Goal: Task Accomplishment & Management: Manage account settings

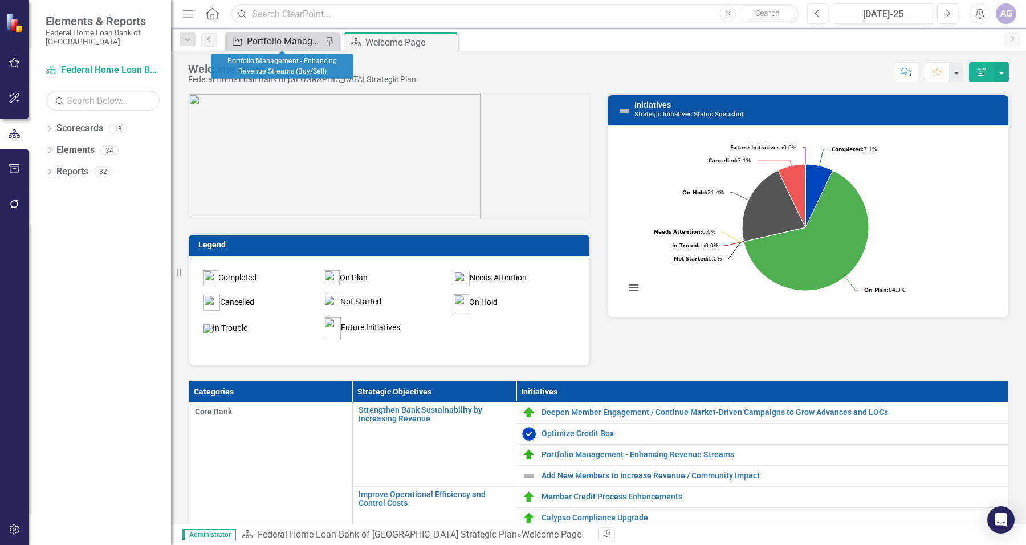
click at [296, 44] on div "Portfolio Management - Enhancing Revenue Streams (Buy/Sell)" at bounding box center [284, 41] width 75 height 14
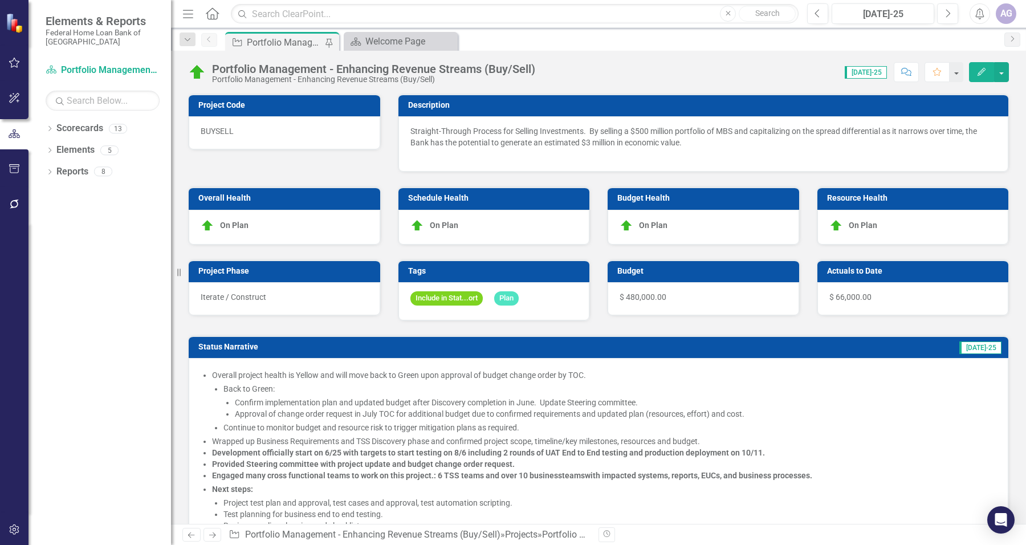
checkbox input "true"
click at [953, 12] on button "Next" at bounding box center [947, 13] width 21 height 21
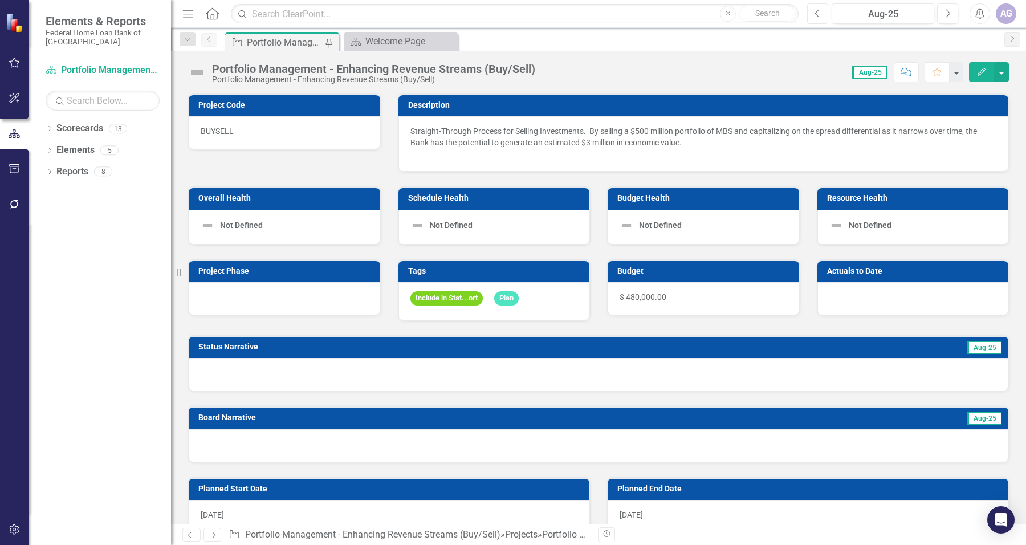
click at [818, 13] on icon "Previous" at bounding box center [817, 14] width 6 height 10
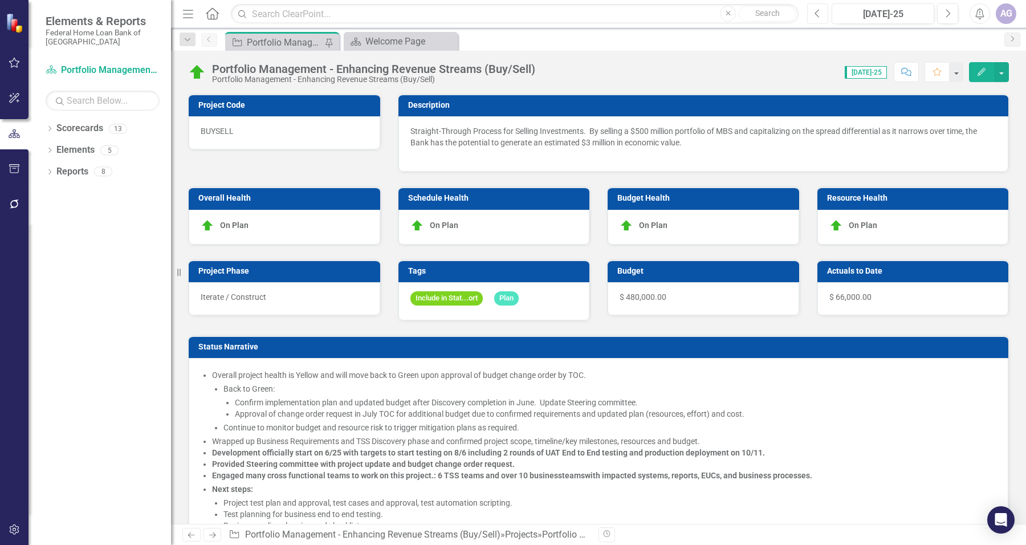
checkbox input "true"
click at [23, 161] on button "button" at bounding box center [15, 169] width 26 height 24
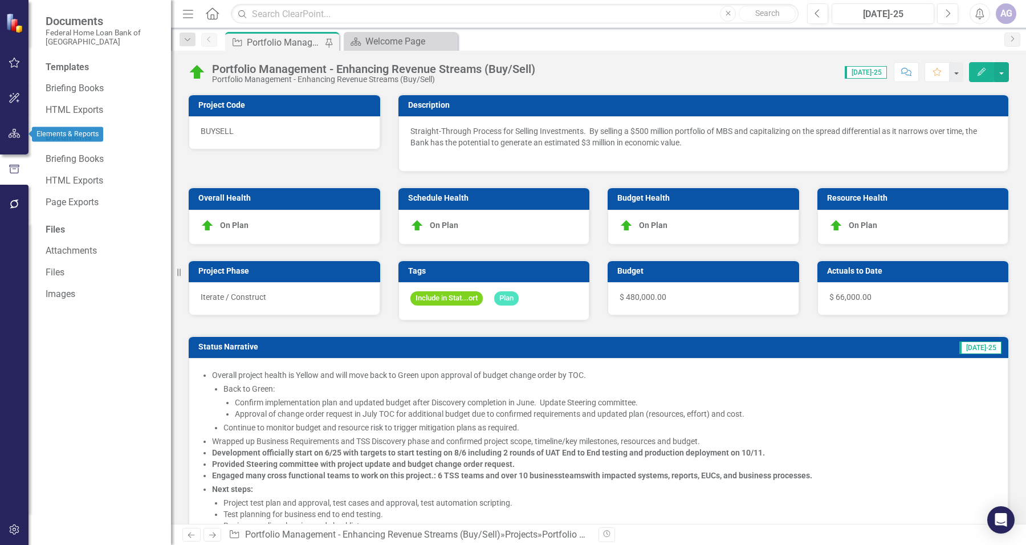
click at [10, 134] on icon "button" at bounding box center [15, 133] width 12 height 9
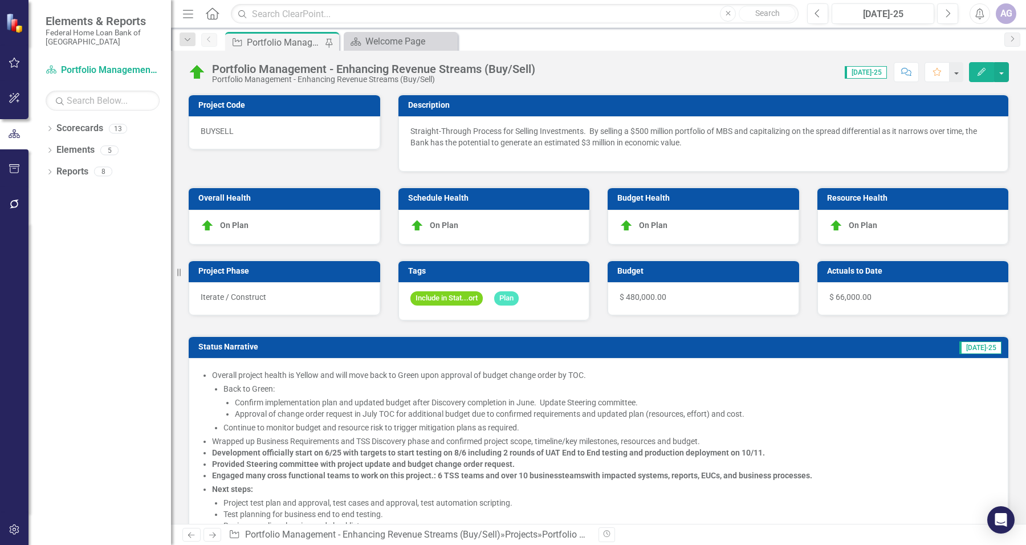
click at [982, 72] on icon "button" at bounding box center [981, 72] width 8 height 8
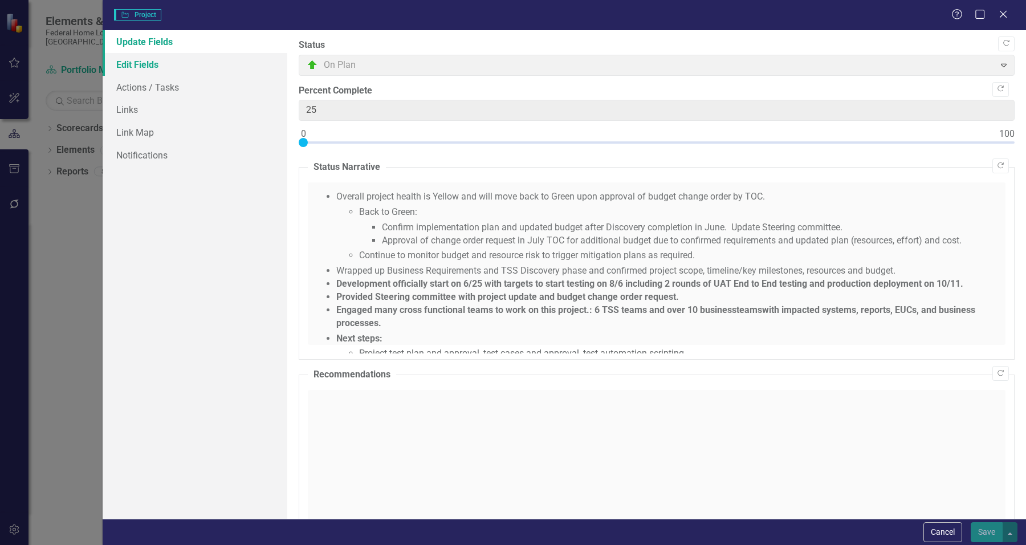
type input "66000"
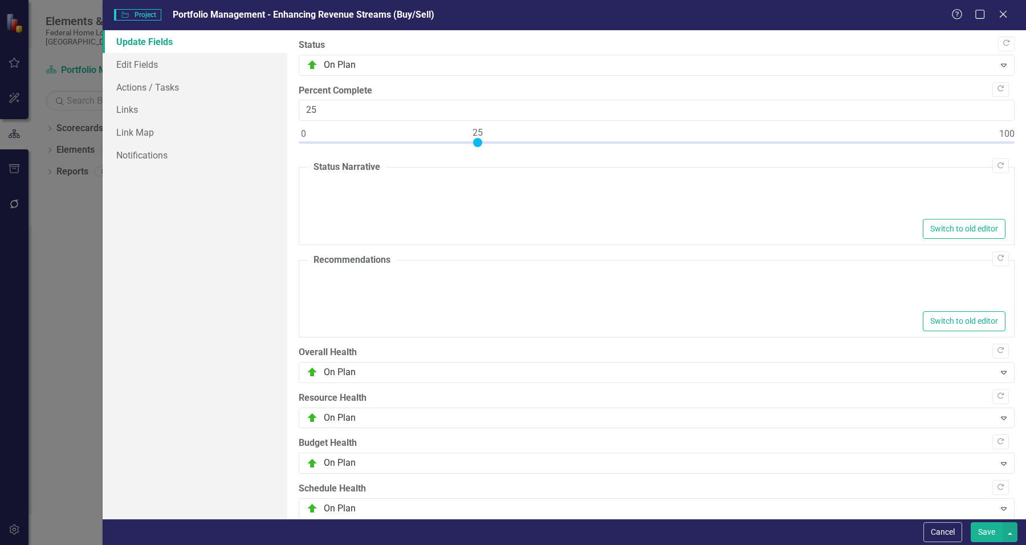
type textarea "<ul> <li>Overall project health is Yellow and will move back to Green upon appr…"
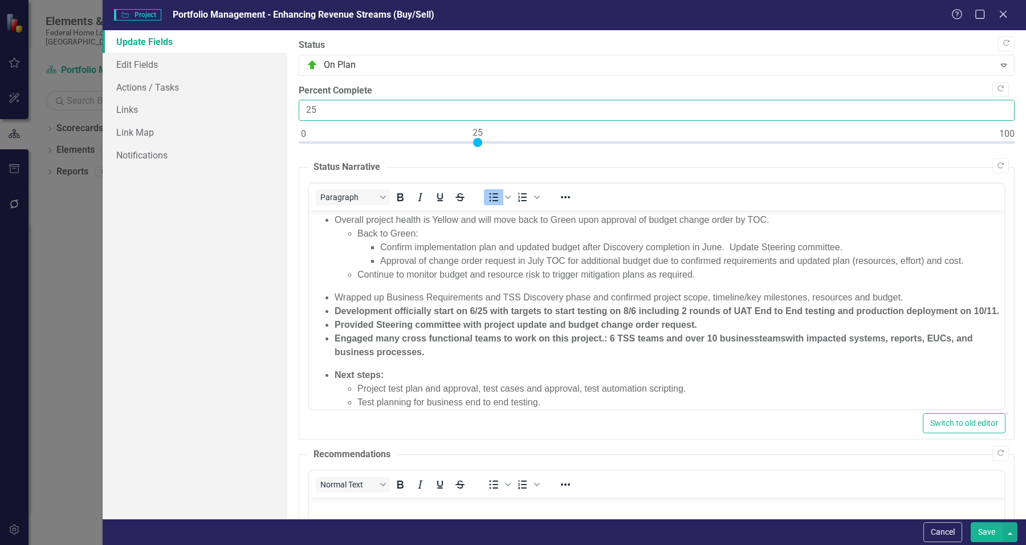
click at [329, 109] on input "25" at bounding box center [657, 110] width 716 height 21
type input "050"
click at [971, 522] on button "Save" at bounding box center [987, 532] width 32 height 20
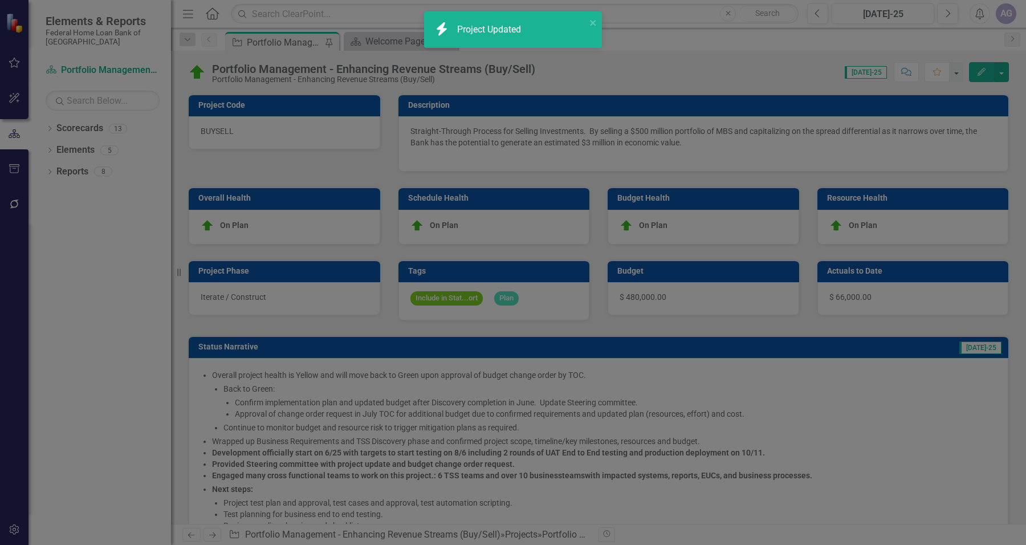
checkbox input "false"
checkbox input "true"
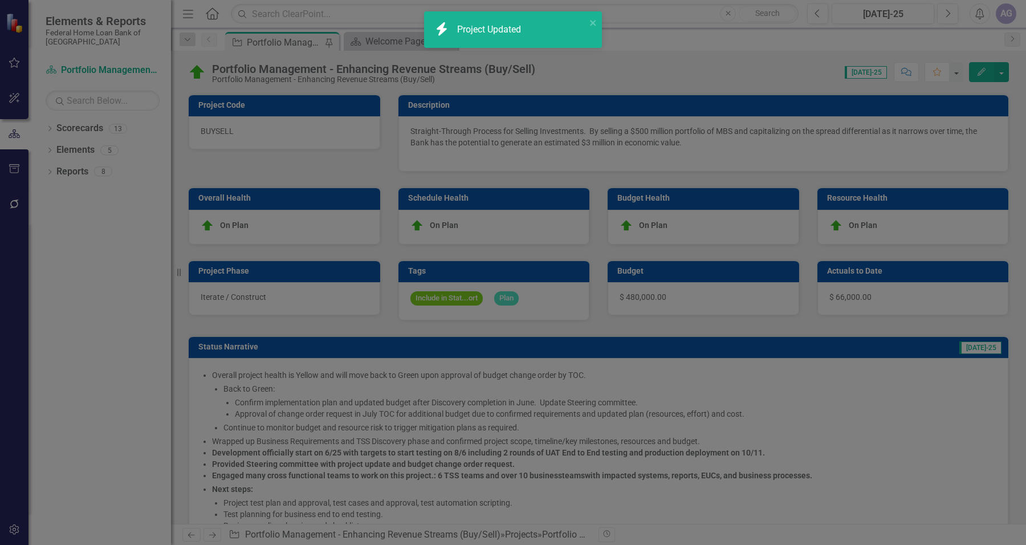
checkbox input "true"
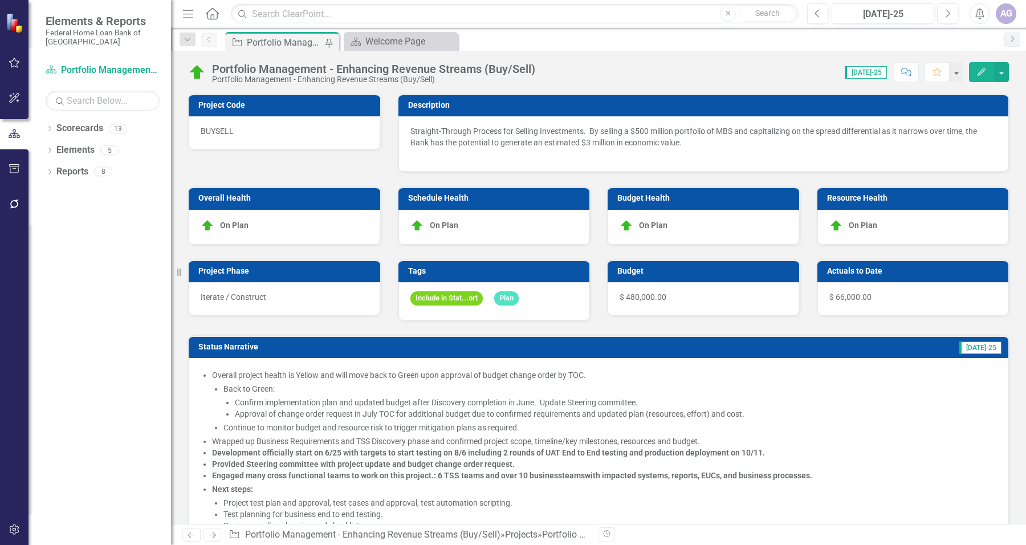
click at [874, 292] on div "$ 66,000.00" at bounding box center [912, 298] width 191 height 33
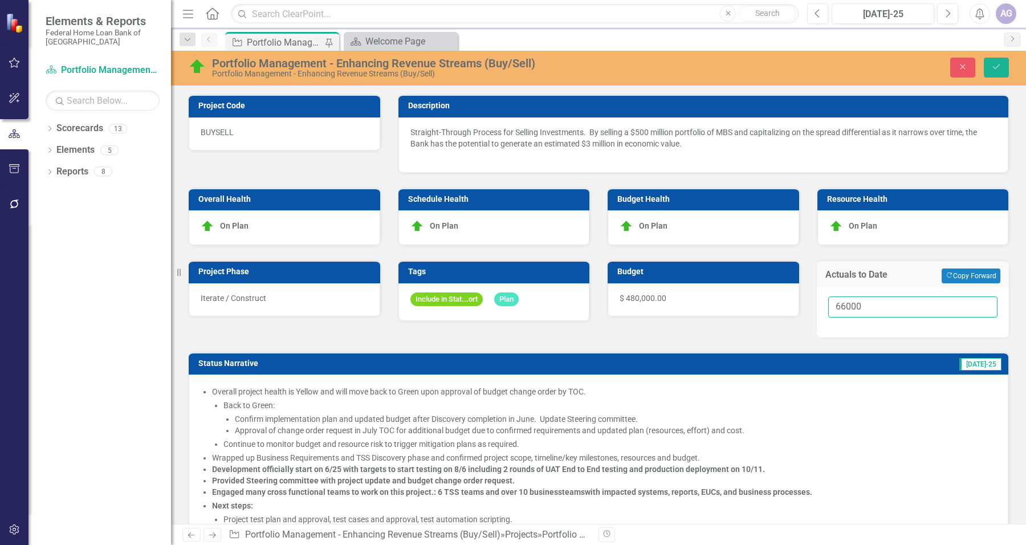
drag, startPoint x: 859, startPoint y: 304, endPoint x: 774, endPoint y: 304, distance: 84.9
type input "152000"
click at [1001, 63] on button "Save" at bounding box center [996, 68] width 25 height 20
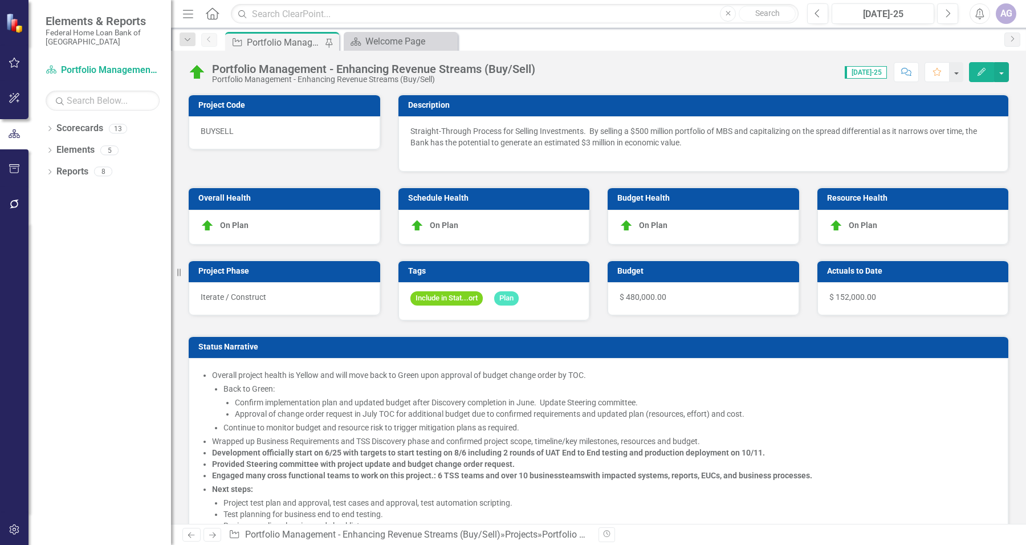
checkbox input "false"
checkbox input "true"
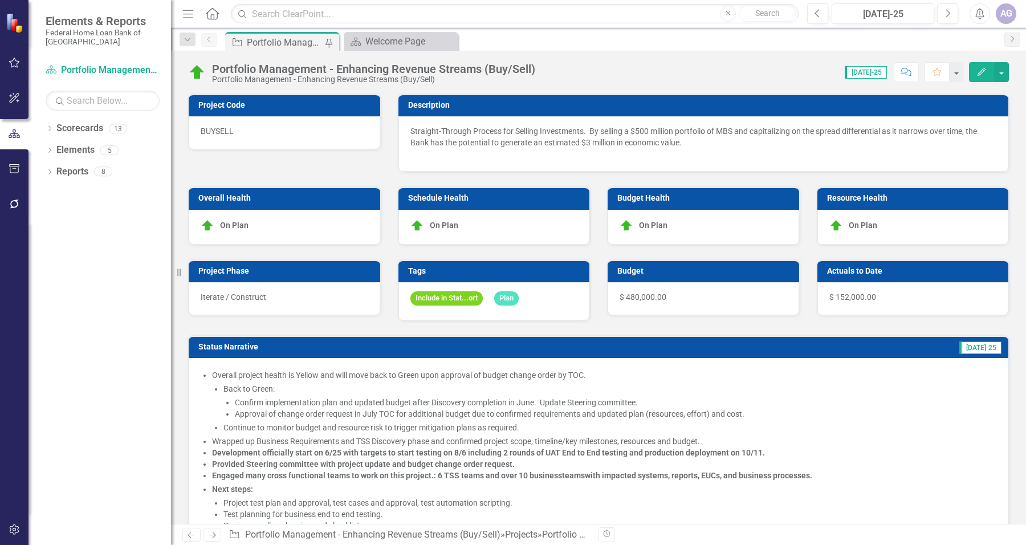
checkbox input "true"
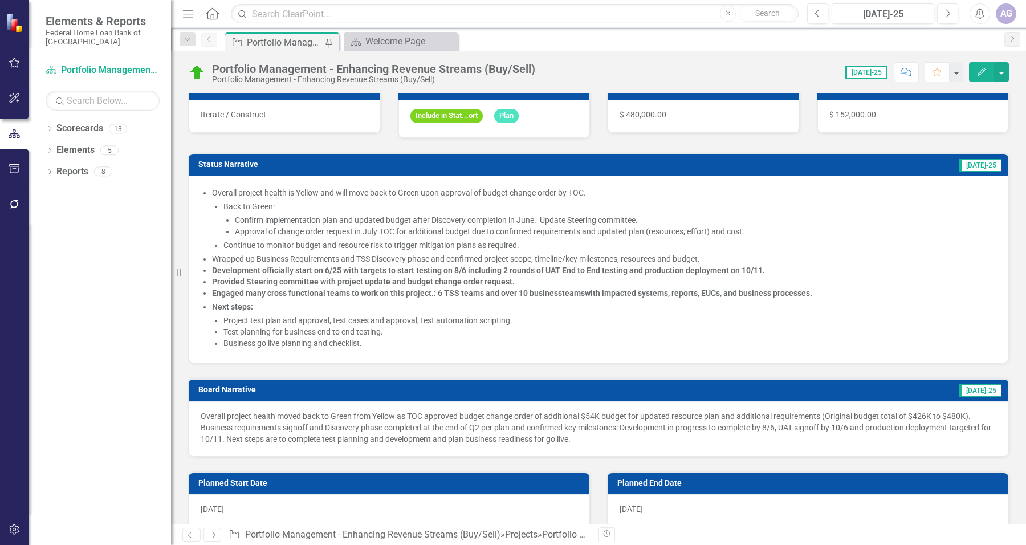
scroll to position [214, 0]
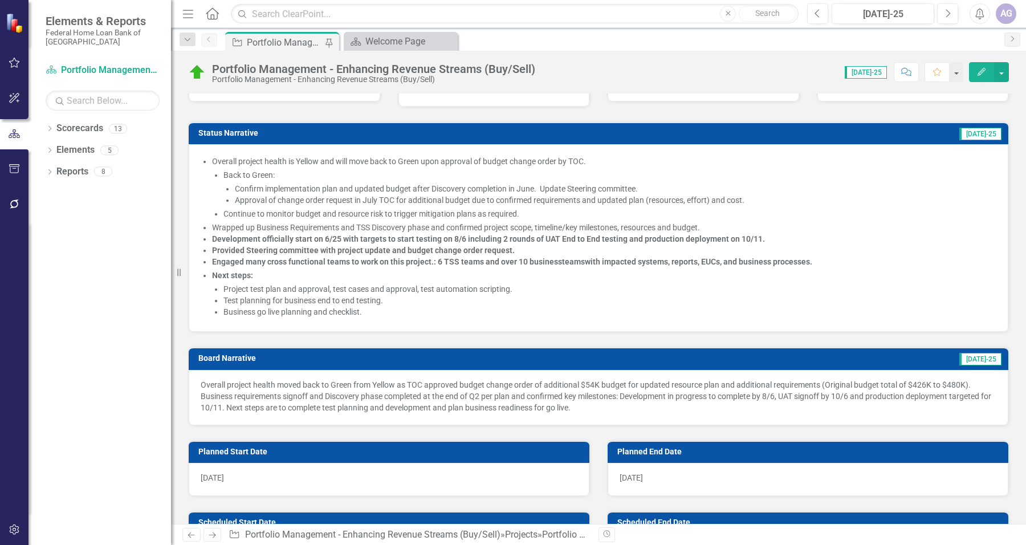
click at [414, 278] on li "Next steps: Project test plan and approval, test cases and approval, test autom…" at bounding box center [604, 294] width 784 height 48
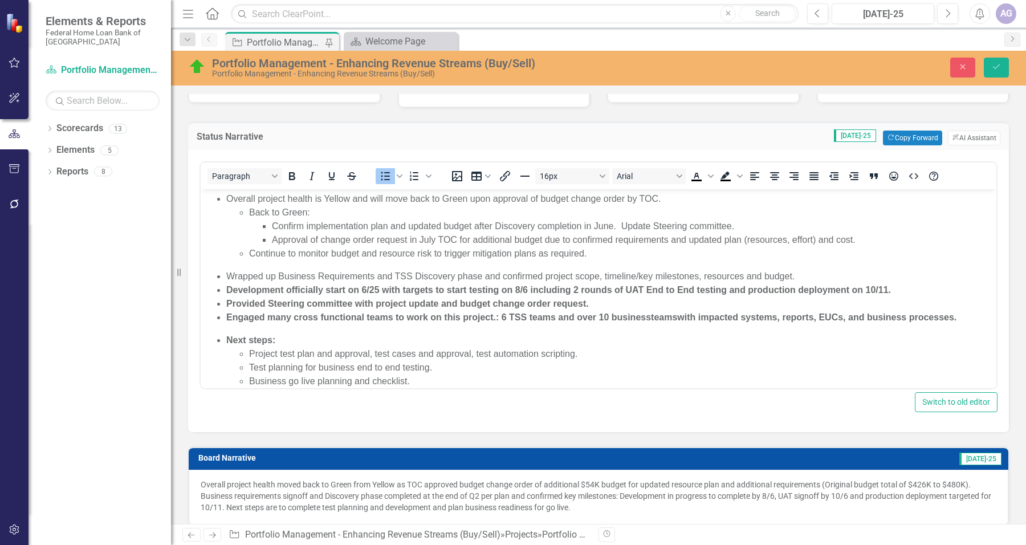
scroll to position [0, 0]
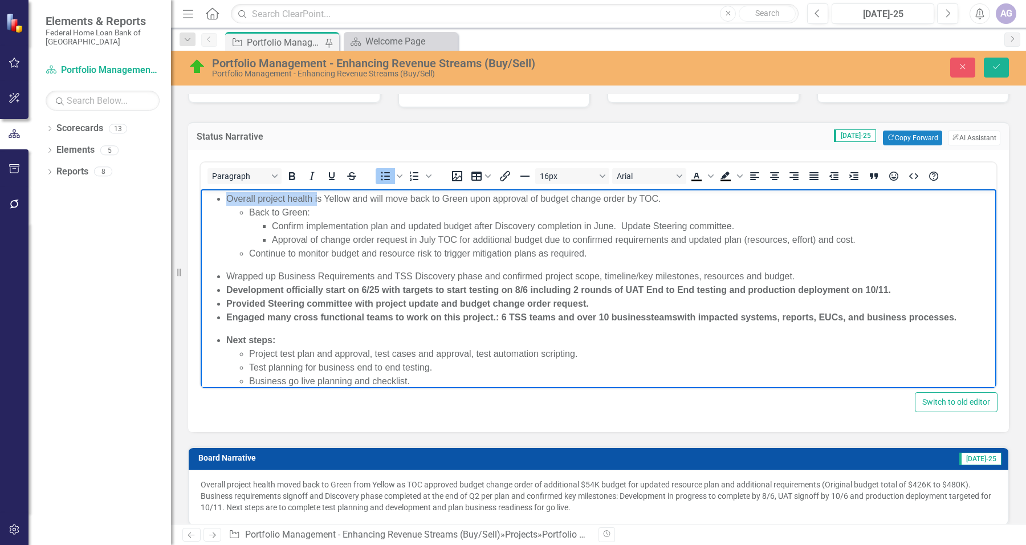
drag, startPoint x: 226, startPoint y: 198, endPoint x: 316, endPoint y: 198, distance: 89.5
click at [316, 198] on li "Overall project health is Yellow and will move back to Green upon approval of b…" at bounding box center [609, 226] width 767 height 68
click at [322, 199] on li "Overall project health is Yellow and will move back to Green upon approval of b…" at bounding box center [609, 226] width 767 height 68
click at [316, 199] on li "Overall project health is Yellow and will move back to Green upon approval of b…" at bounding box center [609, 226] width 767 height 68
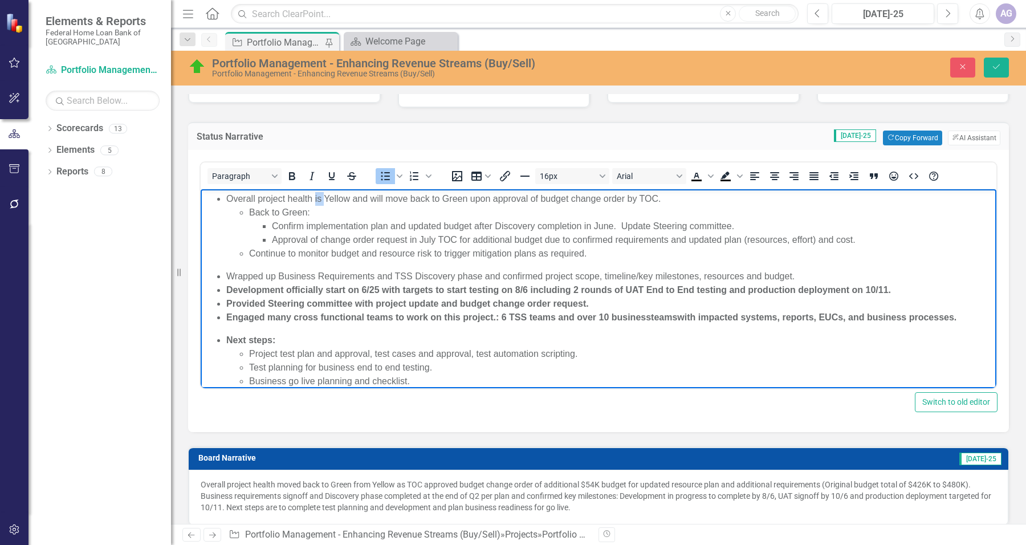
click at [316, 199] on li "Overall project health is Yellow and will move back to Green upon approval of b…" at bounding box center [609, 226] width 767 height 68
click at [617, 198] on li "Overall project health changed back to Green (from Yellow) in July and will mov…" at bounding box center [609, 226] width 767 height 68
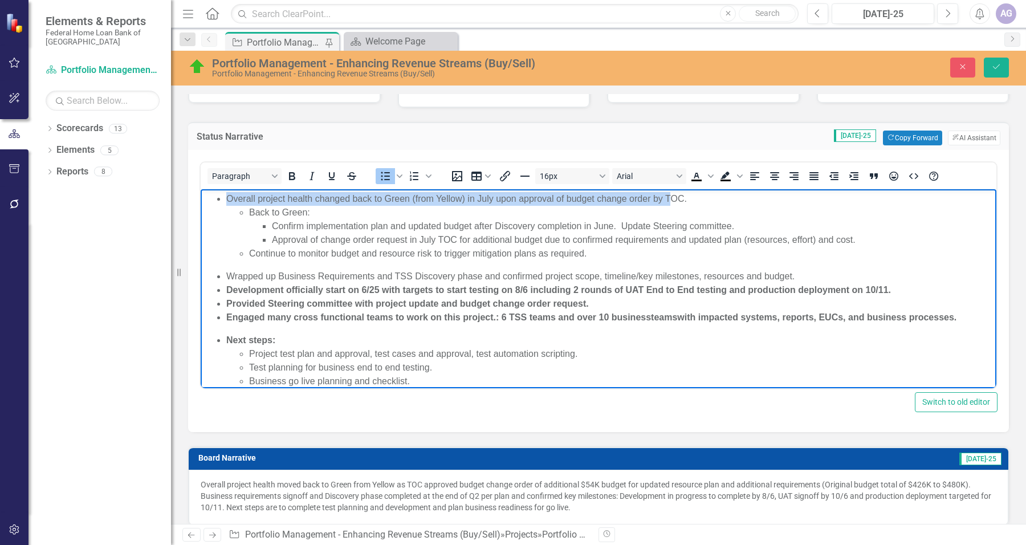
drag, startPoint x: 699, startPoint y: 200, endPoint x: 672, endPoint y: 200, distance: 27.4
click at [672, 200] on li "Overall project health changed back to Green (from Yellow) in July upon approva…" at bounding box center [609, 226] width 767 height 68
click at [663, 198] on li "Overall project health changed back to Green (from Yellow) in July upon approva…" at bounding box center [609, 226] width 767 height 68
drag, startPoint x: 651, startPoint y: 198, endPoint x: 725, endPoint y: 198, distance: 73.5
click at [725, 198] on li "Overall project health changed back to Green (from Yellow) in July upon approva…" at bounding box center [609, 226] width 767 height 68
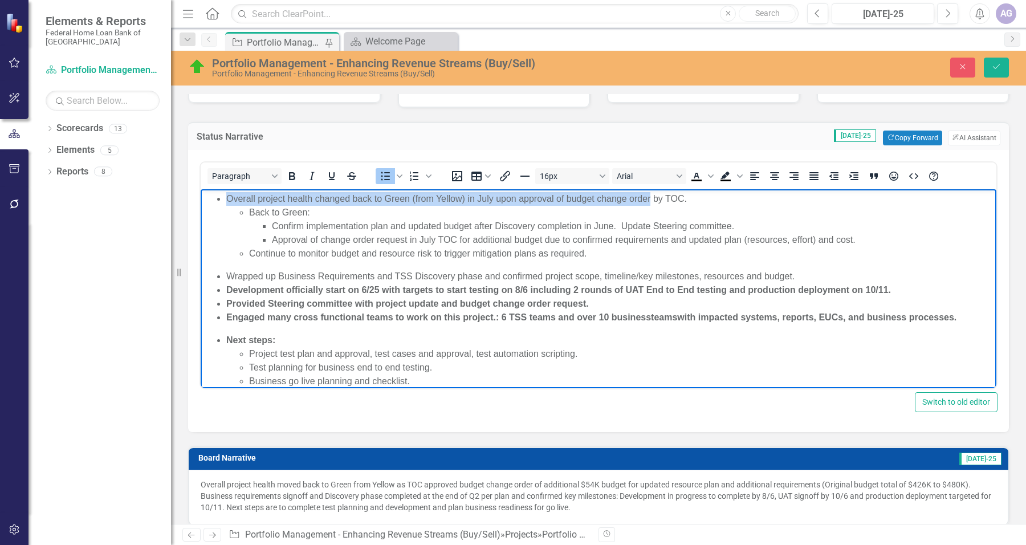
click at [725, 198] on li "Overall project health changed back to Green (from Yellow) in July upon approva…" at bounding box center [609, 226] width 767 height 68
click at [690, 195] on li "Overall project health changed back to Green (from Yellow) in July upon approva…" at bounding box center [609, 226] width 767 height 68
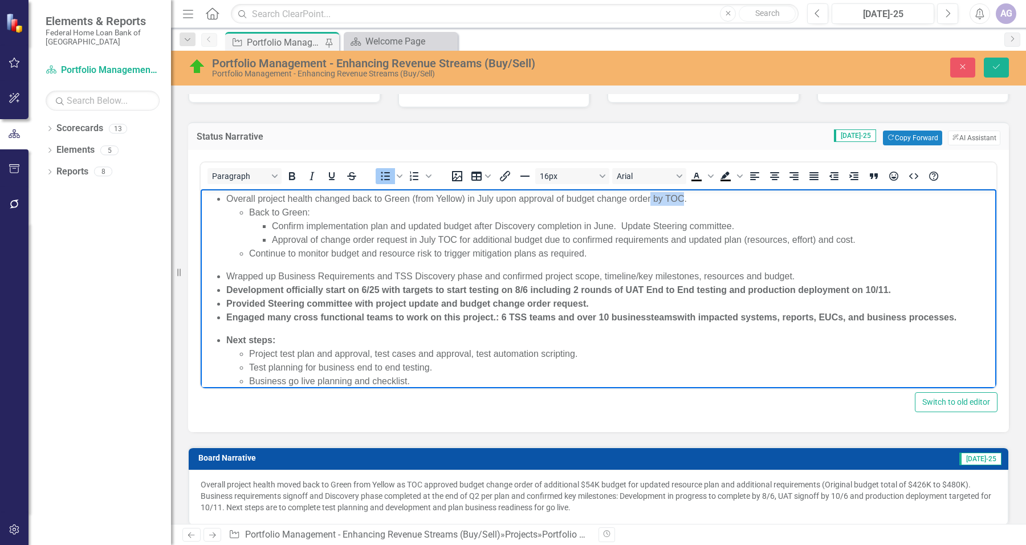
click at [683, 199] on li "Overall project health changed back to Green (from Yellow) in July upon approva…" at bounding box center [609, 226] width 767 height 68
click at [520, 197] on li "Overall project health changed back to Green (from Yellow) in July upon approva…" at bounding box center [609, 226] width 767 height 68
click at [584, 259] on li "Continue to monitor budget and resource risk to trigger mitigation plans as req…" at bounding box center [621, 254] width 744 height 14
click at [247, 214] on ul "Back to Green: Confirm implementation plan and updated budget after Discovery c…" at bounding box center [609, 233] width 767 height 55
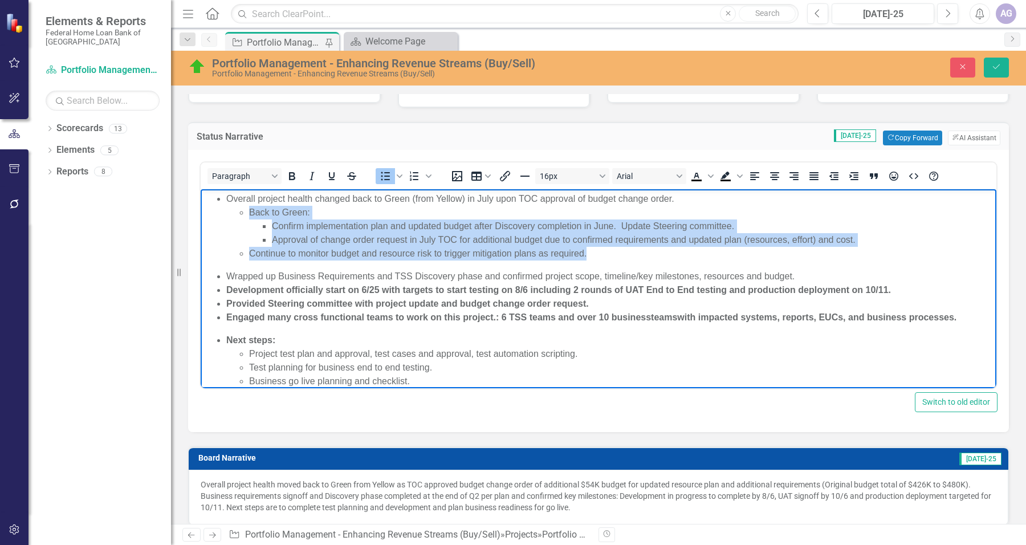
click at [604, 255] on li "Continue to monitor budget and resource risk to trigger mitigation plans as req…" at bounding box center [621, 254] width 744 height 14
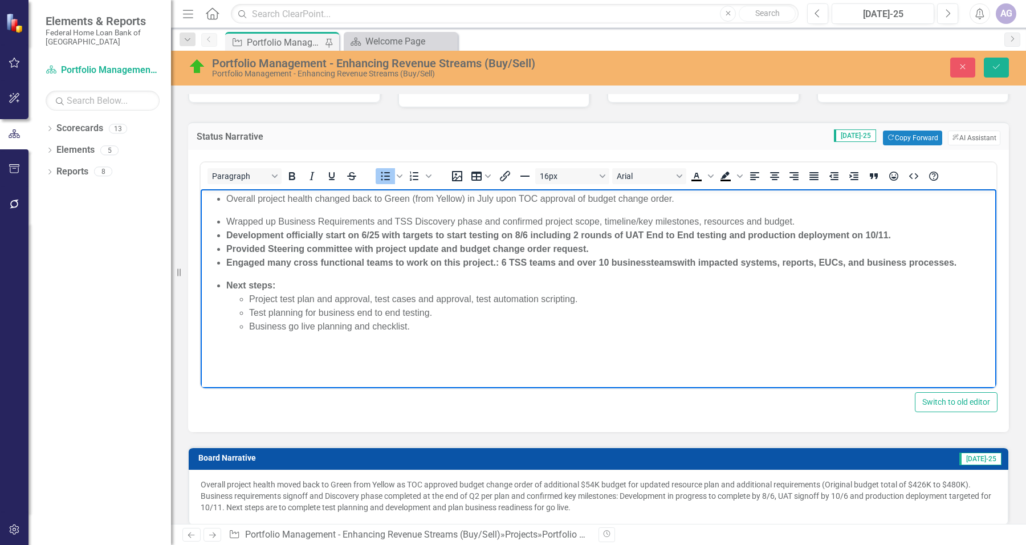
click at [407, 223] on div "Wrapped up Business Requirements and TSS Discovery phase and confirmed project …" at bounding box center [609, 222] width 767 height 14
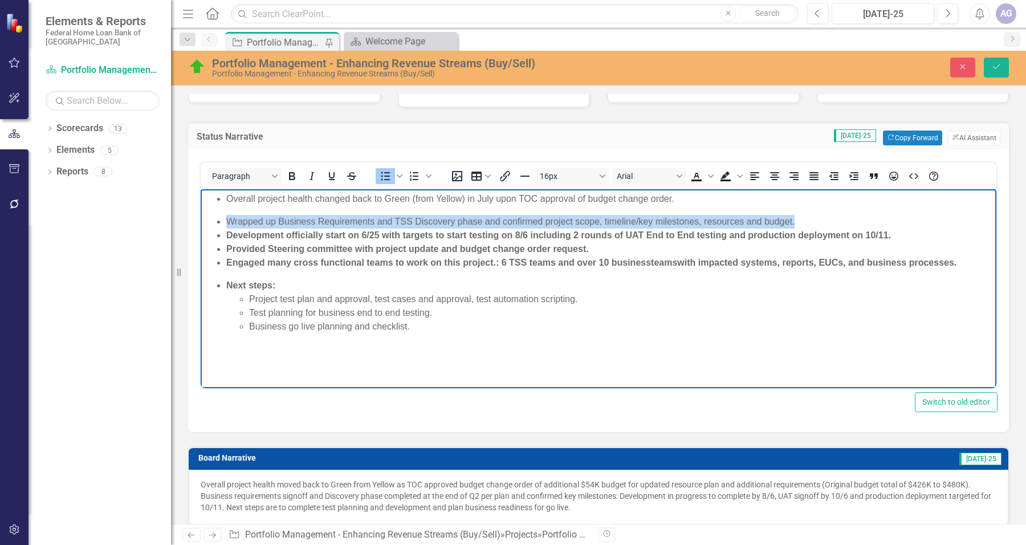
click at [407, 223] on div "Wrapped up Business Requirements and TSS Discovery phase and confirmed project …" at bounding box center [609, 222] width 767 height 14
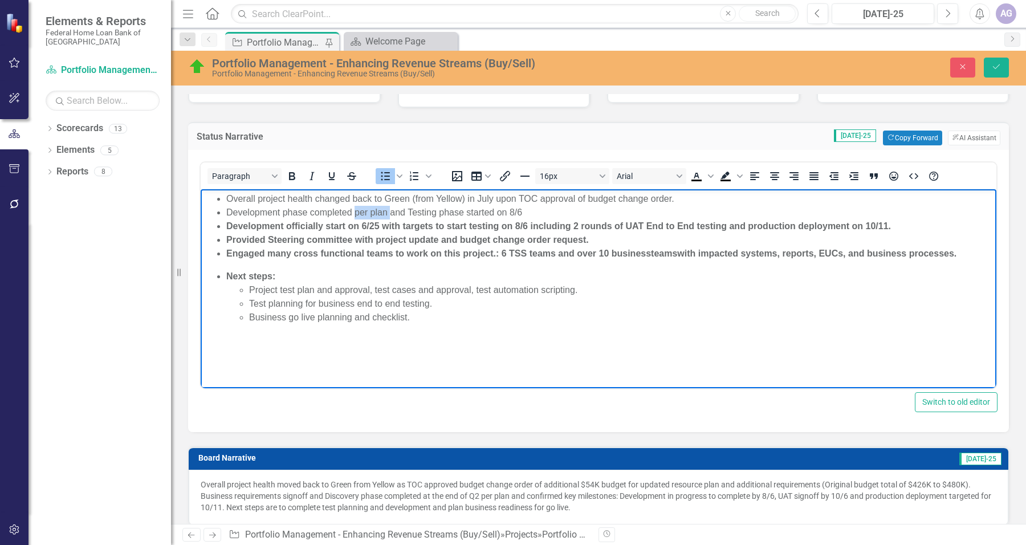
drag, startPoint x: 355, startPoint y: 213, endPoint x: 390, endPoint y: 210, distance: 35.5
click at [390, 210] on li "Development phase completed per plan and Testing phase started on 8/6" at bounding box center [609, 213] width 767 height 14
click at [418, 211] on li "Development phase completed and Testing phase started on 8/6" at bounding box center [609, 213] width 767 height 14
click at [499, 212] on li "Development phase completed and Testing started on 8/6" at bounding box center [609, 213] width 767 height 14
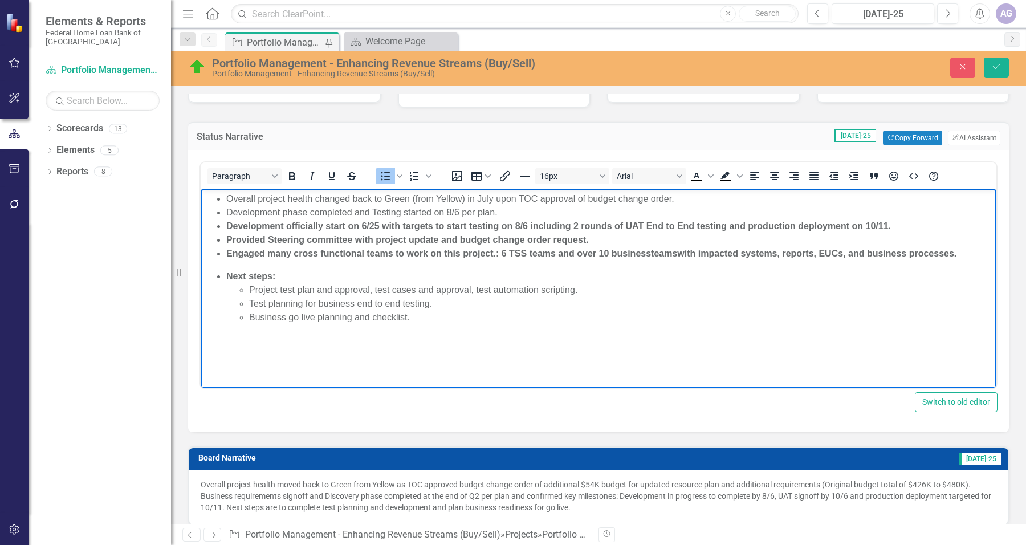
click at [551, 226] on strong "Development officially start on 6/25 with targets to start testing on 8/6 inclu…" at bounding box center [558, 226] width 665 height 10
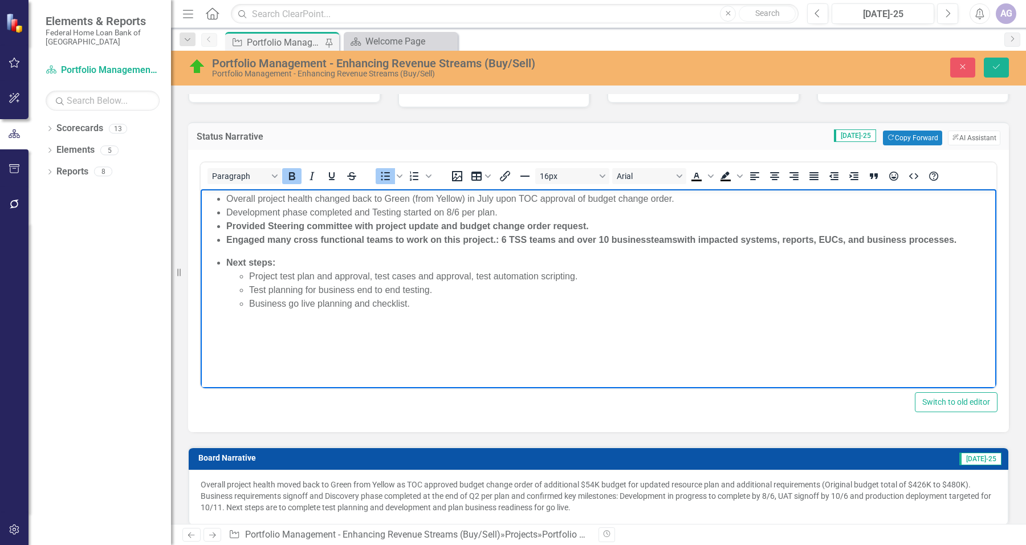
click at [535, 226] on strong "Provided Steering committee with project update and budget change order request." at bounding box center [407, 226] width 362 height 10
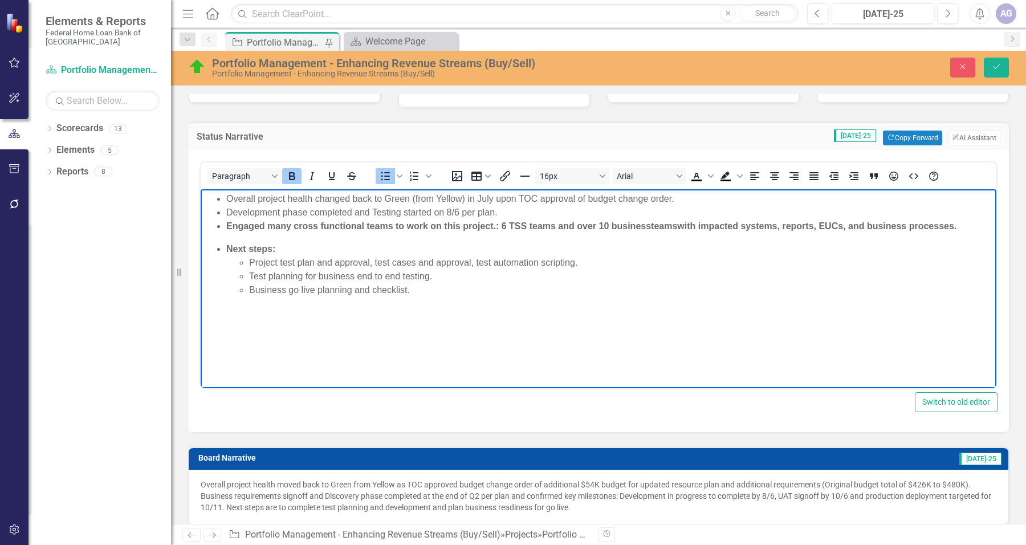
click at [263, 225] on strong "Engaged many cross functional teams to work on this project.: 6 TSS teams and o…" at bounding box center [591, 226] width 730 height 10
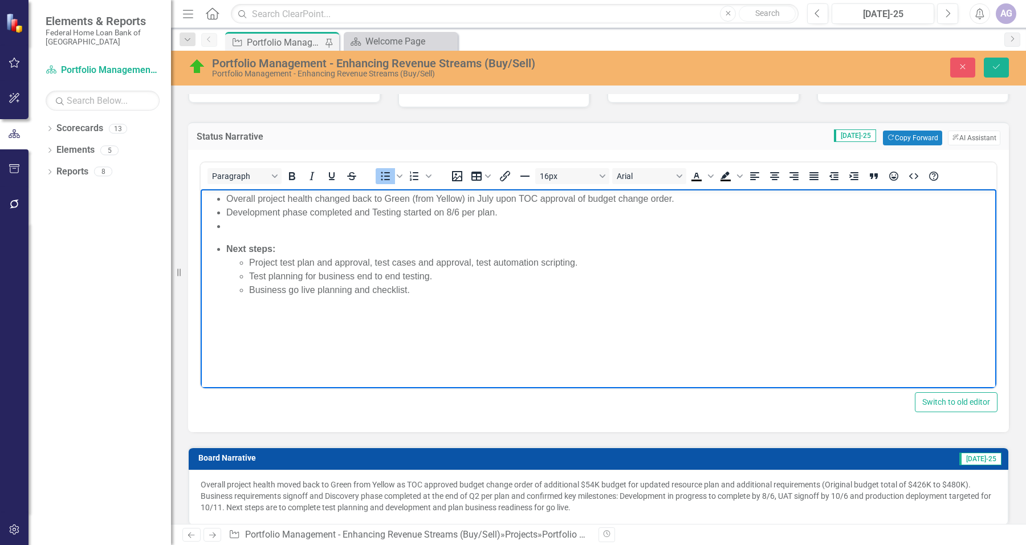
click at [513, 214] on li "Development phase completed and Testing started on 8/6 per plan." at bounding box center [609, 213] width 767 height 14
click at [374, 214] on li "Development phase completed and Testing started on 8/6 per plan." at bounding box center [609, 213] width 767 height 14
click at [541, 213] on li "Development phase completed and QA testing started on 8/6 per plan." at bounding box center [609, 213] width 767 height 14
click at [272, 251] on strong "Next steps:" at bounding box center [250, 249] width 49 height 10
click at [432, 289] on li "Business go live planning and checklist." at bounding box center [621, 290] width 744 height 14
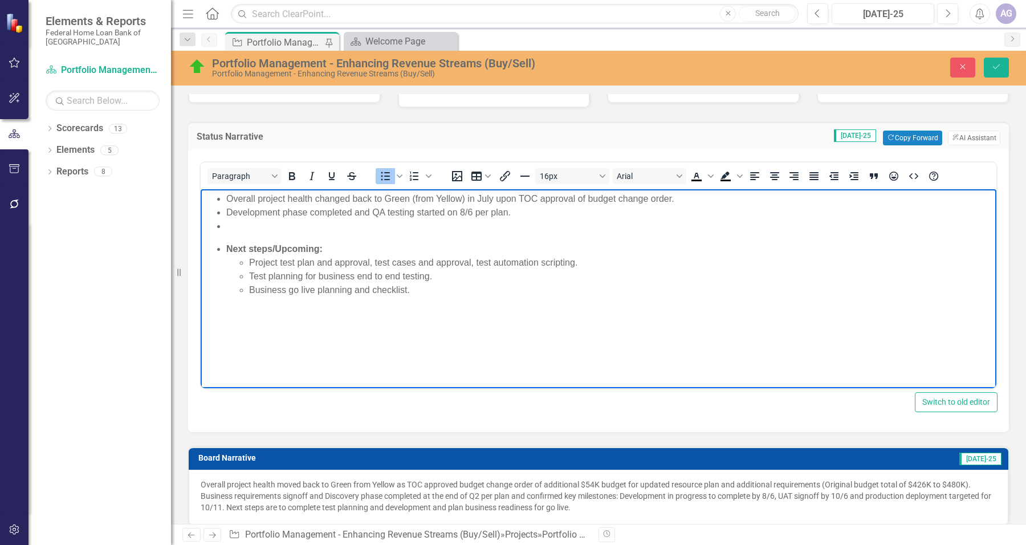
click at [436, 275] on li "Test planning for business end to end testing." at bounding box center [621, 277] width 744 height 14
click at [498, 229] on li "Rich Text Area. Press ALT-0 for help." at bounding box center [609, 226] width 767 height 14
click at [225, 214] on ul "Overall project health changed back to Green (from Yellow) in July upon TOC app…" at bounding box center [598, 212] width 790 height 41
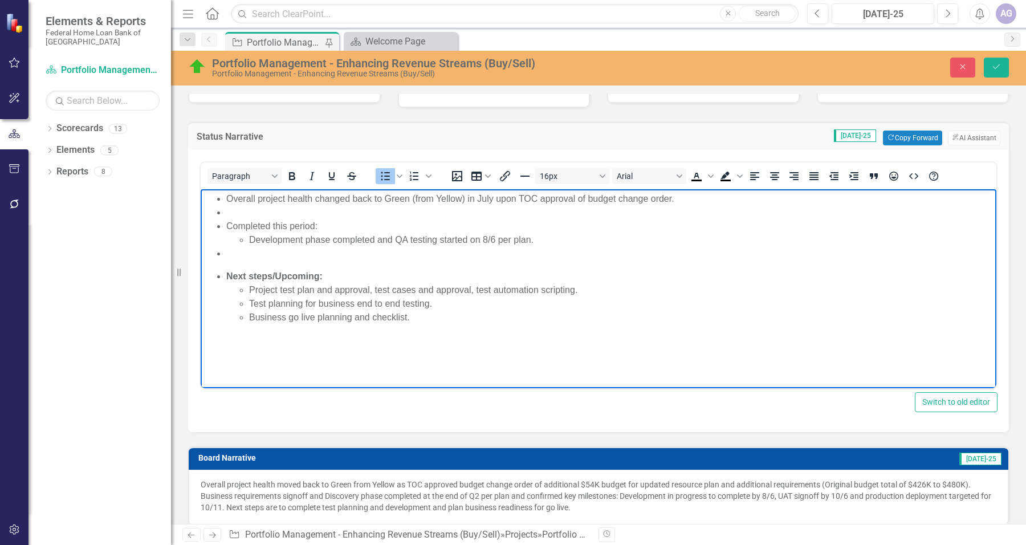
click at [378, 238] on li "Development phase completed and QA testing started on 8/6 per plan." at bounding box center [621, 240] width 744 height 14
drag, startPoint x: 395, startPoint y: 239, endPoint x: 534, endPoint y: 239, distance: 139.1
click at [534, 239] on li "Development phase completed and QA testing started on 8/6 per plan." at bounding box center [621, 240] width 744 height 14
copy li "QA testing started on 8/6 per plan."
click at [274, 211] on li "Rich Text Area. Press ALT-0 for help." at bounding box center [609, 213] width 767 height 14
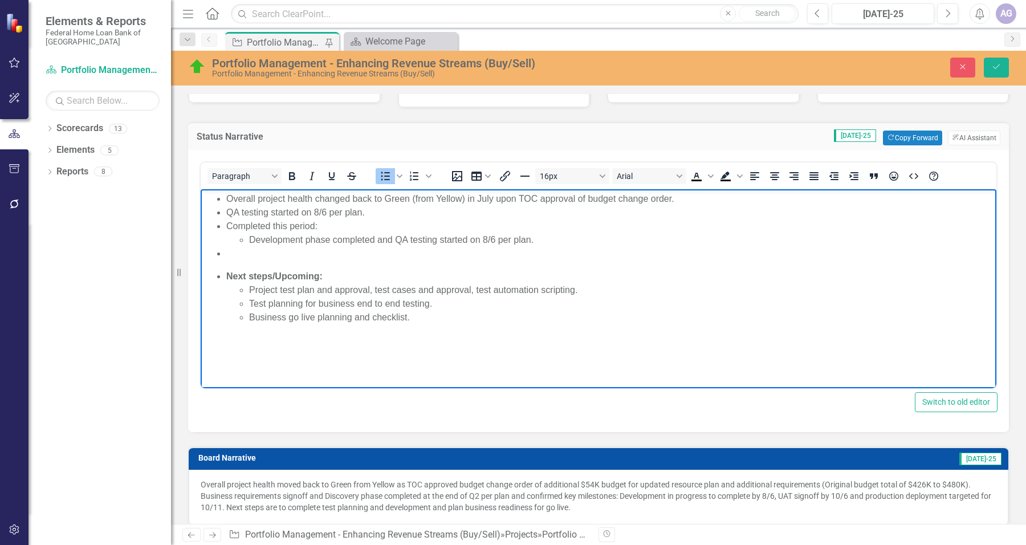
click at [224, 227] on ul "Overall project health changed back to Green (from Yellow) in July upon TOC app…" at bounding box center [598, 226] width 790 height 68
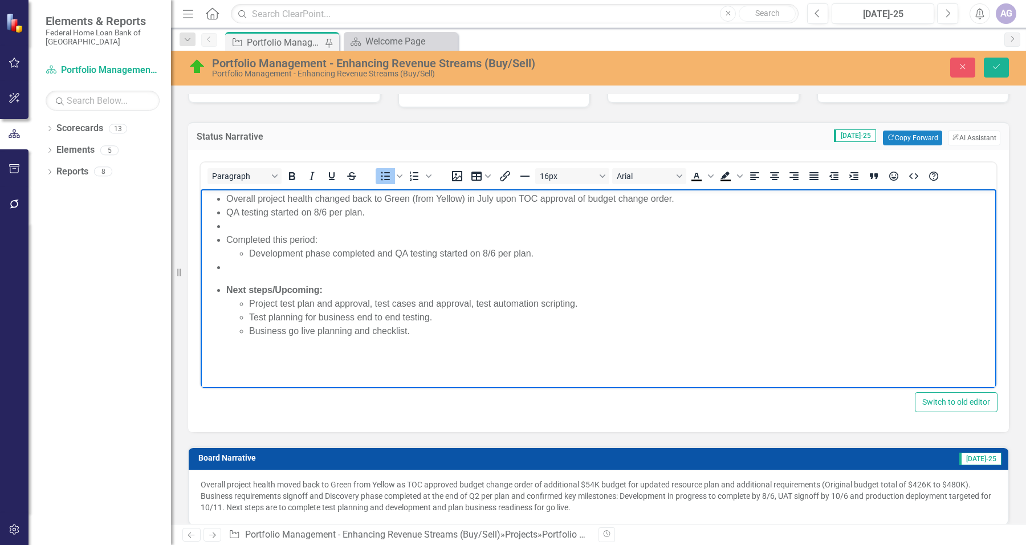
click at [223, 209] on ul "Overall project health changed back to Green (from Yellow) in July upon TOC app…" at bounding box center [598, 233] width 790 height 82
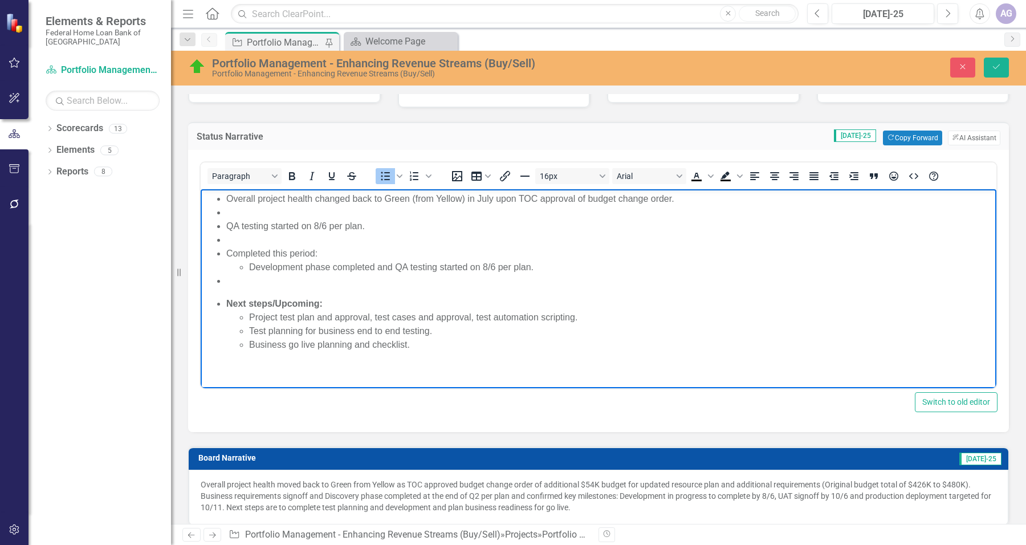
click at [324, 258] on li "Completed this period: Development phase completed and QA testing started on 8/…" at bounding box center [609, 260] width 767 height 27
click at [397, 269] on li "Development phase completed and QA testing started on 8/6 per plan." at bounding box center [621, 267] width 744 height 14
click at [442, 266] on li "Development phase completed and QA testing started on 8/6 per plan." at bounding box center [621, 267] width 744 height 14
click at [251, 268] on li "Development phase completed and QA testing started on 8/6 per plan." at bounding box center [621, 267] width 744 height 14
click at [249, 269] on li "All TSS development phase completed and QA testing started on 8/6 per plan." at bounding box center [621, 267] width 744 height 14
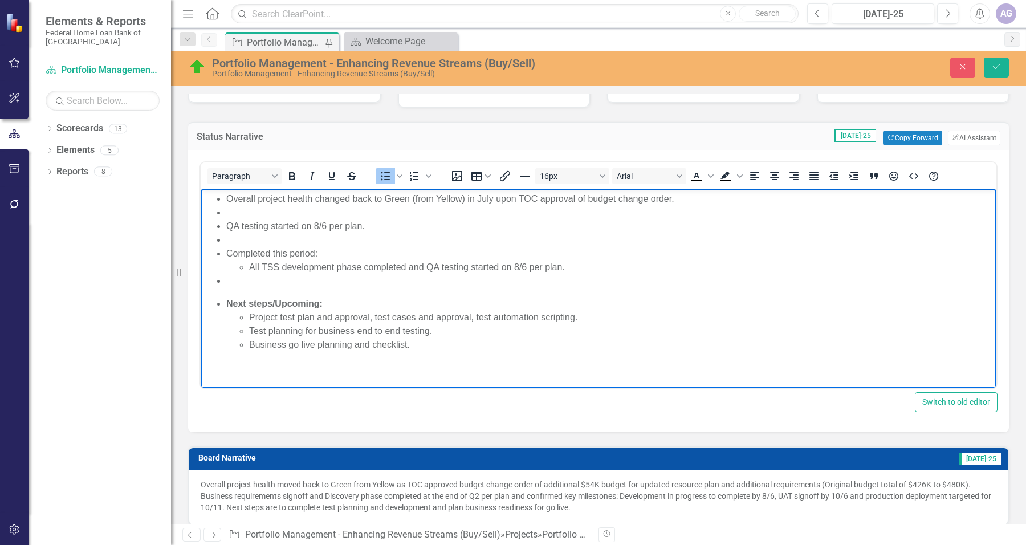
click at [336, 266] on li "All TSS development phase completed and QA testing started on 8/6 per plan." at bounding box center [621, 267] width 744 height 14
click at [249, 266] on li "All TSS development completed phase completed and QA testing started on 8/6 per…" at bounding box center [621, 267] width 744 height 14
click at [529, 266] on li "Wrapped up development phase with all TSS development completed phase completed…" at bounding box center [621, 267] width 744 height 14
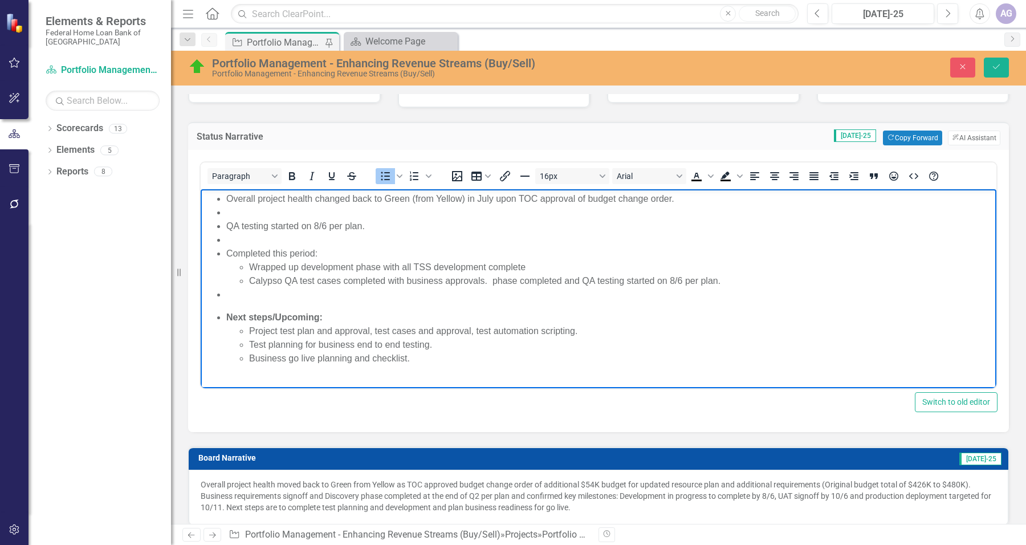
click at [543, 263] on li "Wrapped up development phase with all TSS development complete" at bounding box center [621, 267] width 744 height 14
click at [495, 279] on li "Calypso QA test cases completed with business approvals. phase completed and QA…" at bounding box center [621, 281] width 744 height 14
click at [731, 277] on li "Calypso QA test cases completed with business approvals. phase completed and QA…" at bounding box center [621, 281] width 744 height 14
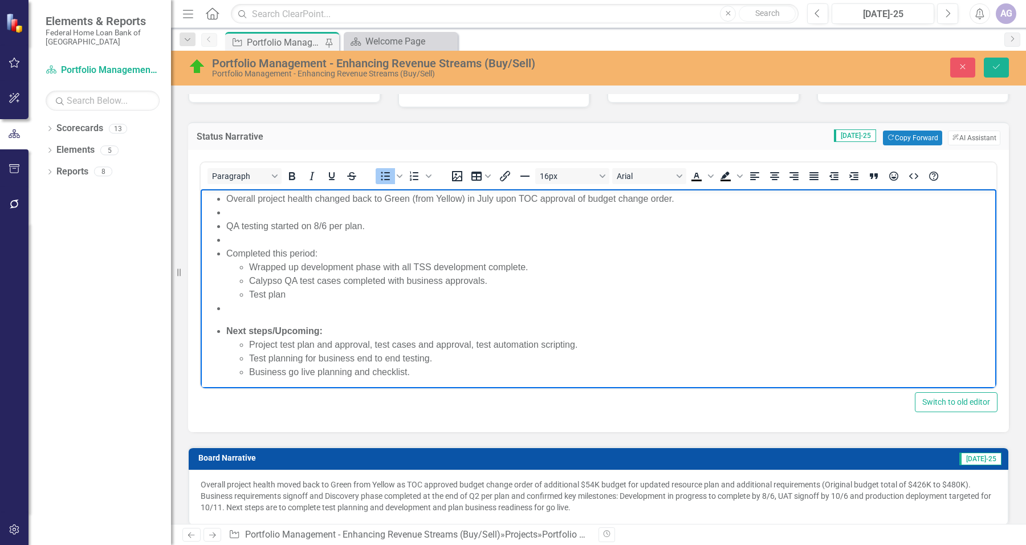
click at [248, 295] on ul "Wrapped up development phase with all TSS development complete. Calypso QA test…" at bounding box center [609, 280] width 767 height 41
click at [327, 295] on li "Project test plan" at bounding box center [621, 295] width 744 height 14
click at [506, 279] on li "Calypso QA test cases completed with business approvals." at bounding box center [621, 281] width 744 height 14
click at [239, 238] on li "Rich Text Area. Press ALT-0 for help." at bounding box center [609, 240] width 767 height 14
click at [225, 212] on ul "Overall project health changed back to Green (from Yellow) in July upon TOC app…" at bounding box center [598, 253] width 790 height 123
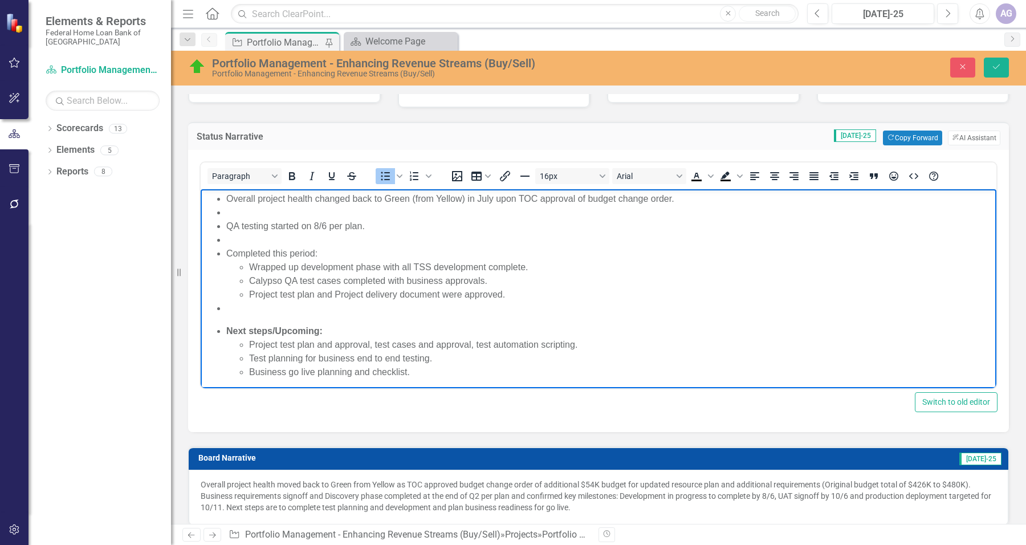
click at [225, 212] on ul "Overall project health changed back to Green (from Yellow) in July upon TOC app…" at bounding box center [598, 253] width 790 height 123
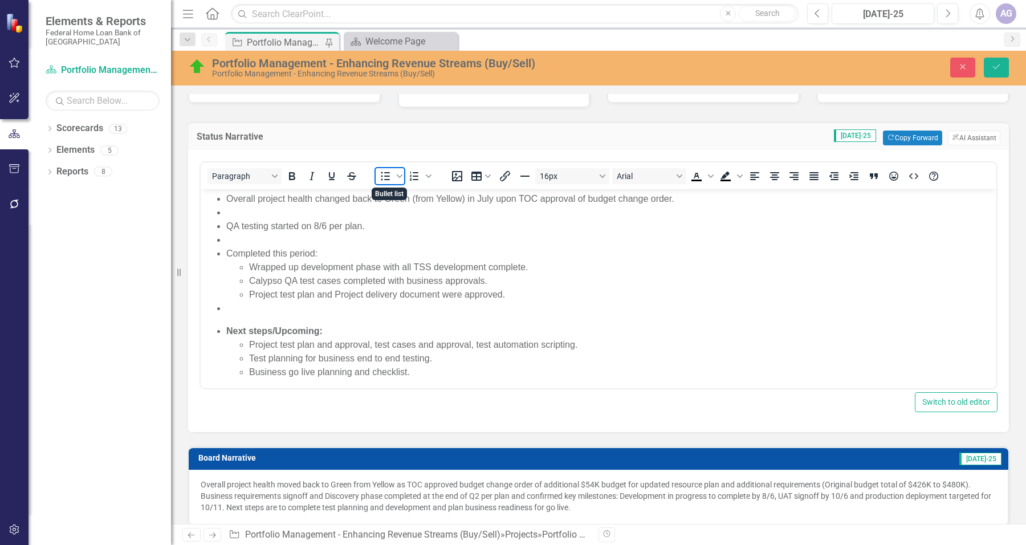
click at [383, 175] on icon "Bullet list" at bounding box center [385, 176] width 14 height 14
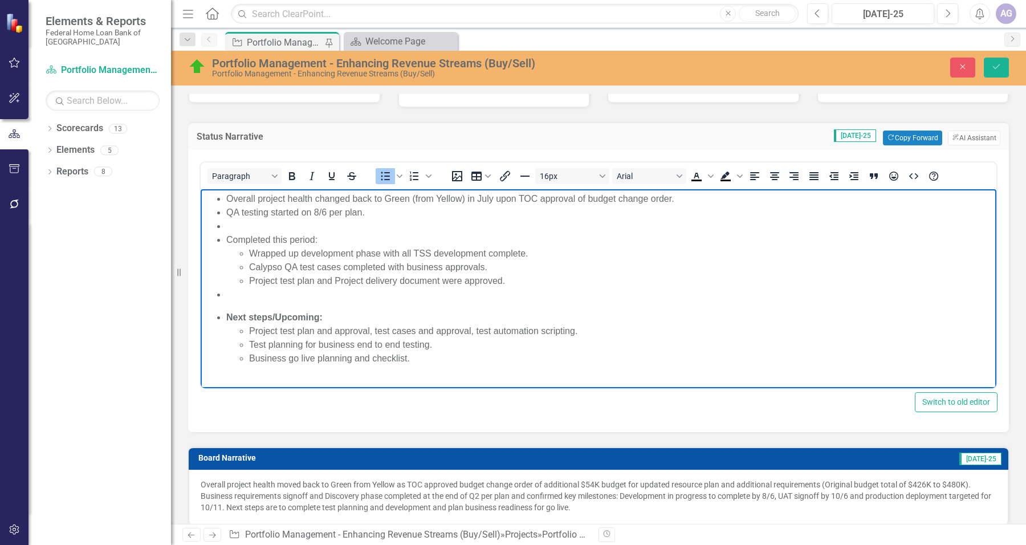
click at [222, 211] on ul "Overall project health changed back to Green (from Yellow) in July upon TOC app…" at bounding box center [598, 246] width 790 height 109
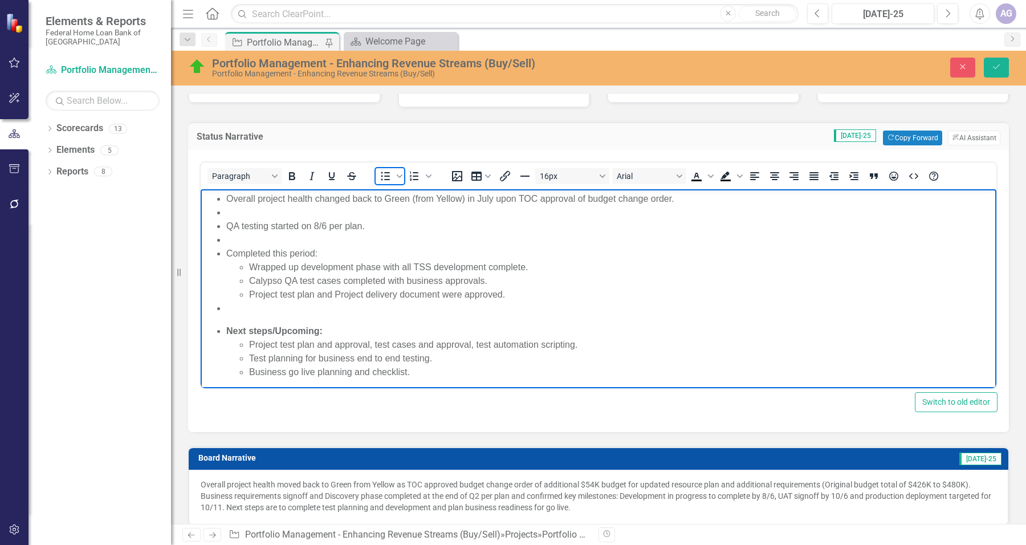
click at [385, 177] on icon "Bullet list" at bounding box center [385, 176] width 14 height 14
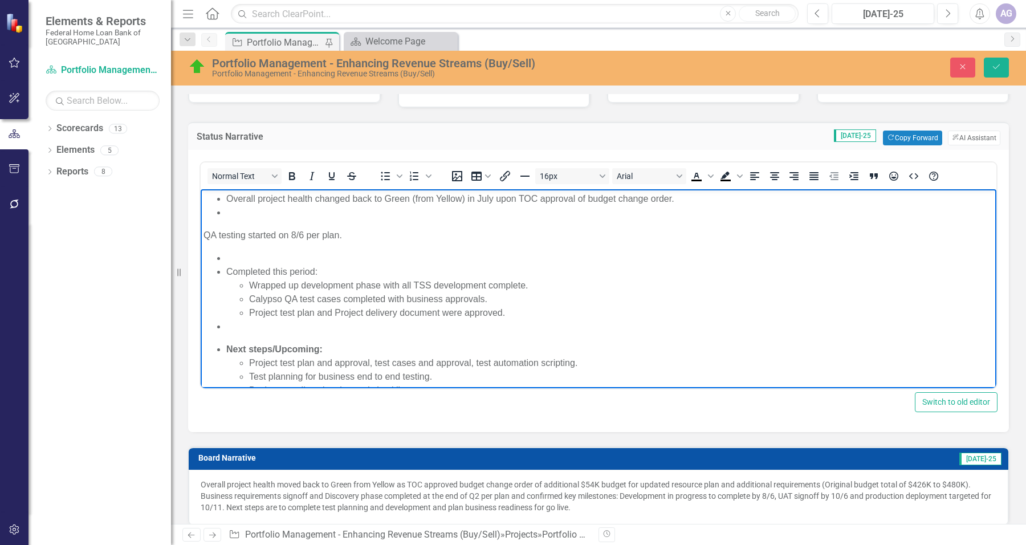
click at [207, 238] on p "QA testing started on 8/6 per plan." at bounding box center [598, 236] width 790 height 14
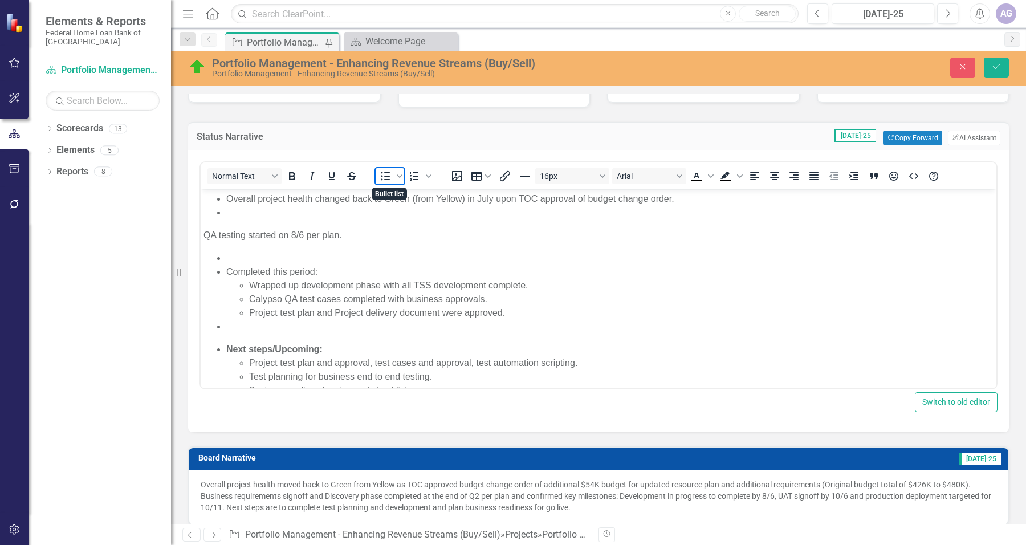
click at [385, 178] on icon "Bullet list" at bounding box center [385, 176] width 14 height 14
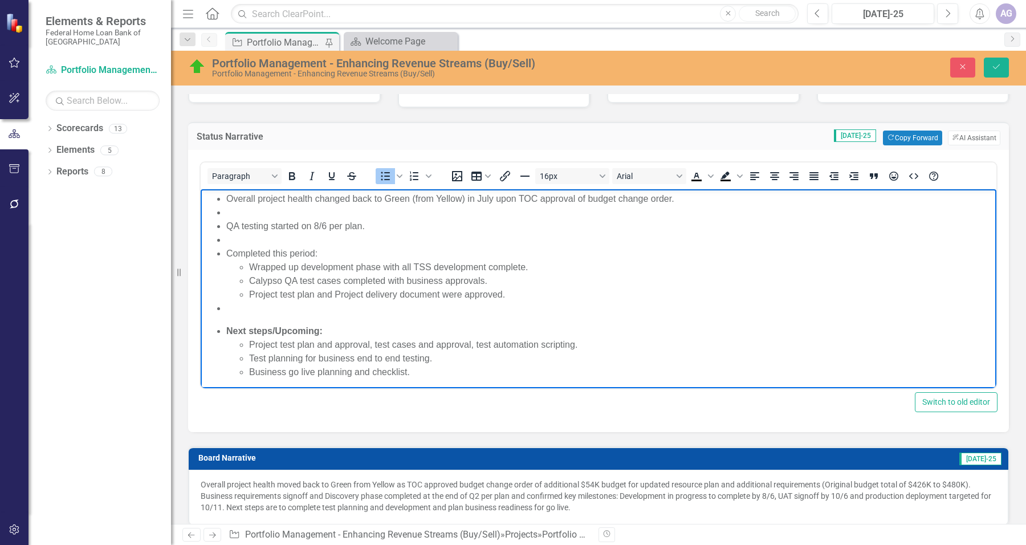
click at [263, 217] on li "Rich Text Area. Press ALT-0 for help." at bounding box center [609, 213] width 767 height 14
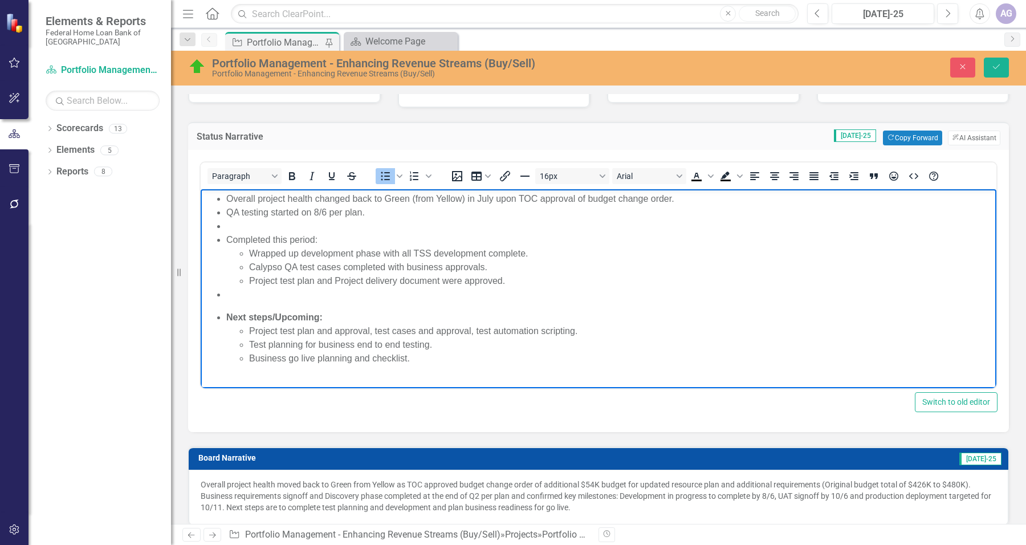
click at [250, 223] on li "Rich Text Area. Press ALT-0 for help." at bounding box center [609, 226] width 767 height 14
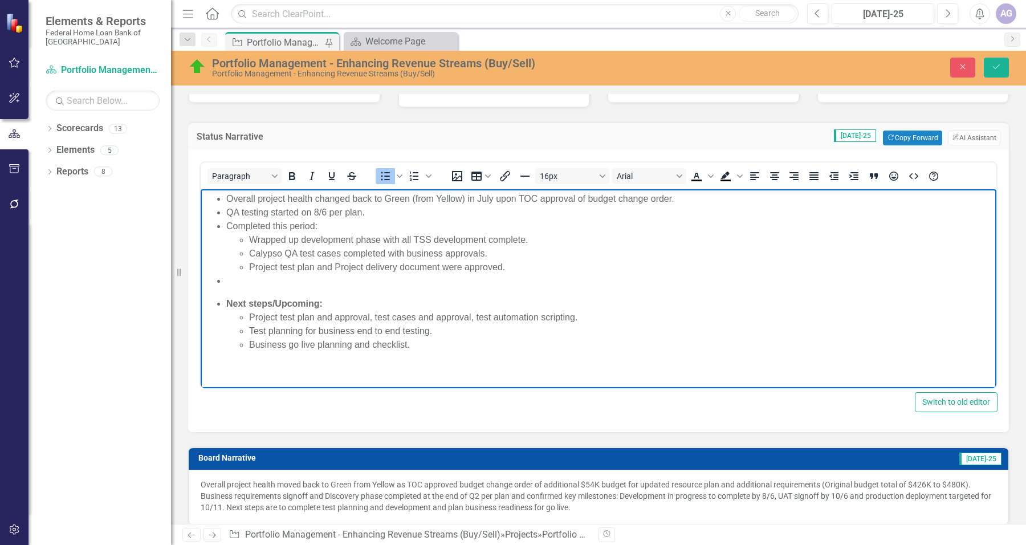
click at [239, 285] on li "Rich Text Area. Press ALT-0 for help." at bounding box center [609, 281] width 767 height 14
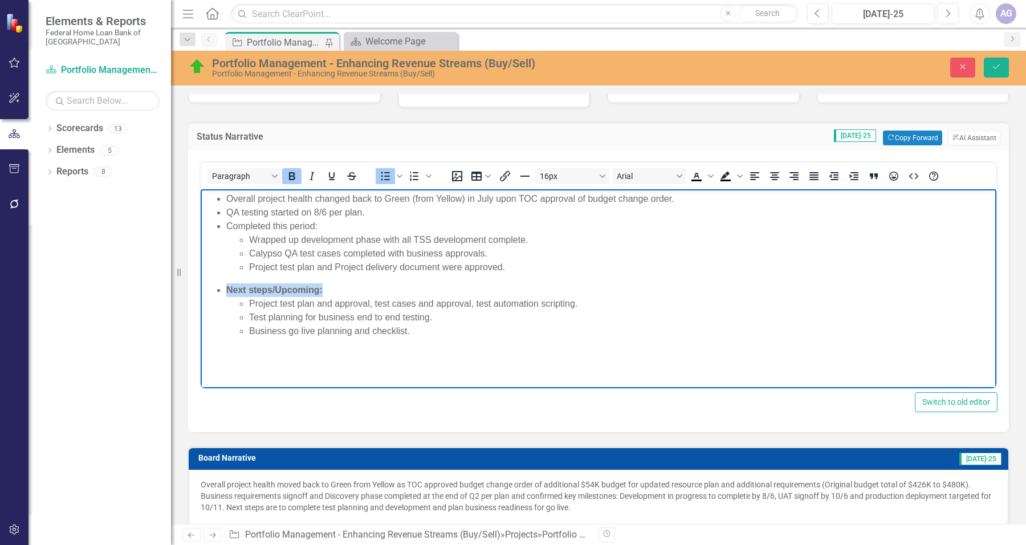
drag, startPoint x: 327, startPoint y: 290, endPoint x: 321, endPoint y: 292, distance: 6.1
click at [321, 292] on li "Next steps/Upcoming: Project test plan and approval, test cases and approval, t…" at bounding box center [609, 310] width 767 height 55
click at [291, 174] on icon "Bold" at bounding box center [292, 176] width 14 height 14
click at [399, 360] on html "Overall project health changed back to Green (from Yellow) in July upon TOC app…" at bounding box center [599, 274] width 796 height 171
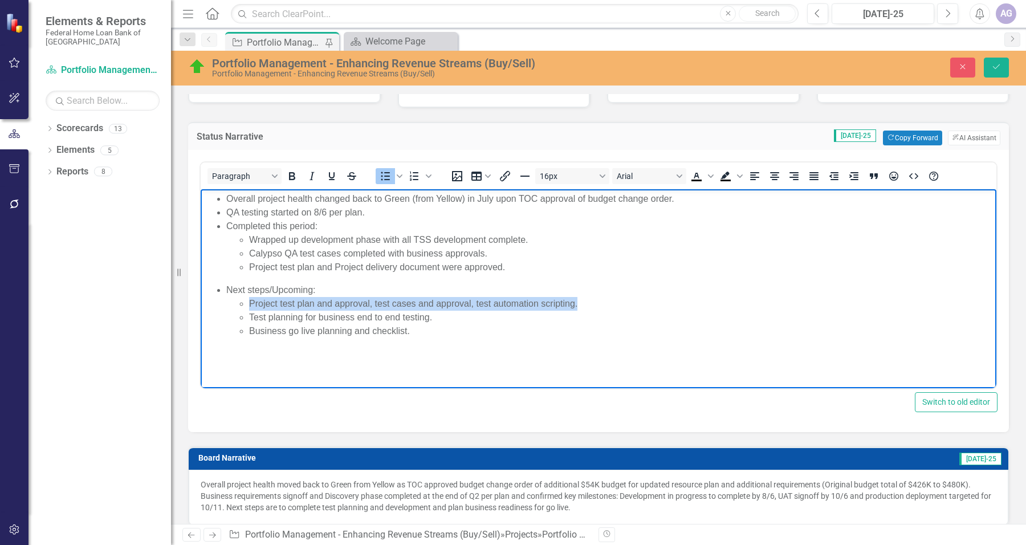
drag, startPoint x: 592, startPoint y: 303, endPoint x: 251, endPoint y: 301, distance: 341.4
click at [251, 301] on li "Project test plan and approval, test cases and approval, test automation script…" at bounding box center [621, 304] width 744 height 14
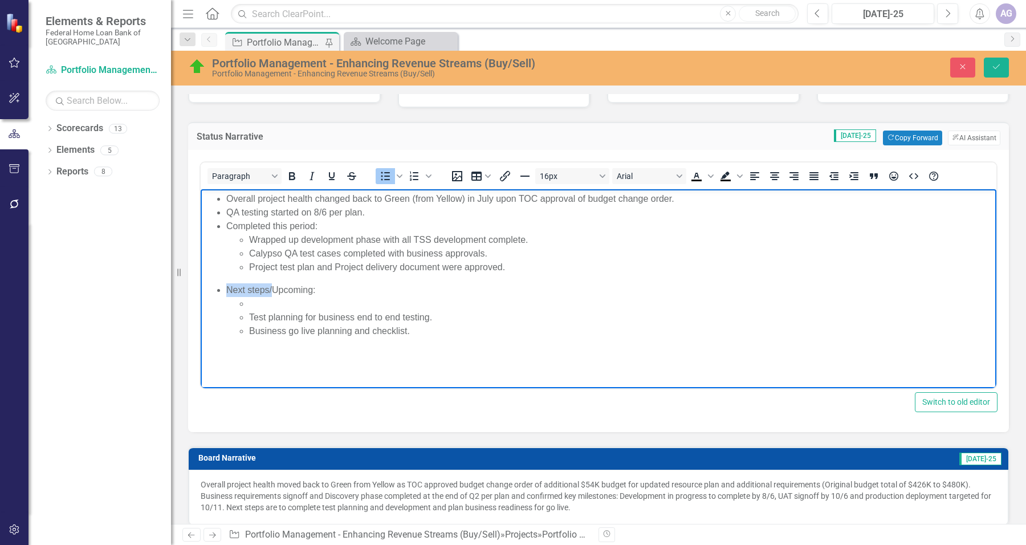
drag, startPoint x: 227, startPoint y: 291, endPoint x: 271, endPoint y: 287, distance: 44.1
click at [271, 287] on li "Next steps/Upcoming: Test planning for business end to end testing. Business go…" at bounding box center [609, 310] width 767 height 55
click at [261, 305] on li "Rich Text Area. Press ALT-0 for help." at bounding box center [621, 304] width 744 height 14
click at [226, 212] on li "QA testing started on 8/6 per plan." at bounding box center [609, 213] width 767 height 14
click at [381, 211] on li "QA testing started on 8/6 per plan." at bounding box center [609, 213] width 767 height 14
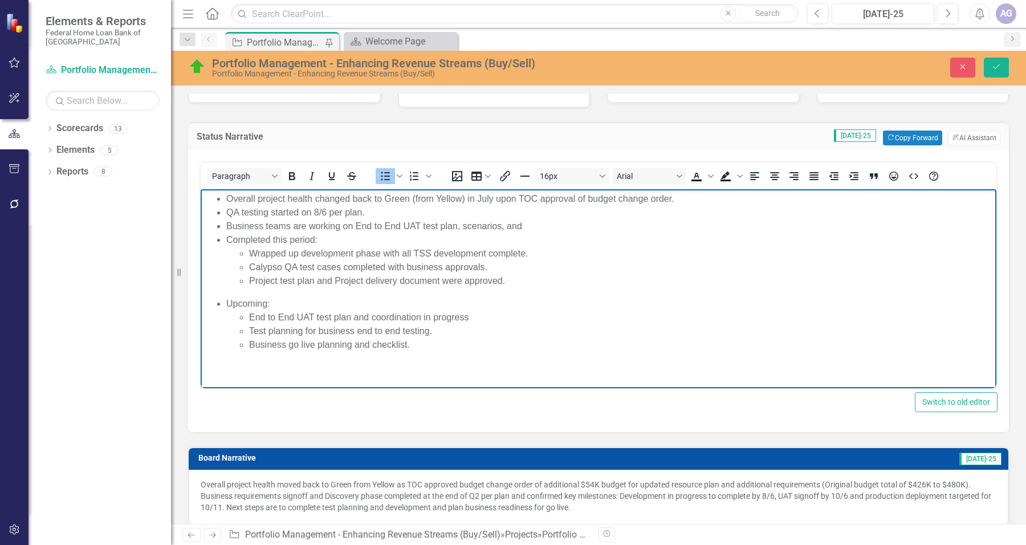
click at [460, 228] on li "Business teams are working on End to End UAT test plan, scenarios, and" at bounding box center [609, 226] width 767 height 14
click at [555, 223] on li "Business teams are working on End to End UAT test plan and scenarios, and" at bounding box center [609, 226] width 767 height 14
click at [540, 227] on li "Business teams are working on End to End UAT test plan and scenarios, and coord…" at bounding box center [609, 226] width 767 height 14
click at [683, 219] on li "Business teams are working on End to End UAT test plan and scenarios, and test …" at bounding box center [609, 226] width 767 height 14
click at [225, 241] on ul "Overall project health changed back to Green (from Yellow) in July upon TOC app…" at bounding box center [598, 240] width 790 height 96
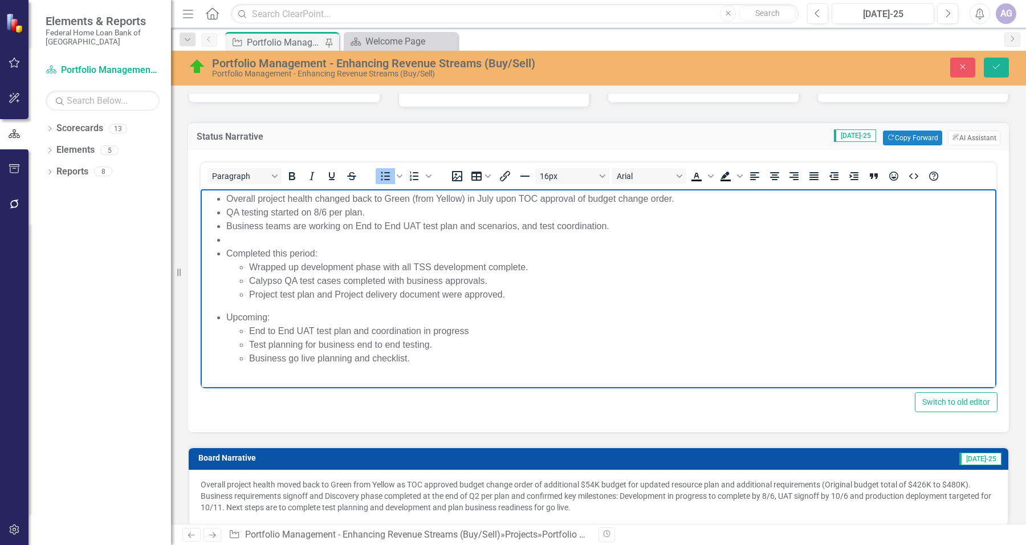
click at [629, 225] on li "Business teams are working on End to End UAT test plan and scenarios, and test …" at bounding box center [609, 226] width 767 height 14
click at [662, 227] on li "Business teams are working on End to End UAT test plan and scenarios, and test …" at bounding box center [609, 226] width 767 height 14
drag, startPoint x: 764, startPoint y: 224, endPoint x: 606, endPoint y: 226, distance: 157.3
click at [606, 226] on li "Business teams are working on End to End UAT test plan and scenarios, and test …" at bounding box center [609, 226] width 767 height 14
drag, startPoint x: 481, startPoint y: 331, endPoint x: 249, endPoint y: 332, distance: 232.0
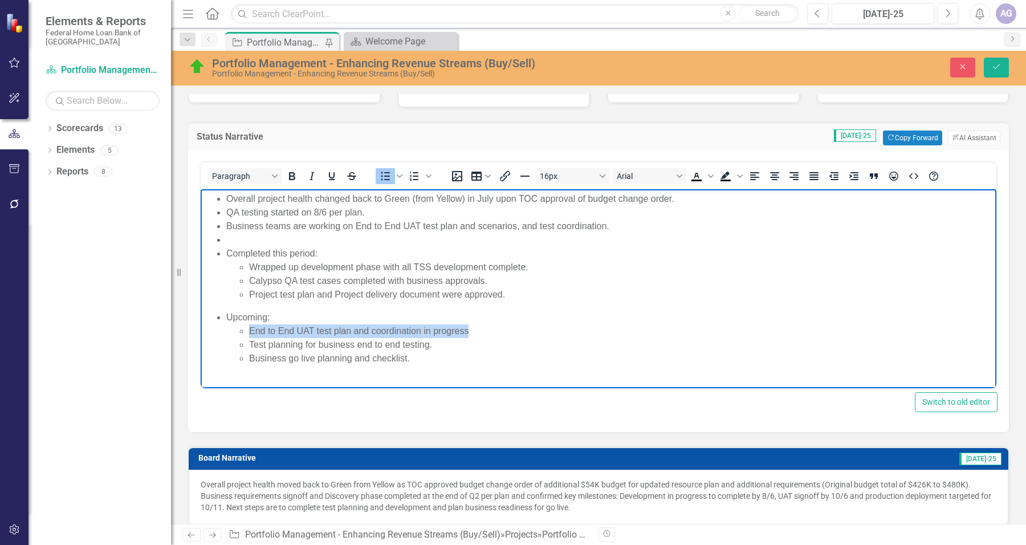
click at [249, 332] on li "End to End UAT test plan and coordination in progress" at bounding box center [621, 331] width 744 height 14
click at [286, 343] on li "Test planning for business end to end testing." at bounding box center [621, 345] width 744 height 14
drag, startPoint x: 440, startPoint y: 342, endPoint x: 255, endPoint y: 340, distance: 185.2
click at [255, 340] on li "Test planning for business end to end testing." at bounding box center [621, 345] width 744 height 14
click at [438, 353] on body "Overall project health changed back to Green (from Yellow) in July upon TOC app…" at bounding box center [599, 276] width 796 height 174
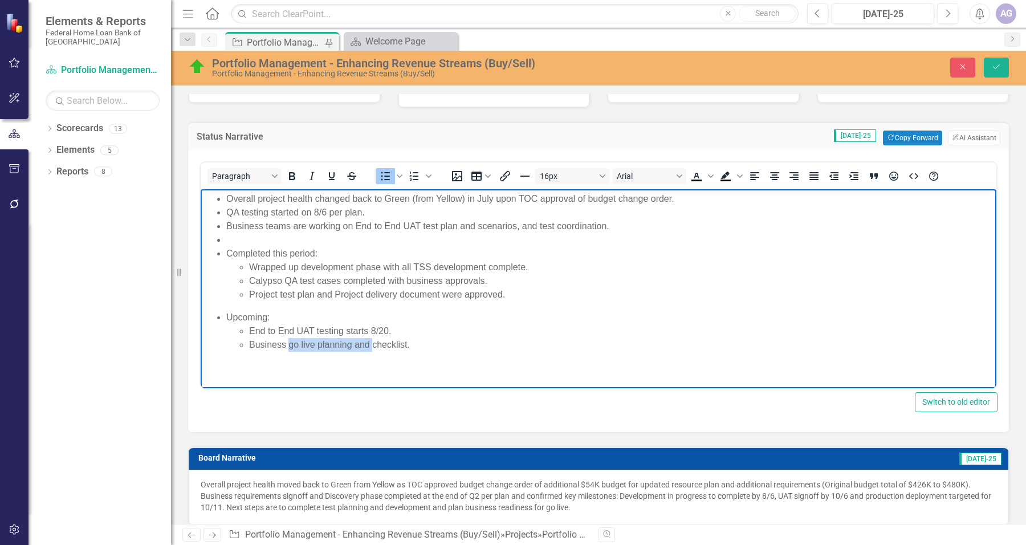
drag, startPoint x: 288, startPoint y: 345, endPoint x: 372, endPoint y: 345, distance: 83.8
click at [372, 345] on li "Business go live planning and checklist." at bounding box center [621, 345] width 744 height 14
click at [436, 347] on li "Business operational readiness checklist." at bounding box center [621, 345] width 744 height 14
click at [378, 343] on li "Business operational readiness checklist." at bounding box center [621, 345] width 744 height 14
click at [398, 346] on li "Business operational readiness plan and checklist." at bounding box center [621, 345] width 744 height 14
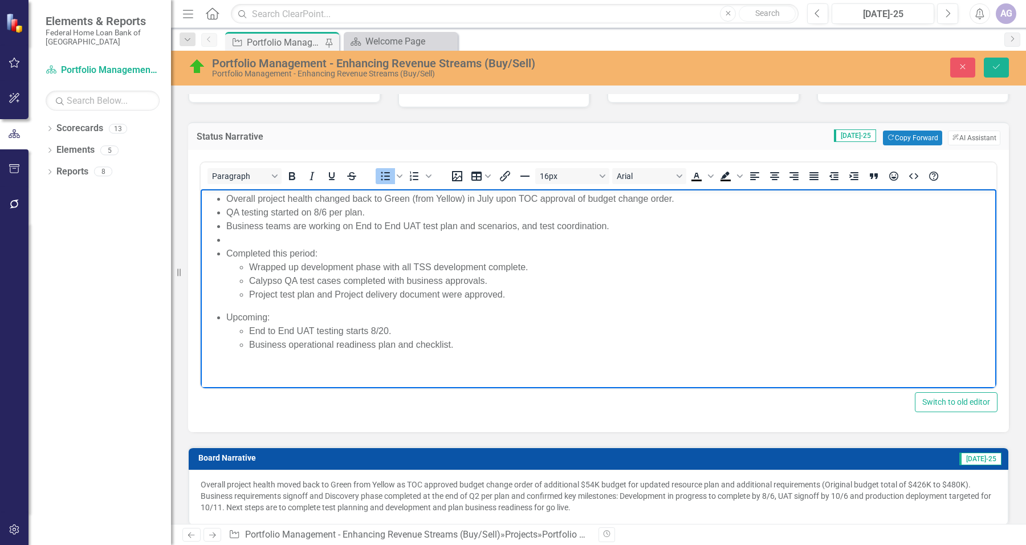
click at [304, 351] on li "Business operational readiness plan and checklist." at bounding box center [621, 345] width 744 height 14
click at [492, 344] on li "Business operational readiness plan and checklist." at bounding box center [621, 345] width 744 height 14
click at [223, 211] on ul "Overall project health changed back to Green (from Yellow) in July upon TOC app…" at bounding box center [598, 246] width 790 height 109
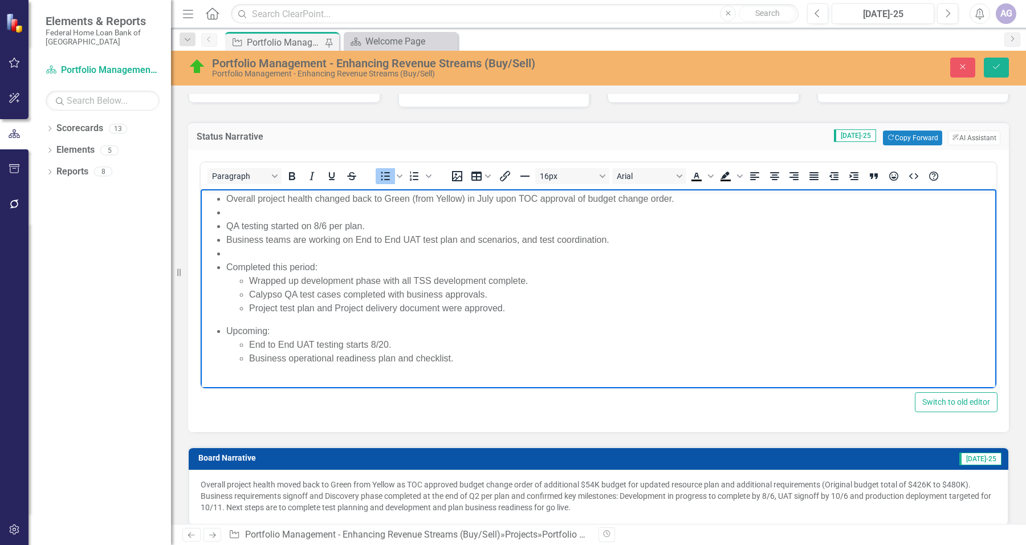
click at [384, 228] on li "QA testing started on 8/6 per plan." at bounding box center [609, 226] width 767 height 14
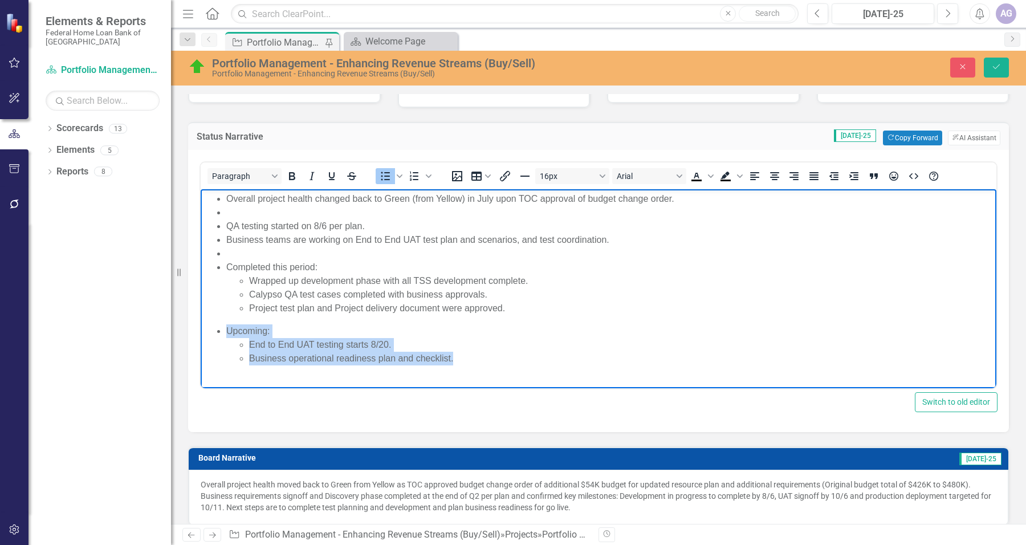
drag, startPoint x: 464, startPoint y: 360, endPoint x: 219, endPoint y: 329, distance: 246.9
click at [219, 329] on ul "Upcoming: End to End UAT testing starts 8/20. Business operational readiness pl…" at bounding box center [598, 344] width 790 height 41
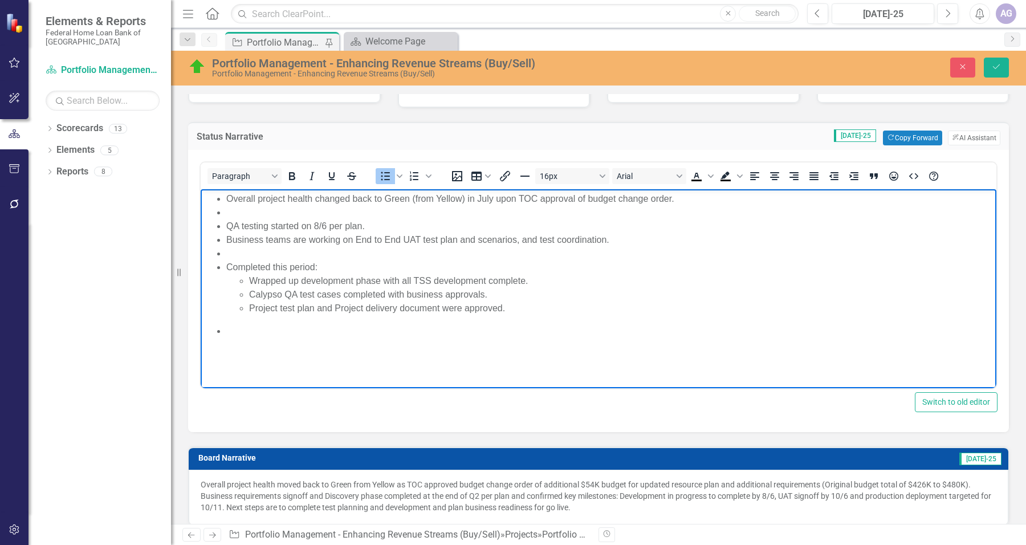
click at [246, 252] on li "Rich Text Area. Press ALT-0 for help." at bounding box center [609, 254] width 767 height 14
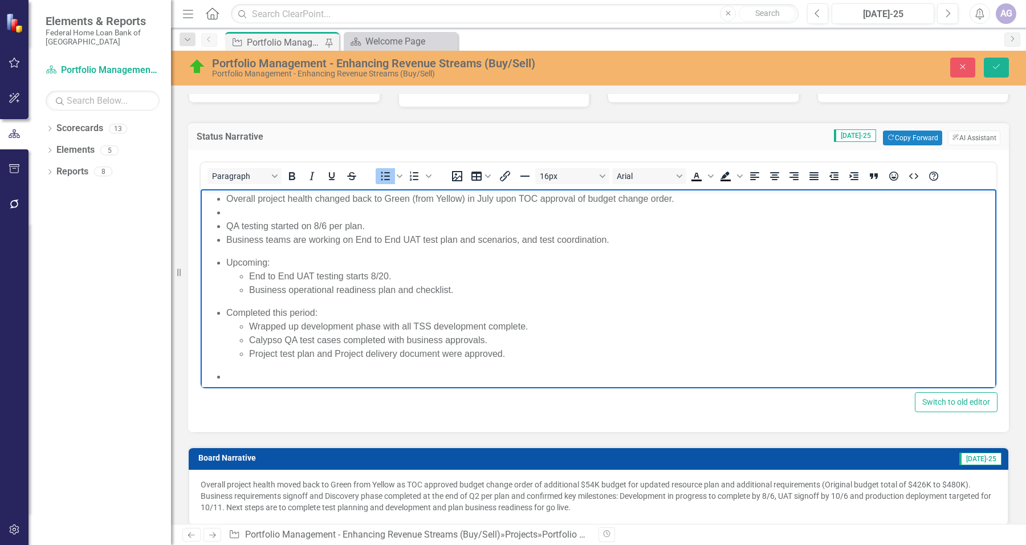
click at [313, 339] on li "Calypso QA test cases completed with business approvals." at bounding box center [621, 340] width 744 height 14
click at [259, 380] on li "Rich Text Area. Press ALT-0 for help." at bounding box center [609, 377] width 767 height 14
click at [497, 201] on li "Overall project health changed back to Green (from Yellow) in July upon TOC app…" at bounding box center [609, 199] width 767 height 14
click at [678, 201] on li "Overall project health changed back to Green (from Yellow) in July upon TOC app…" at bounding box center [609, 199] width 767 height 14
click at [500, 197] on li "Overall project health changed back to Green (from Yellow) in July. On track fo…" at bounding box center [609, 199] width 767 height 14
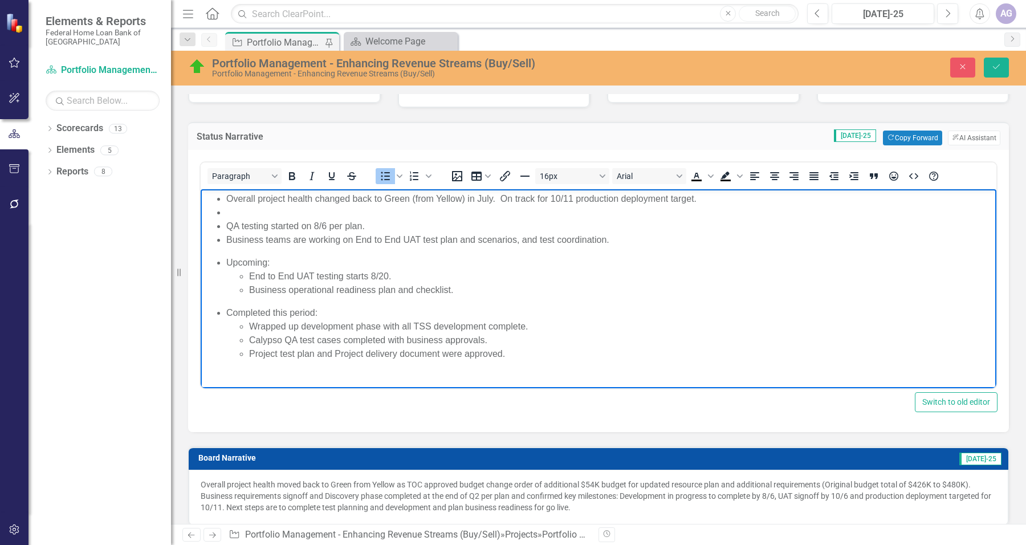
click at [535, 199] on li "Overall project health changed back to Green (from Yellow) in July. On track fo…" at bounding box center [609, 199] width 767 height 14
click at [540, 199] on li "Overall project health changed back to Green (from Yellow) in July. On track fo…" at bounding box center [609, 199] width 767 height 14
click at [500, 198] on li "Overall project health changed back to Green (from Yellow) in July. On track wi…" at bounding box center [609, 199] width 767 height 14
click at [512, 198] on li "Overall project health changed back to Green (from Yellow) in July. Continue to…" at bounding box center [609, 199] width 767 height 14
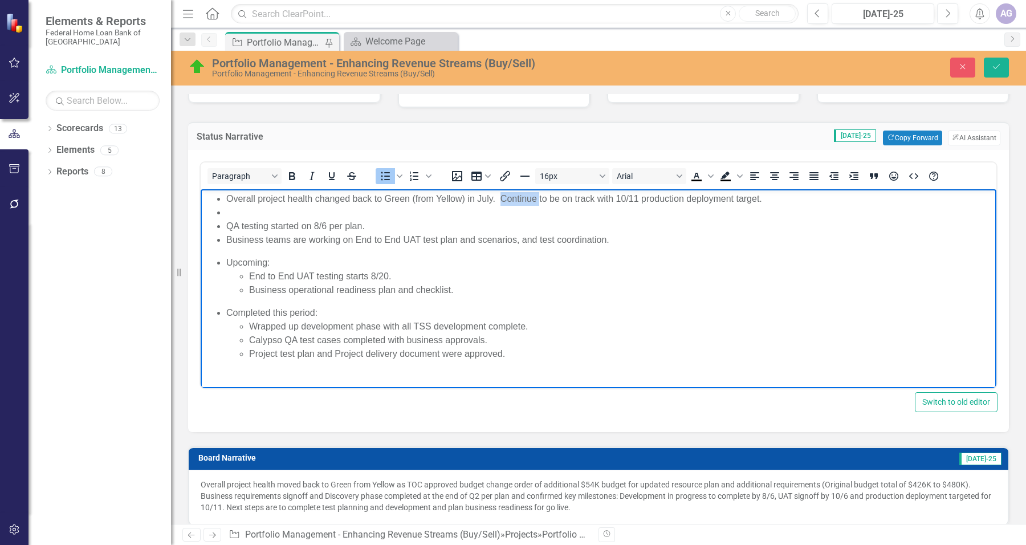
click at [512, 198] on li "Overall project health changed back to Green (from Yellow) in July. Continue to…" at bounding box center [609, 199] width 767 height 14
click at [222, 221] on ul "Overall project health changed back to Green (from Yellow) in July. Remain on t…" at bounding box center [598, 219] width 790 height 55
click at [393, 219] on li "QA testing started on 8/6 per plan." at bounding box center [609, 226] width 767 height 14
click at [545, 327] on li "Wrapped up development phase with all TSS development complete." at bounding box center [621, 327] width 744 height 14
click at [570, 325] on li "Wrapped up development phase with all TSS development completed and deplloyment…" at bounding box center [621, 327] width 744 height 14
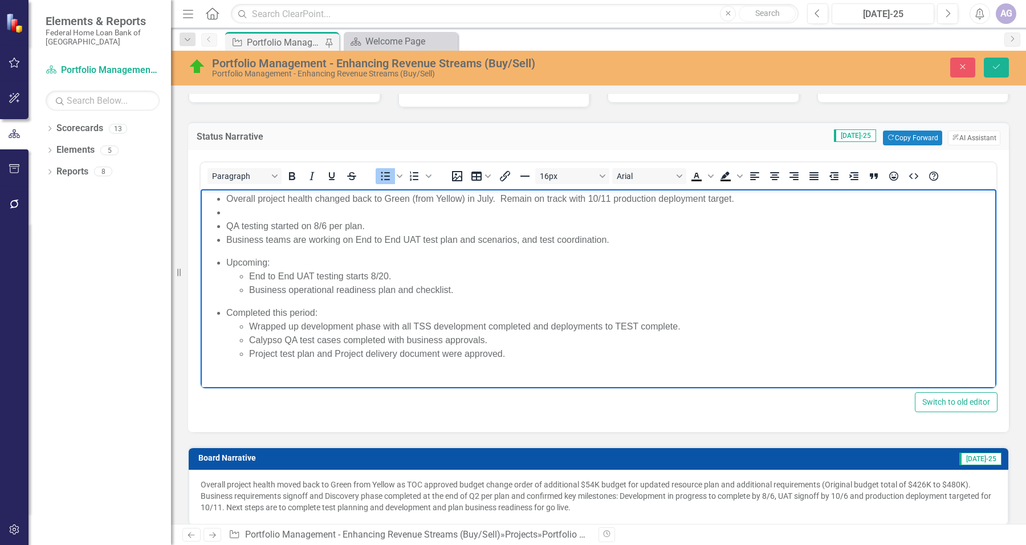
click at [509, 335] on li "Calypso QA test cases completed with business approvals." at bounding box center [621, 340] width 744 height 14
click at [523, 361] on body "Overall project health changed back to Green (from Yellow) in July. Remain on t…" at bounding box center [599, 281] width 796 height 184
click at [406, 274] on li "End to End UAT testing starts 8/20." at bounding box center [621, 277] width 744 height 14
click at [455, 280] on li "End to End UAT testing starts 8/20." at bounding box center [621, 277] width 744 height 14
click at [486, 294] on li "Business operational readiness plan and checklist." at bounding box center [621, 290] width 744 height 14
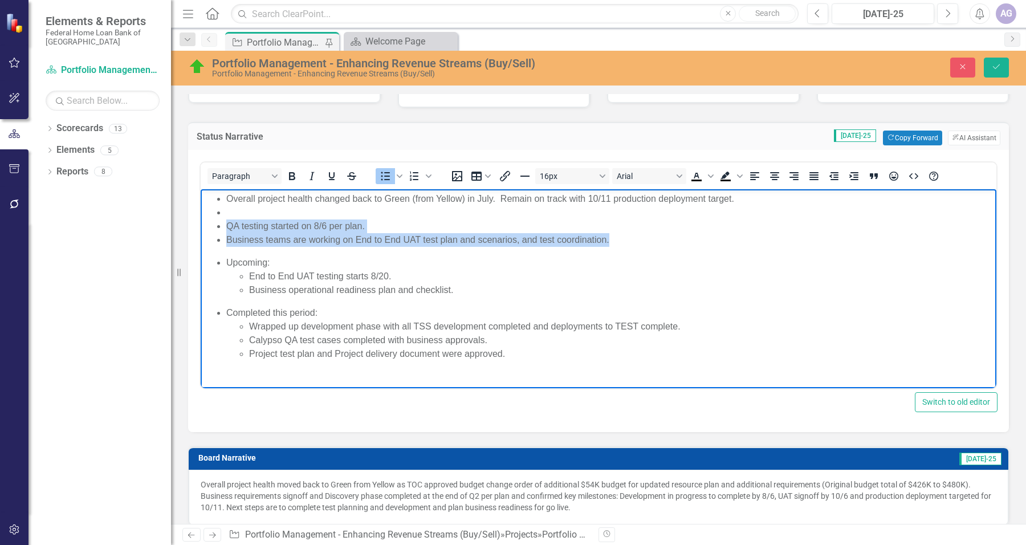
drag, startPoint x: 225, startPoint y: 223, endPoint x: 615, endPoint y: 239, distance: 390.7
click at [615, 239] on ul "Overall project health changed back to Green (from Yellow) in July. Remain on t…" at bounding box center [598, 219] width 790 height 55
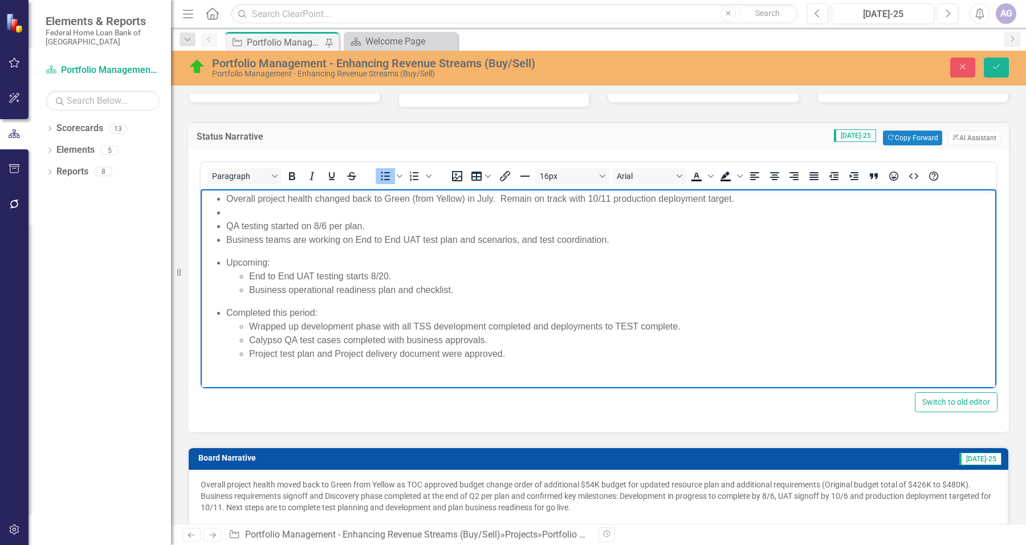
click at [406, 213] on li "Rich Text Area. Press ALT-0 for help." at bounding box center [609, 213] width 767 height 14
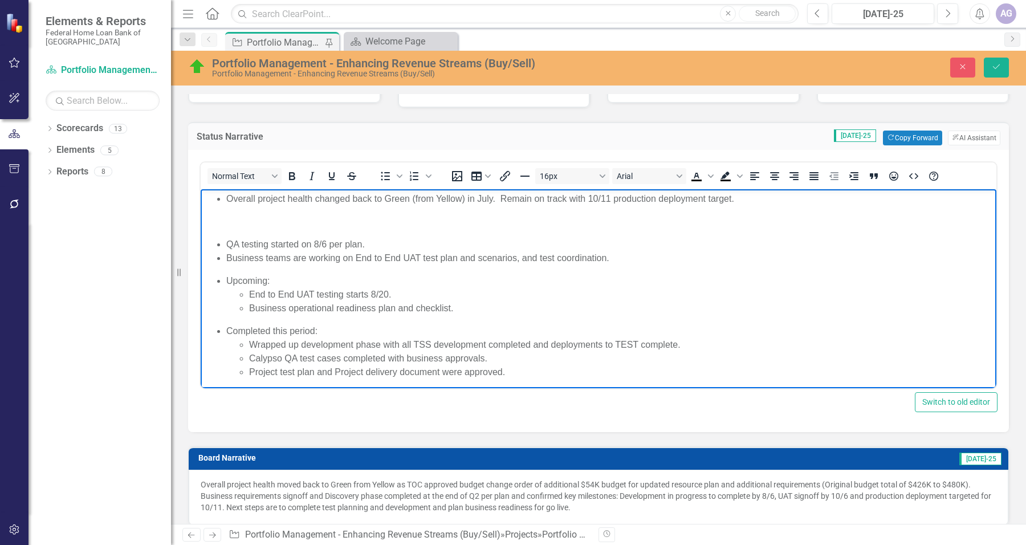
click at [247, 227] on p "Rich Text Area. Press ALT-0 for help." at bounding box center [598, 222] width 790 height 14
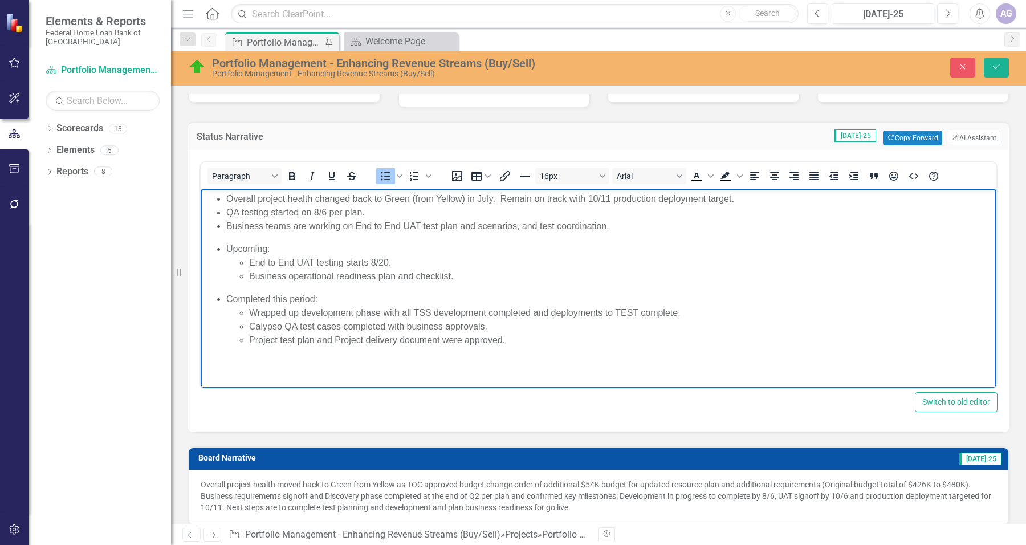
click at [225, 212] on ul "Overall project health changed back to Green (from Yellow) in July. Remain on t…" at bounding box center [598, 212] width 790 height 41
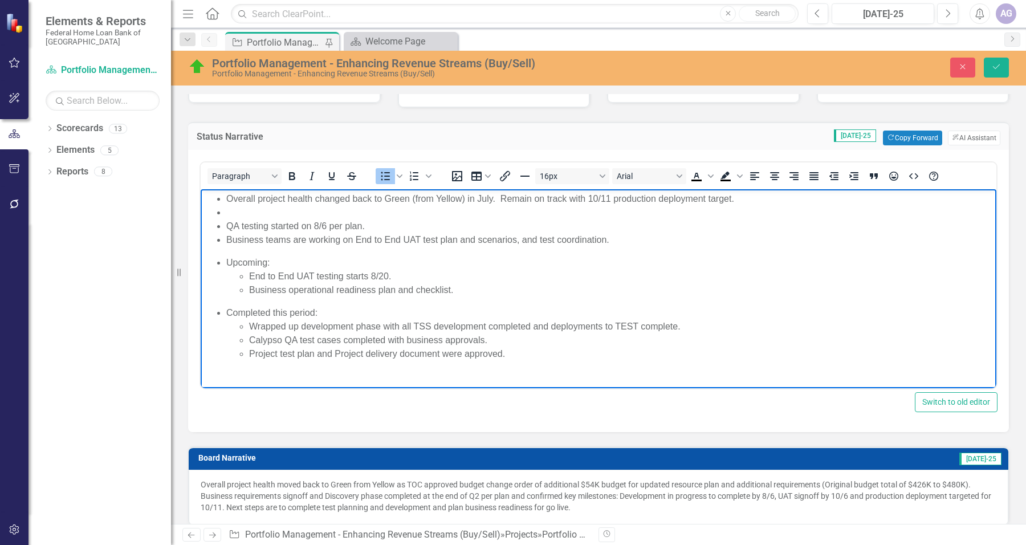
click at [308, 274] on li "End to End UAT testing starts 8/20." at bounding box center [621, 277] width 744 height 14
click at [382, 227] on li "QA testing started on 8/6 per plan." at bounding box center [609, 226] width 767 height 14
click at [298, 340] on li "Calypso QA test cases completed with business approvals." at bounding box center [621, 340] width 744 height 14
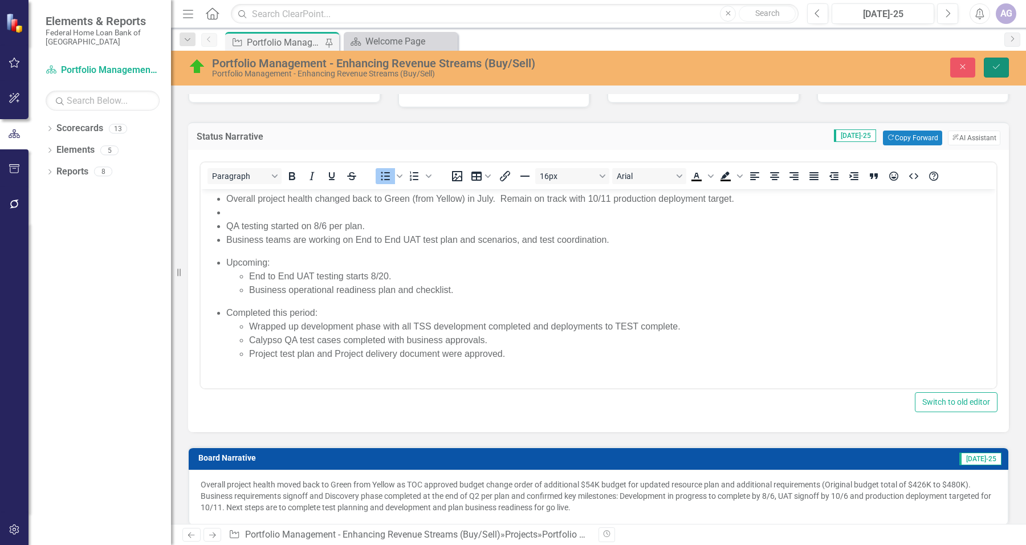
click at [993, 66] on icon "Save" at bounding box center [996, 67] width 10 height 8
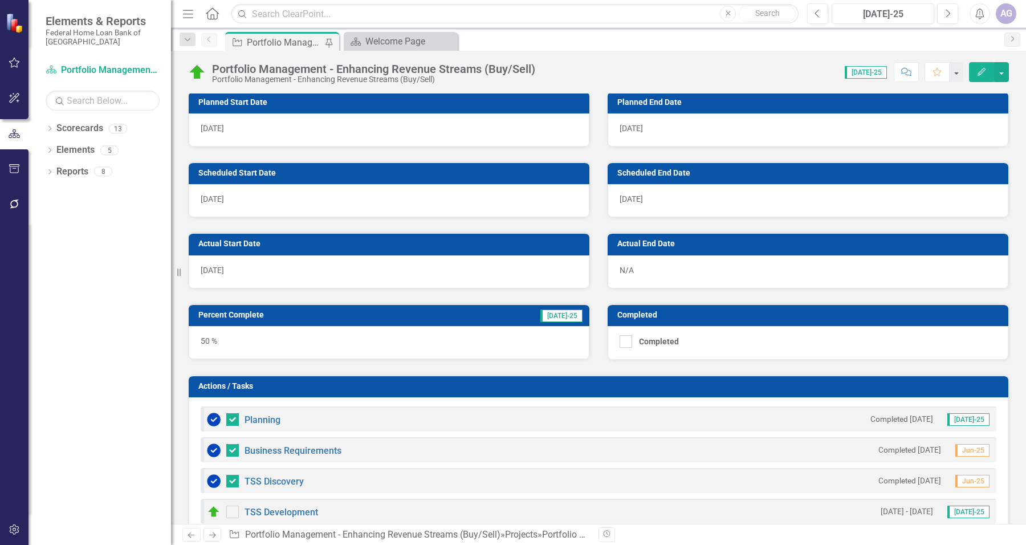
scroll to position [570, 0]
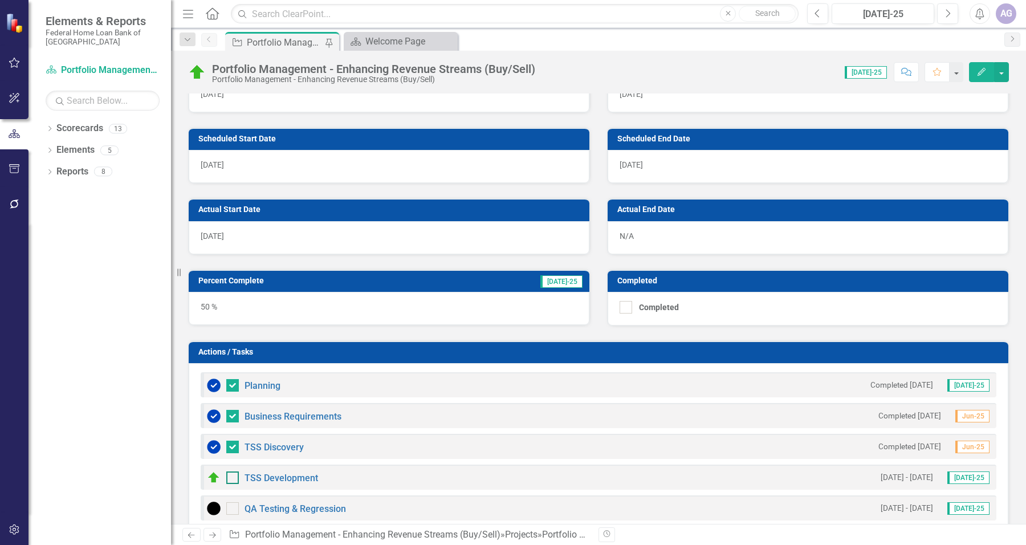
click at [235, 478] on div at bounding box center [232, 477] width 13 height 13
click at [234, 478] on input "checkbox" at bounding box center [229, 474] width 7 height 7
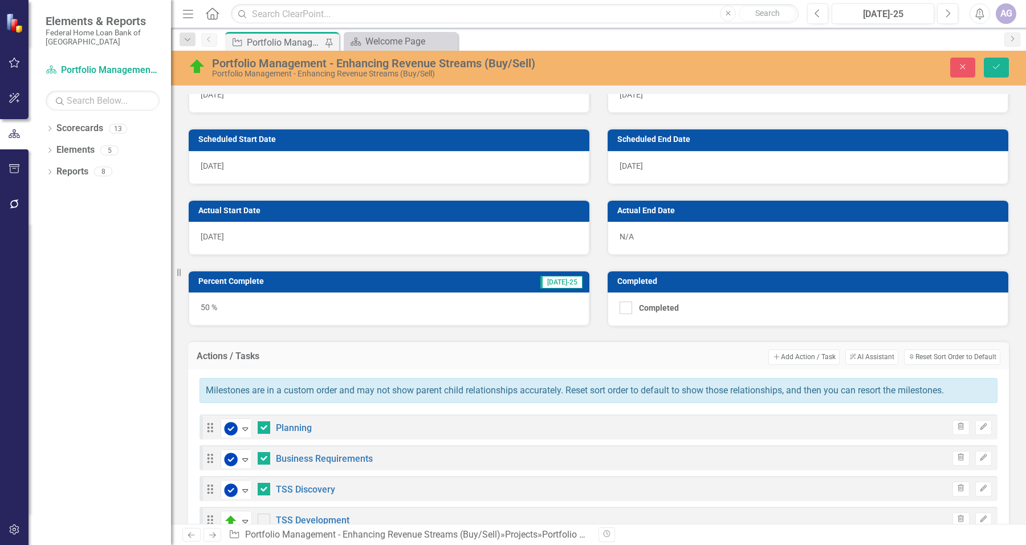
checkbox input "true"
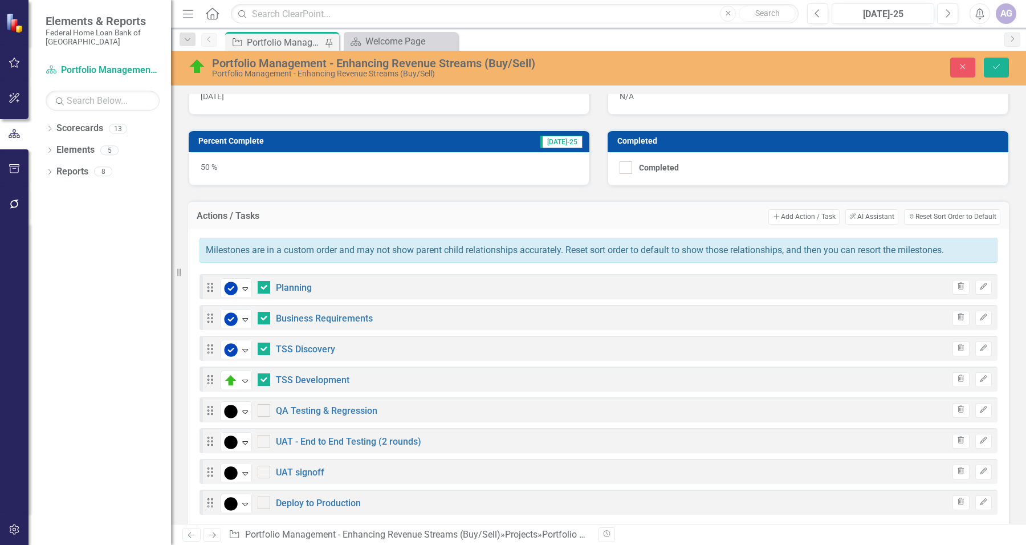
scroll to position [712, 0]
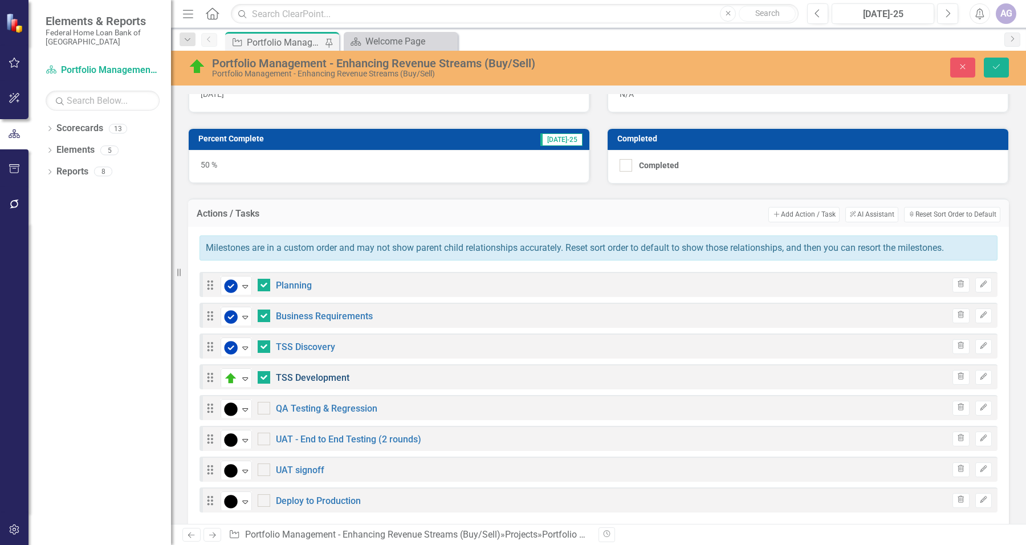
click at [334, 379] on link "TSS Development" at bounding box center [313, 377] width 74 height 11
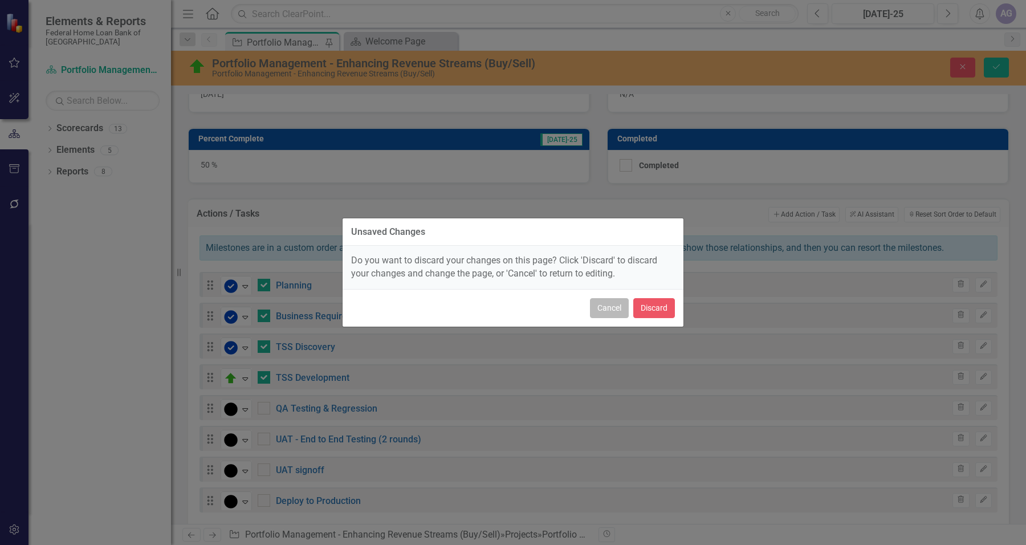
click at [610, 309] on button "Cancel" at bounding box center [609, 308] width 39 height 20
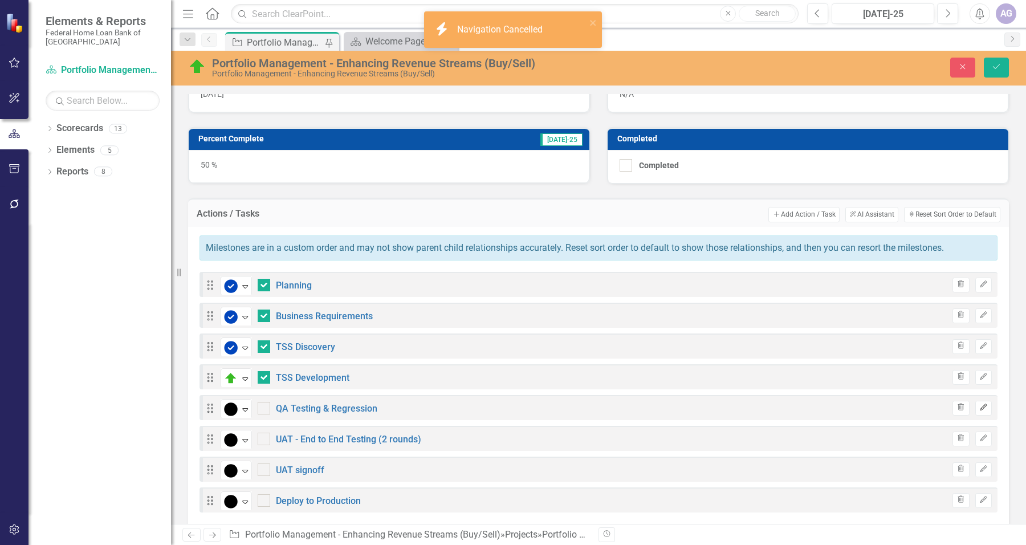
click at [979, 409] on icon "Edit" at bounding box center [983, 407] width 9 height 7
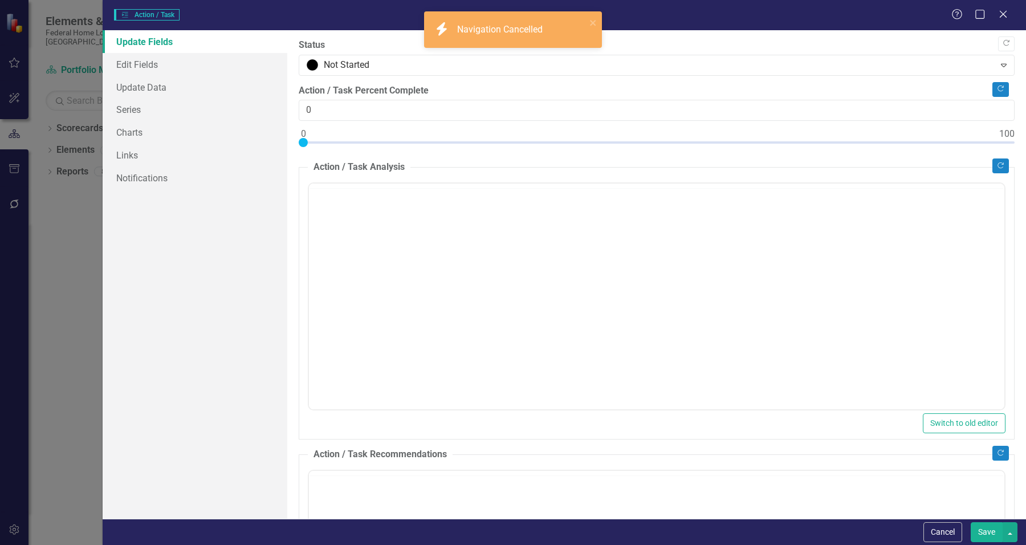
checkbox input "true"
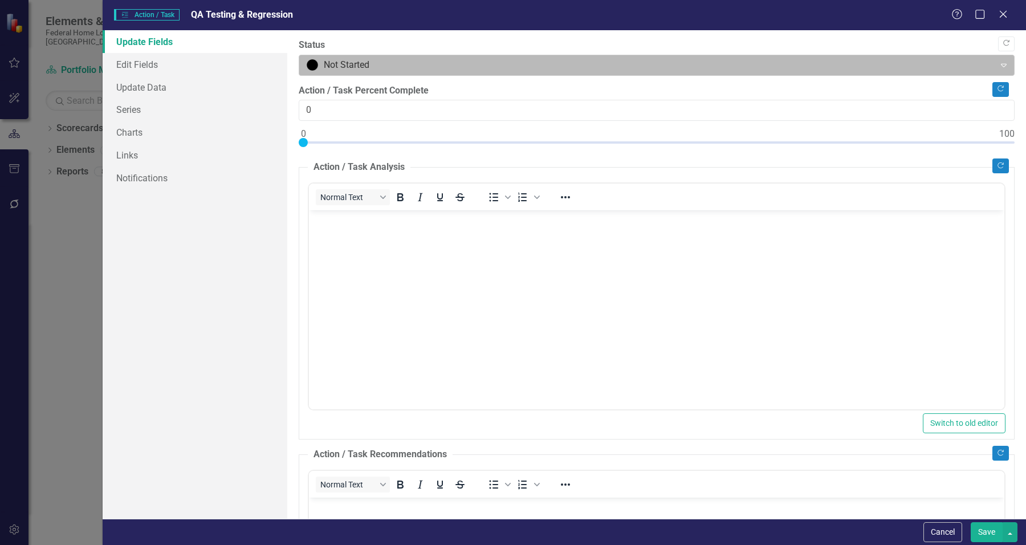
scroll to position [0, 0]
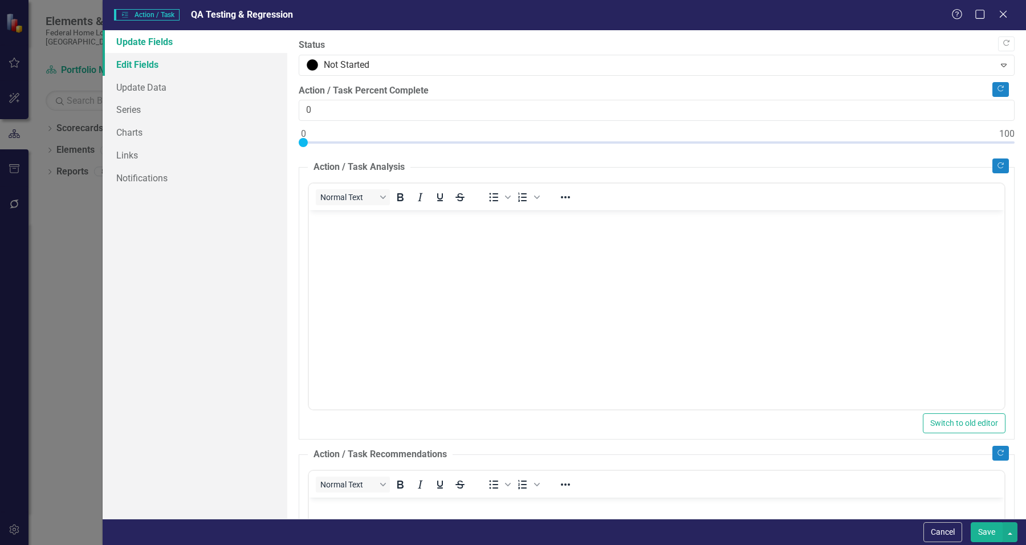
click at [187, 59] on link "Edit Fields" at bounding box center [195, 64] width 185 height 23
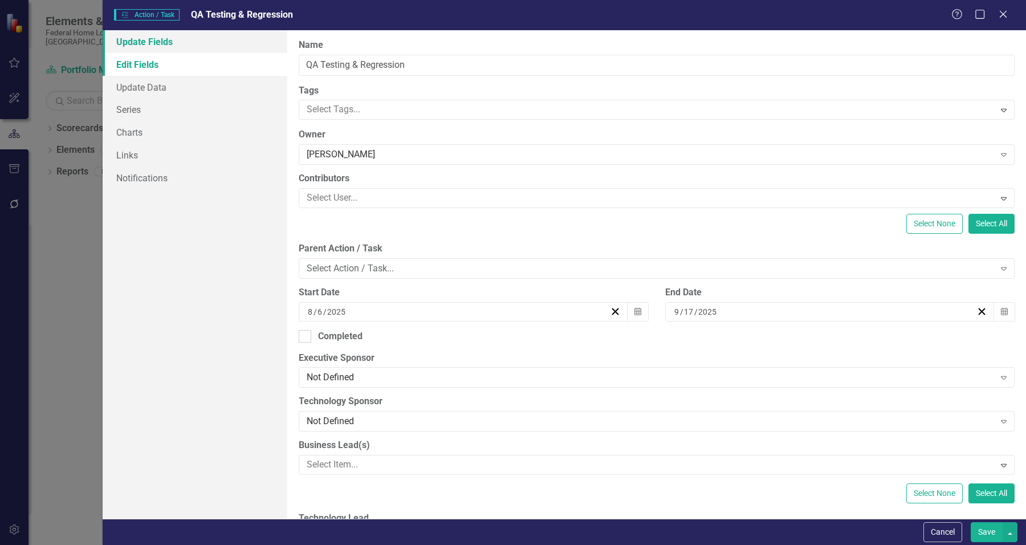
click at [154, 43] on link "Update Fields" at bounding box center [195, 41] width 185 height 23
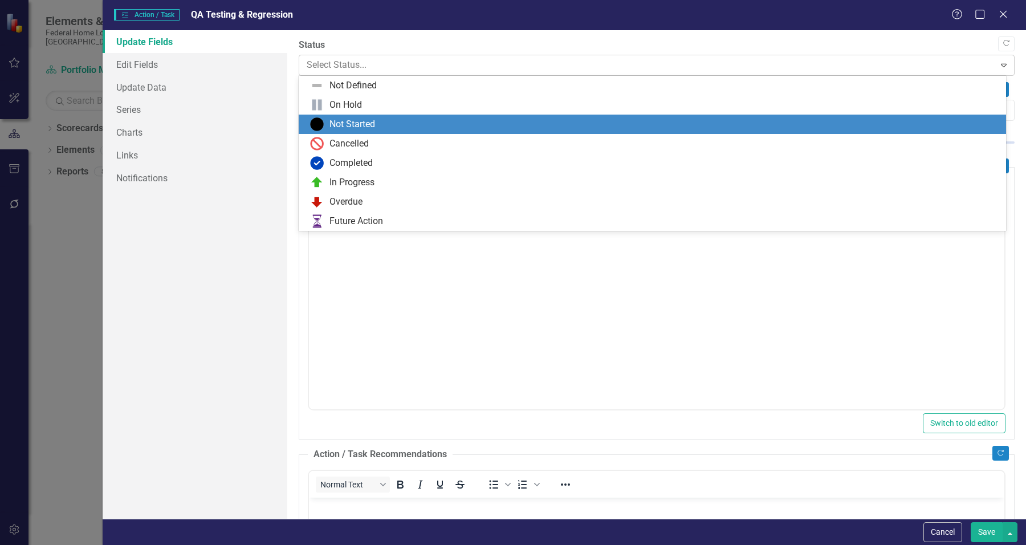
click at [396, 64] on div at bounding box center [647, 65] width 681 height 15
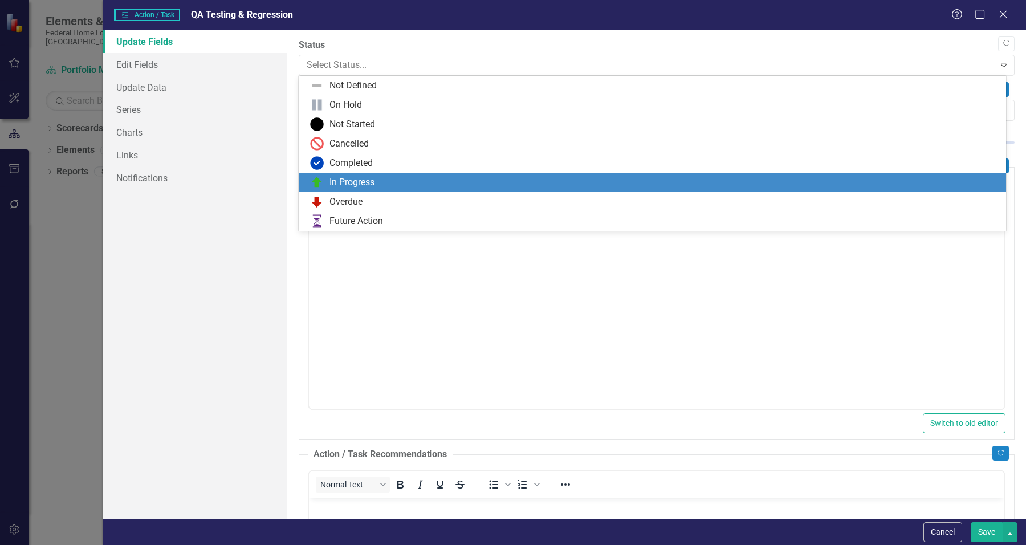
click at [359, 178] on div "In Progress" at bounding box center [351, 182] width 45 height 13
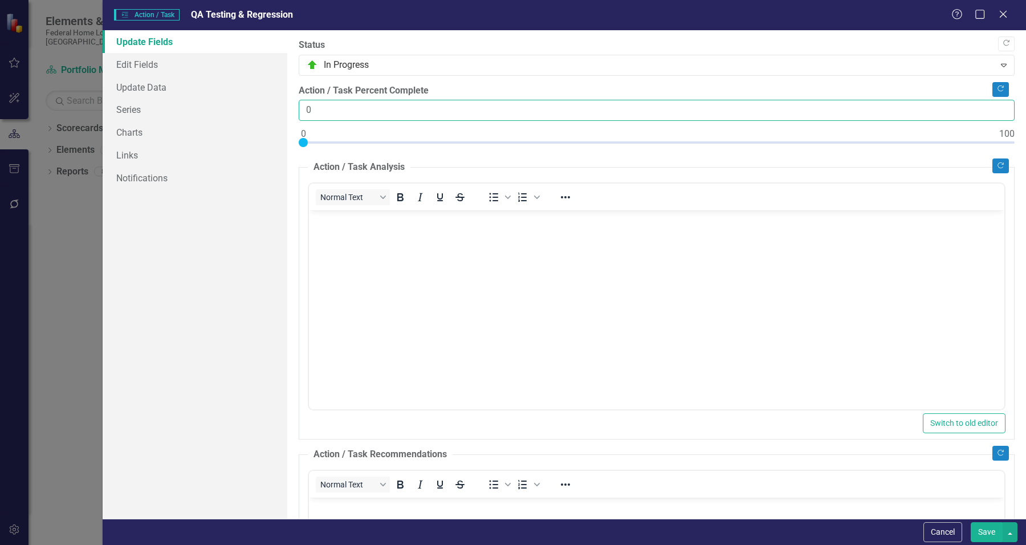
click at [361, 112] on input "0" at bounding box center [657, 110] width 716 height 21
type input "05"
click at [971, 522] on button "Save" at bounding box center [987, 532] width 32 height 20
checkbox input "false"
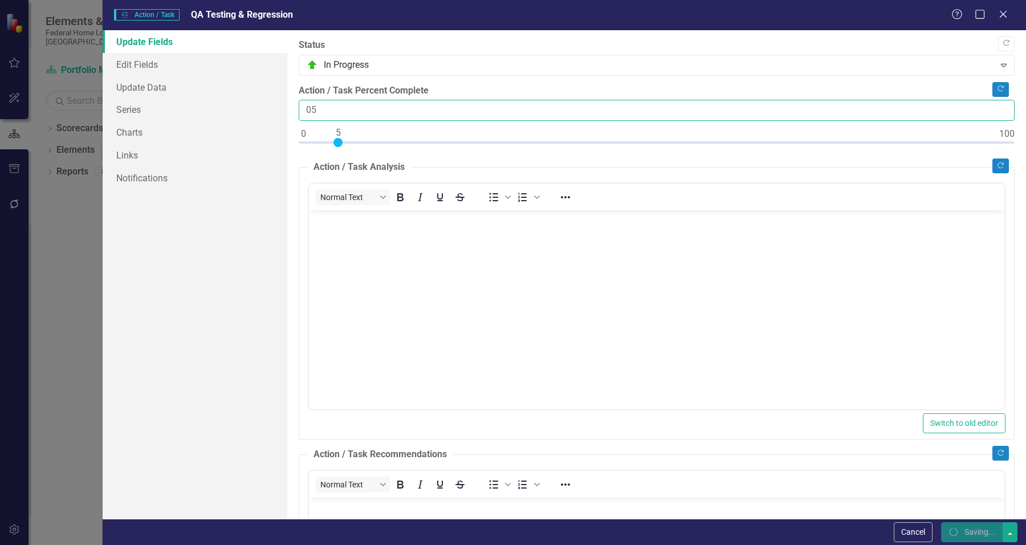
checkbox input "false"
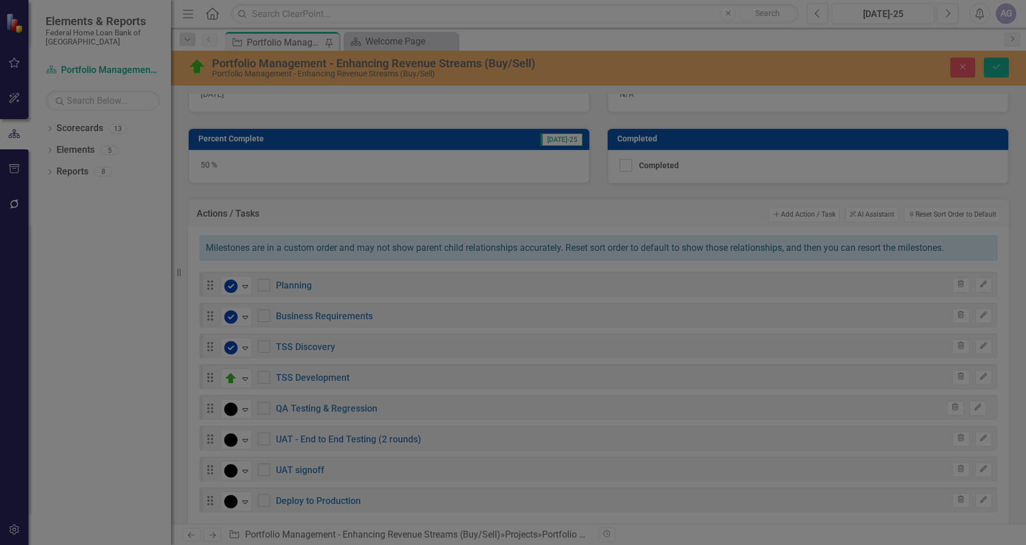
checkbox input "true"
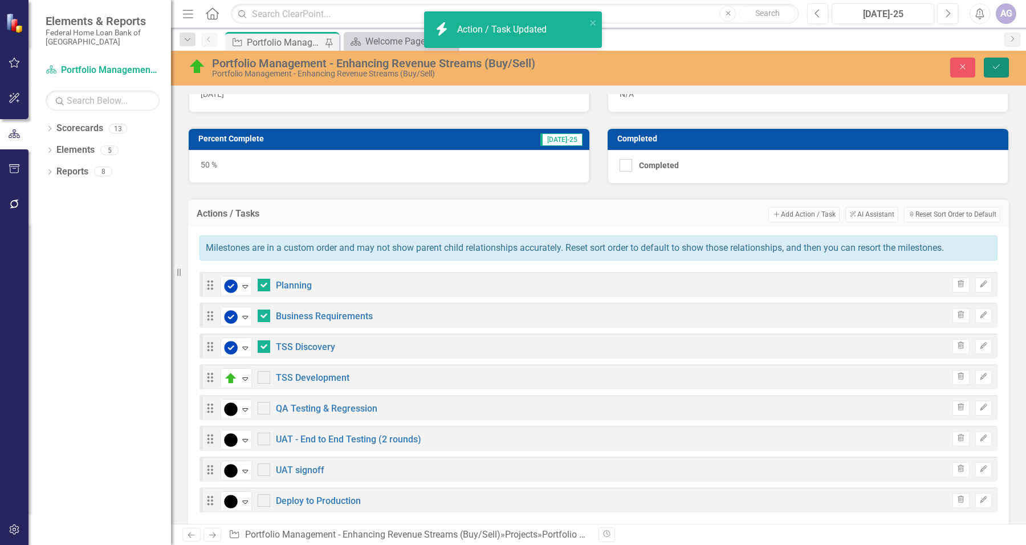
click at [997, 67] on icon "Save" at bounding box center [996, 67] width 10 height 8
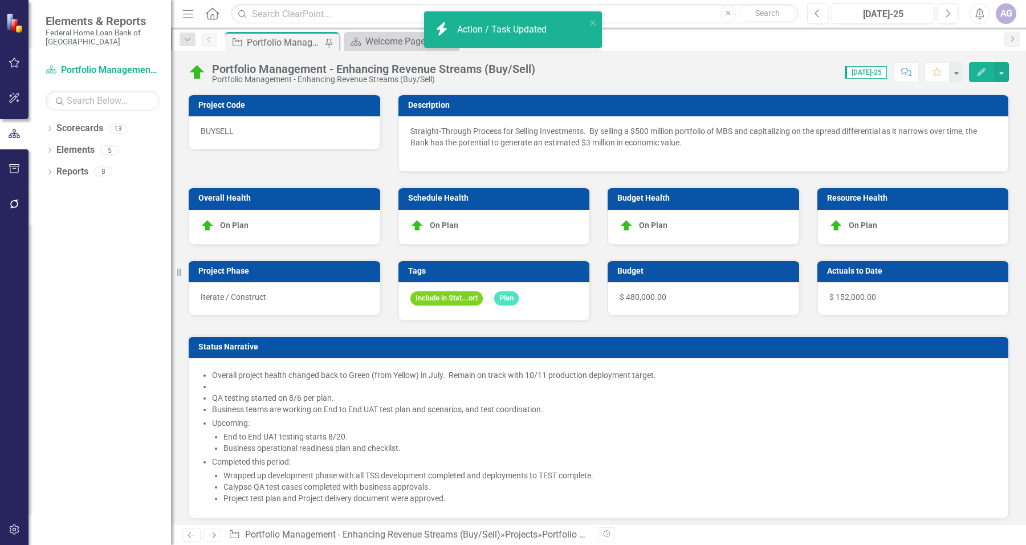
checkbox input "false"
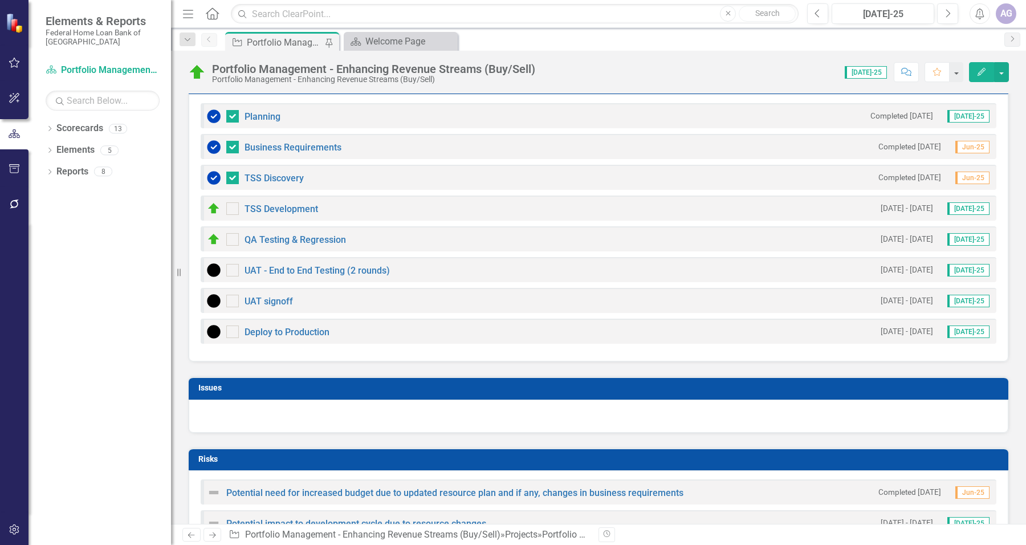
scroll to position [926, 0]
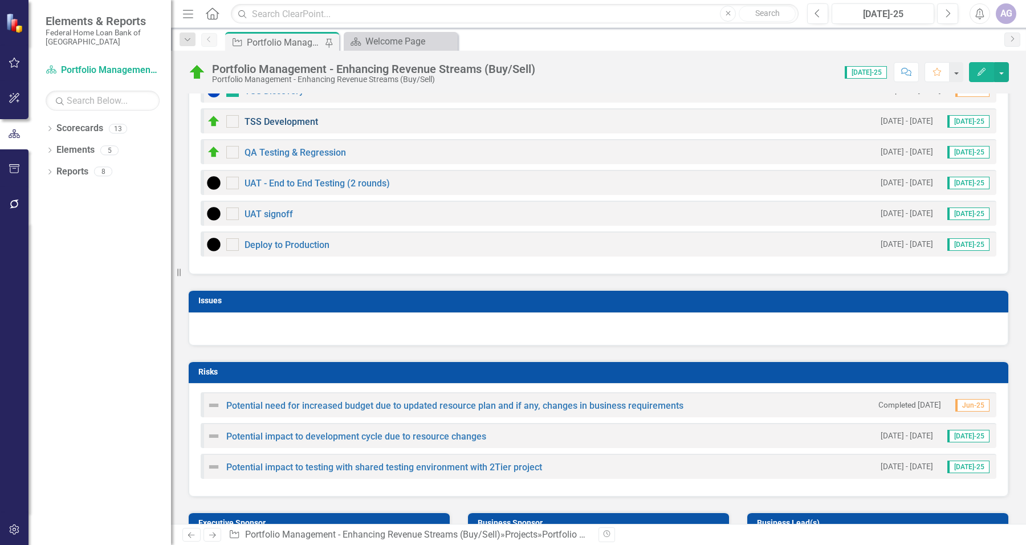
click at [248, 123] on link "TSS Development" at bounding box center [281, 121] width 74 height 11
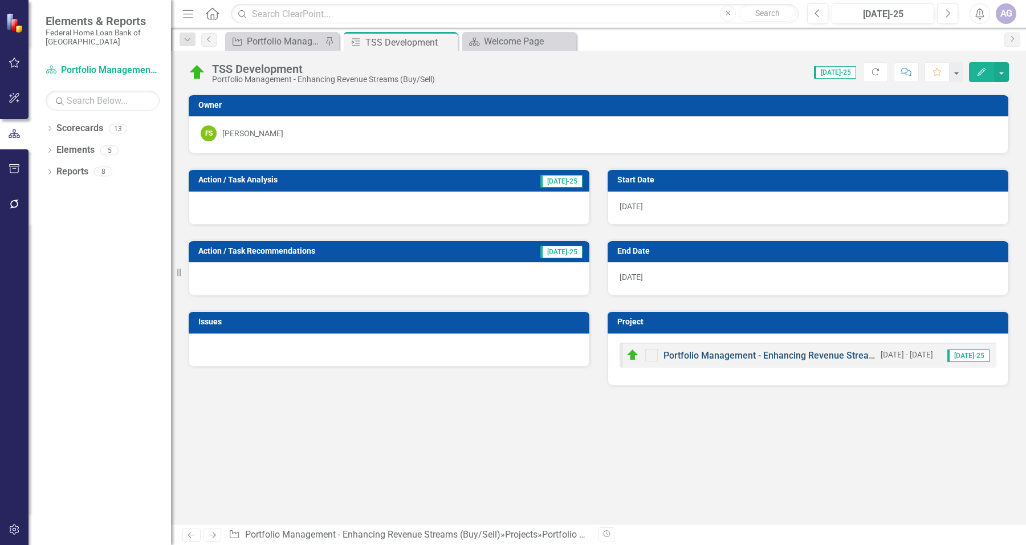
click at [847, 357] on link "Portfolio Management - Enhancing Revenue Streams (Buy/Sell)" at bounding box center [793, 355] width 261 height 11
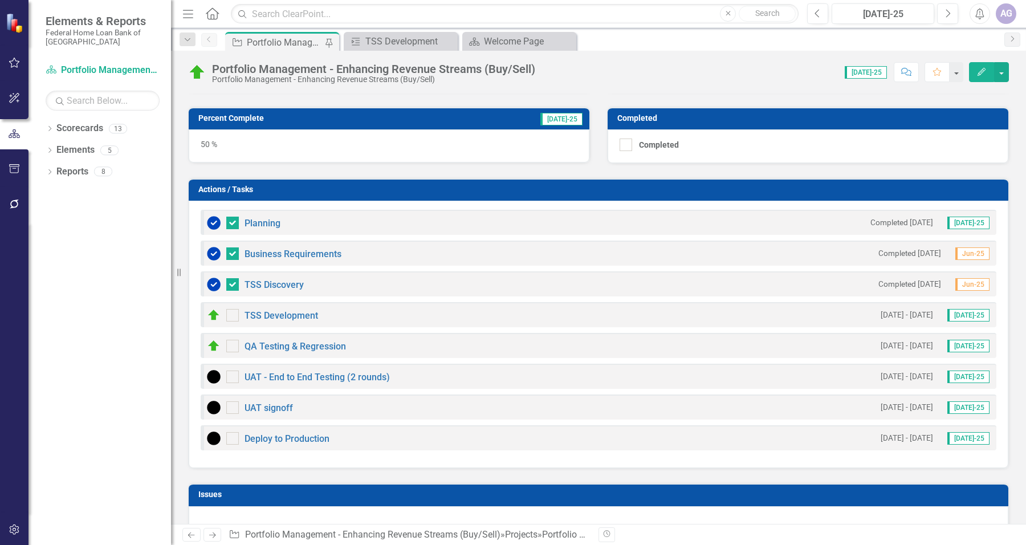
scroll to position [784, 0]
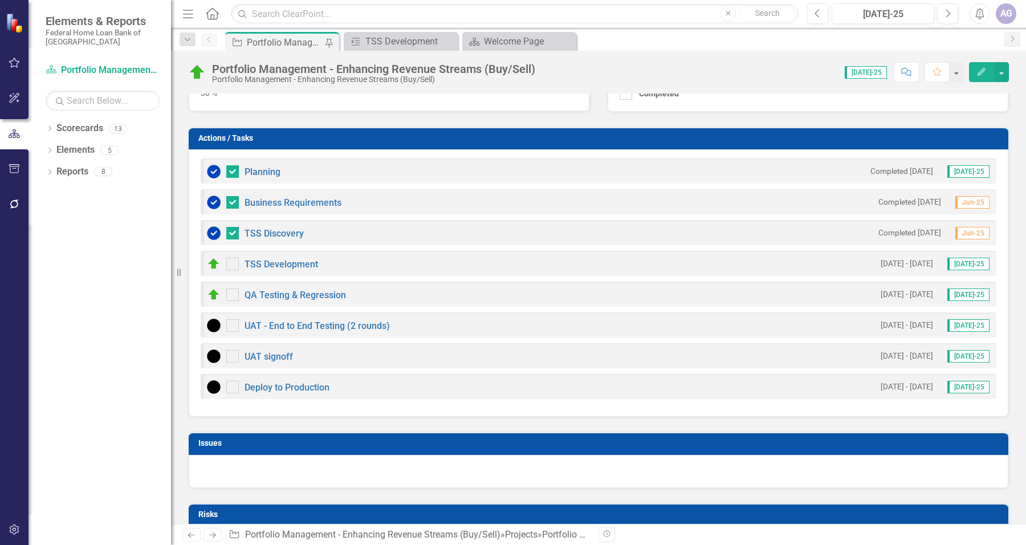
click at [978, 69] on icon "Edit" at bounding box center [981, 72] width 10 height 8
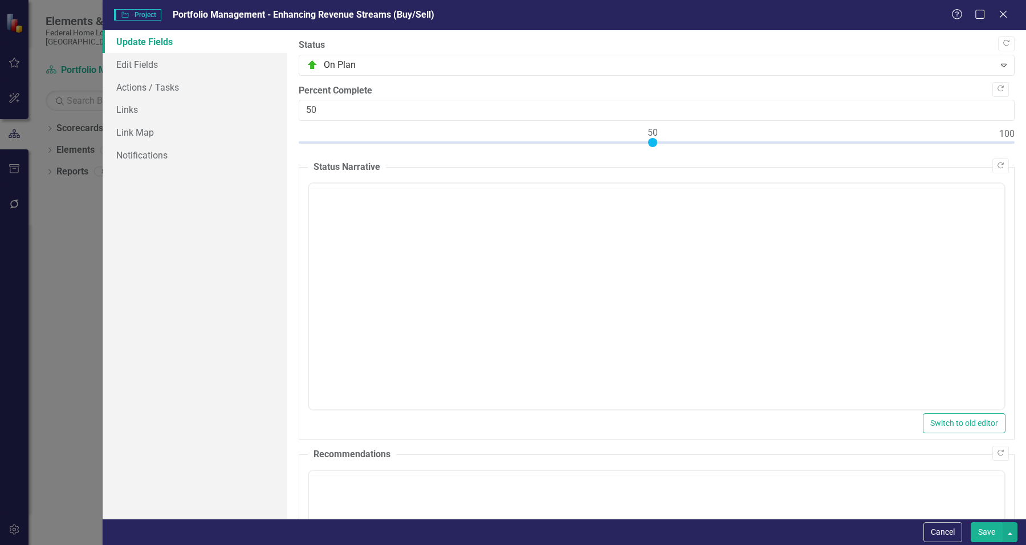
type input "152000"
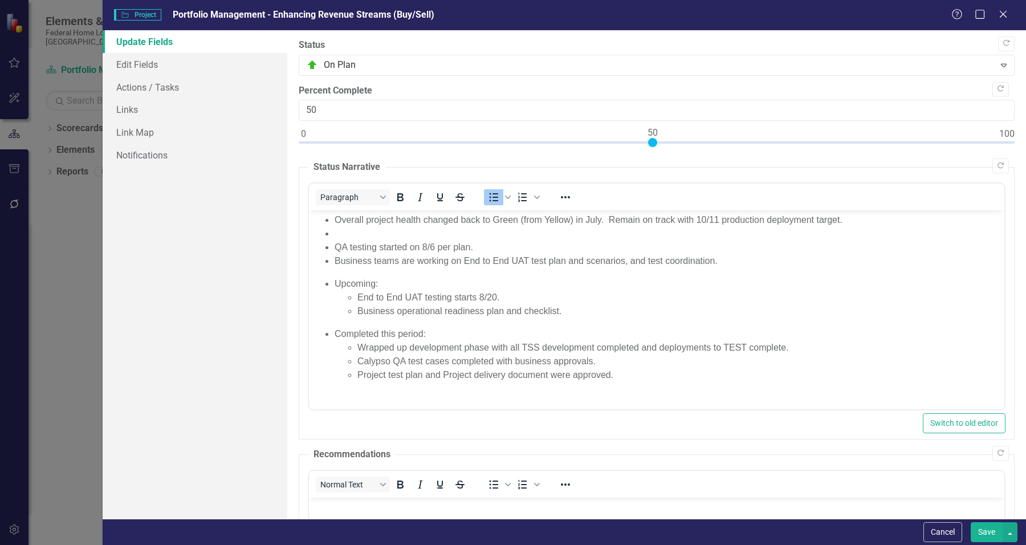
scroll to position [0, 0]
click at [145, 89] on link "Actions / Tasks" at bounding box center [195, 87] width 185 height 23
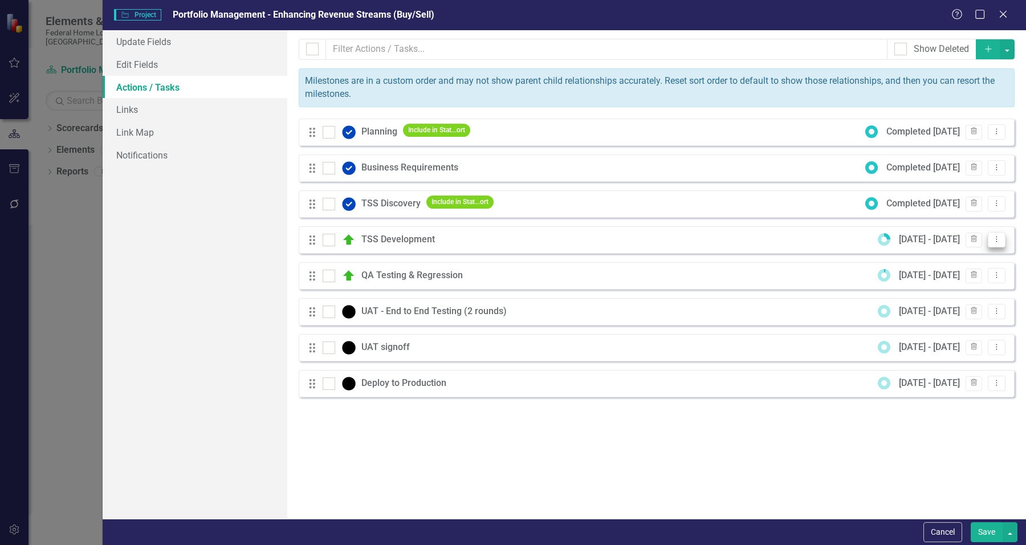
click at [1000, 243] on icon "Dropdown Menu" at bounding box center [997, 238] width 10 height 7
click at [971, 257] on link "Edit Edit Action / Task" at bounding box center [943, 258] width 121 height 21
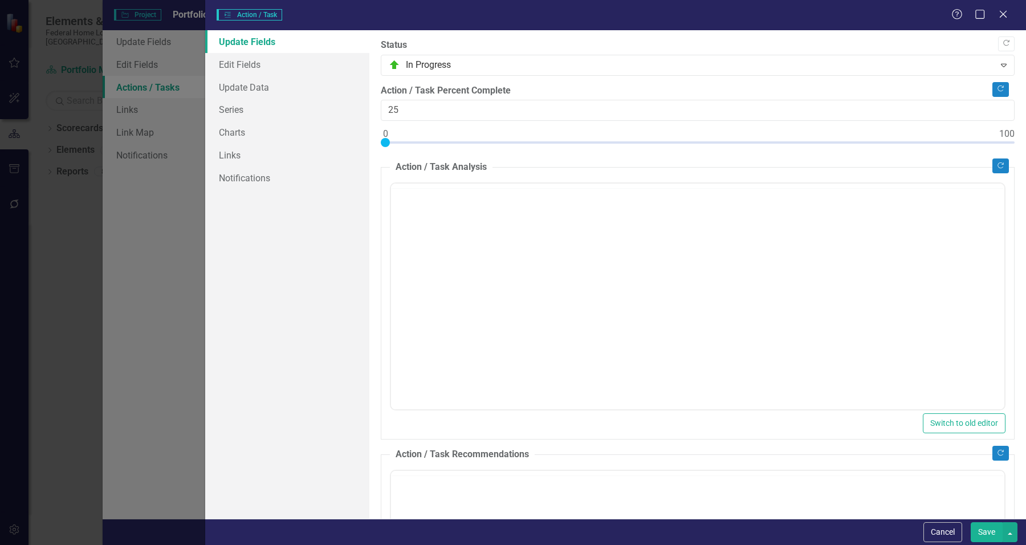
checkbox input "true"
type input "100"
drag, startPoint x: 539, startPoint y: 141, endPoint x: 1040, endPoint y: 140, distance: 501.0
click at [1025, 140] on html "Elements & Reports Federal Home Loan Bank of [GEOGRAPHIC_DATA] Scorecard Portfo…" at bounding box center [513, 272] width 1026 height 545
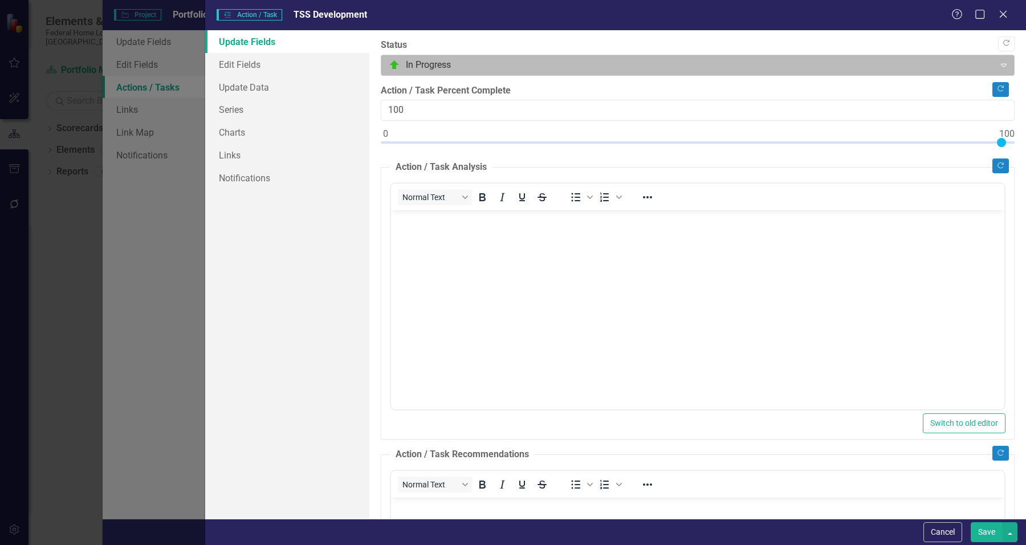
click at [475, 66] on div at bounding box center [688, 65] width 599 height 15
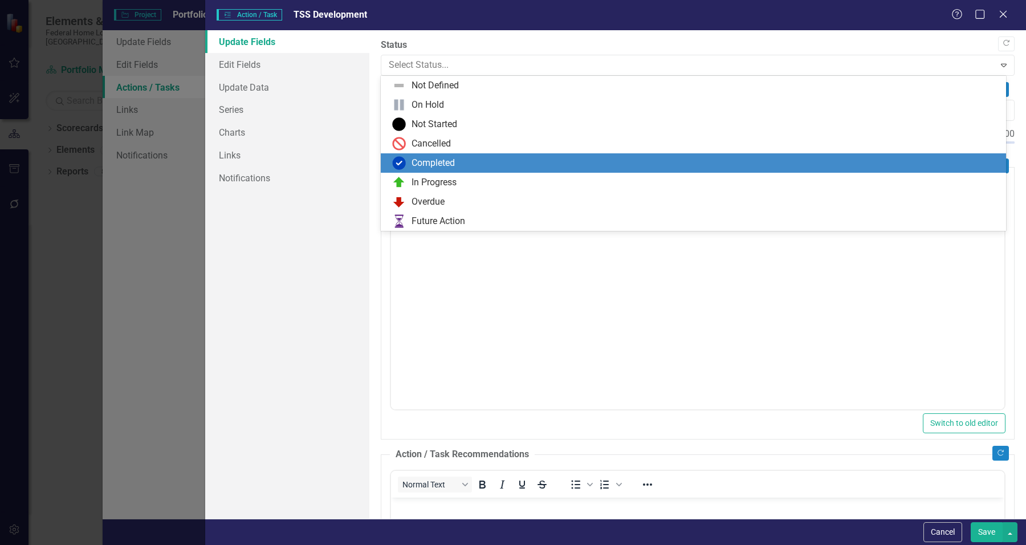
click at [454, 165] on div "Completed" at bounding box center [432, 163] width 43 height 13
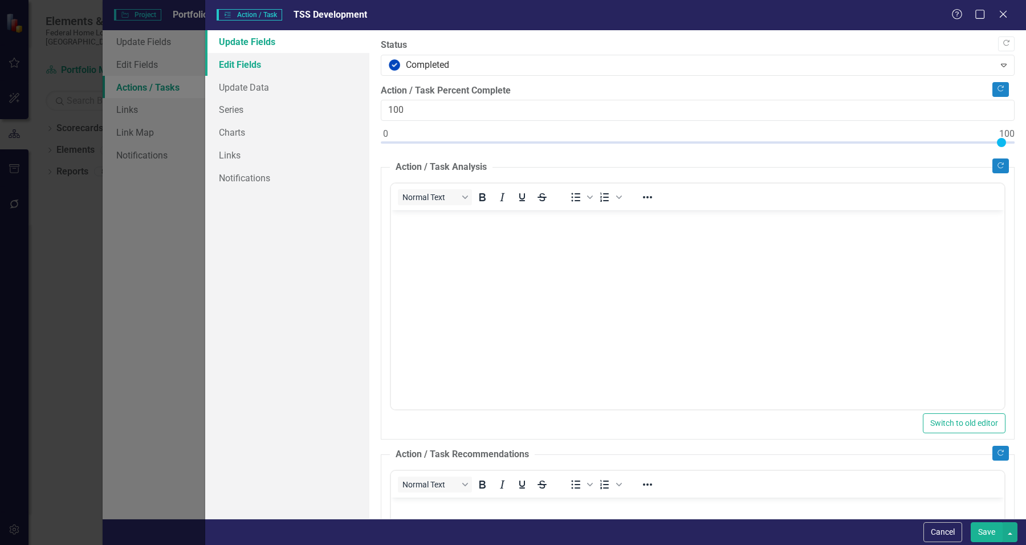
click at [268, 70] on link "Edit Fields" at bounding box center [287, 64] width 164 height 23
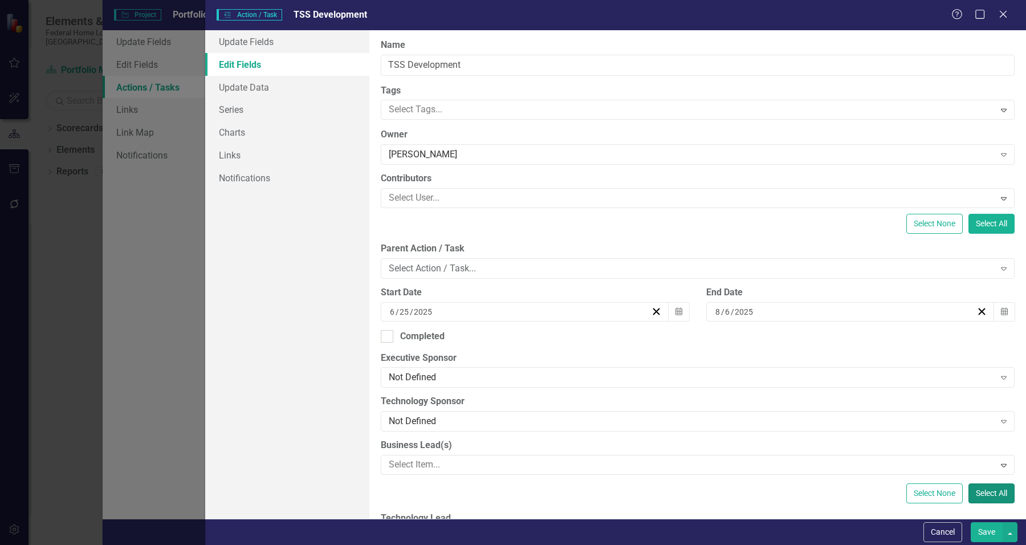
drag, startPoint x: 988, startPoint y: 489, endPoint x: 1013, endPoint y: 189, distance: 301.4
click at [1016, 189] on div "ClearPoint Can Do More! How ClearPoint Can Help Close Enterprise plans can auto…" at bounding box center [697, 274] width 657 height 488
click at [976, 536] on button "Save" at bounding box center [987, 532] width 32 height 20
checkbox input "false"
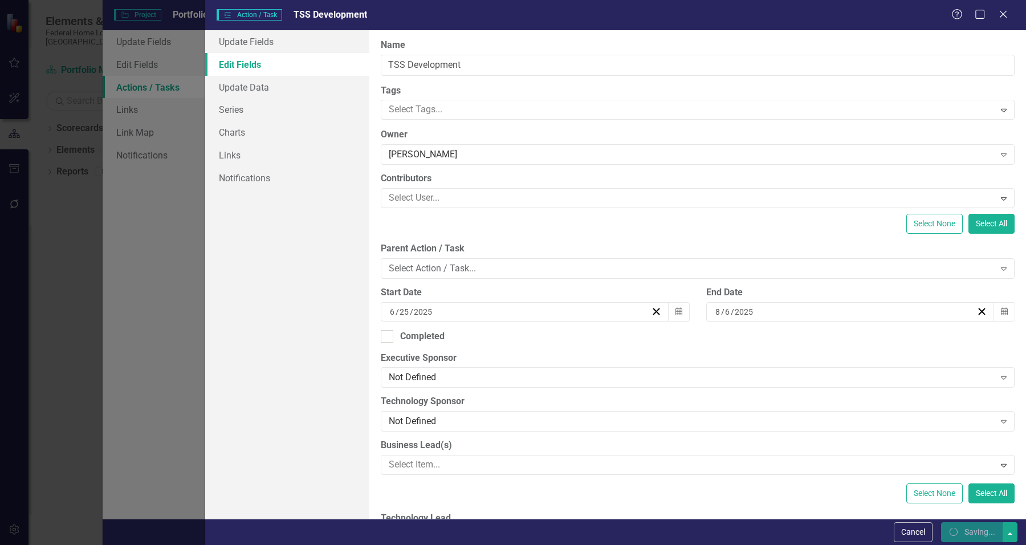
checkbox input "false"
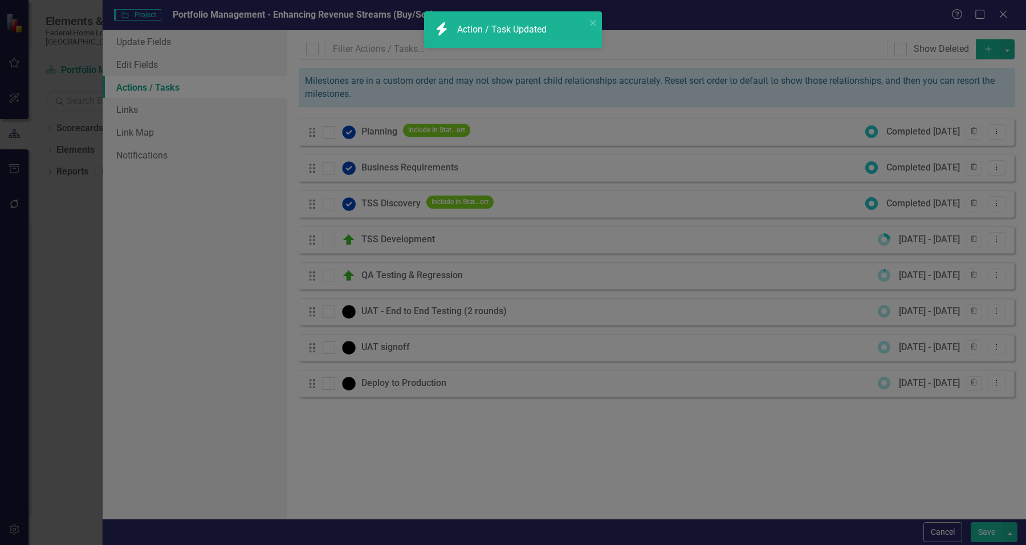
checkbox input "true"
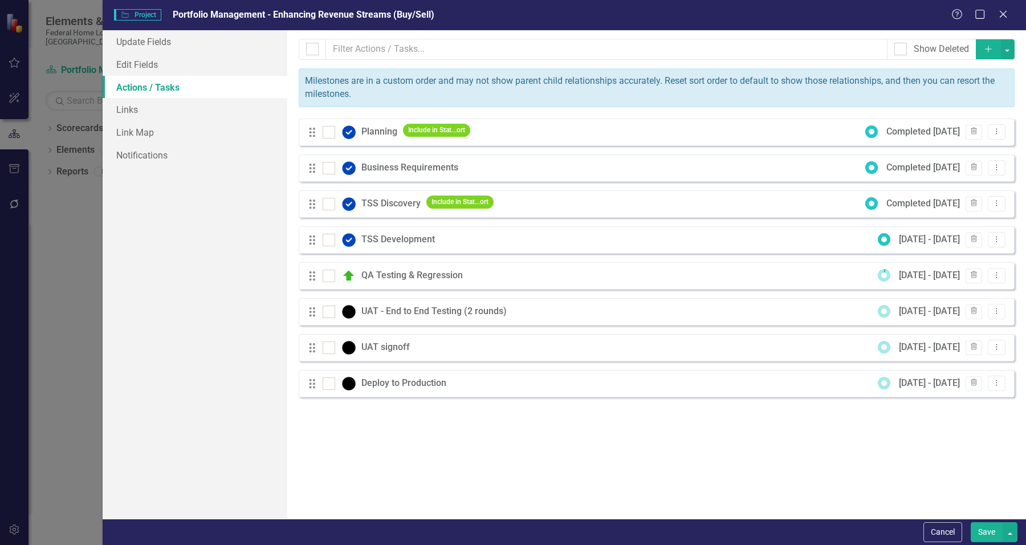
click at [985, 49] on icon "button" at bounding box center [988, 49] width 6 height 6
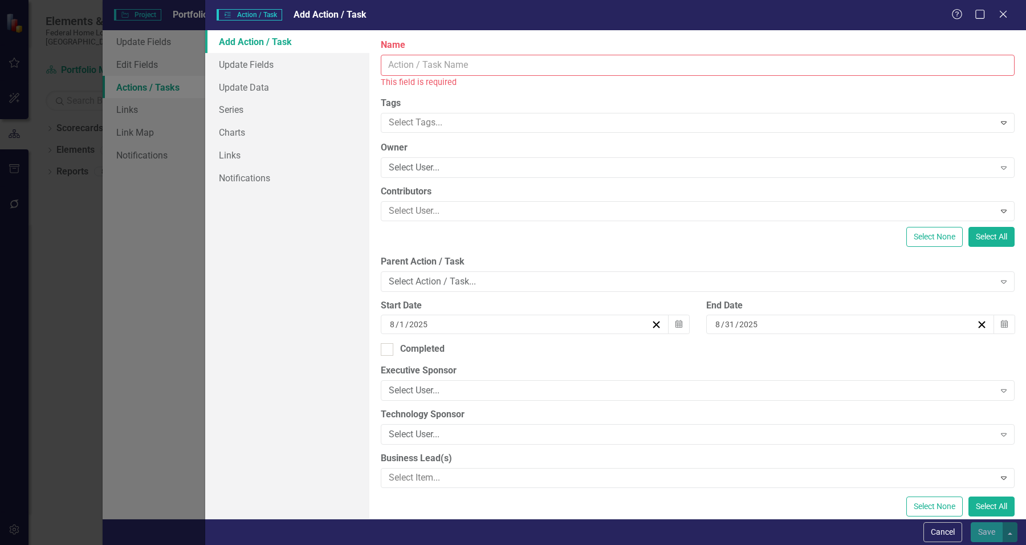
click at [423, 67] on input "Name" at bounding box center [698, 65] width 634 height 21
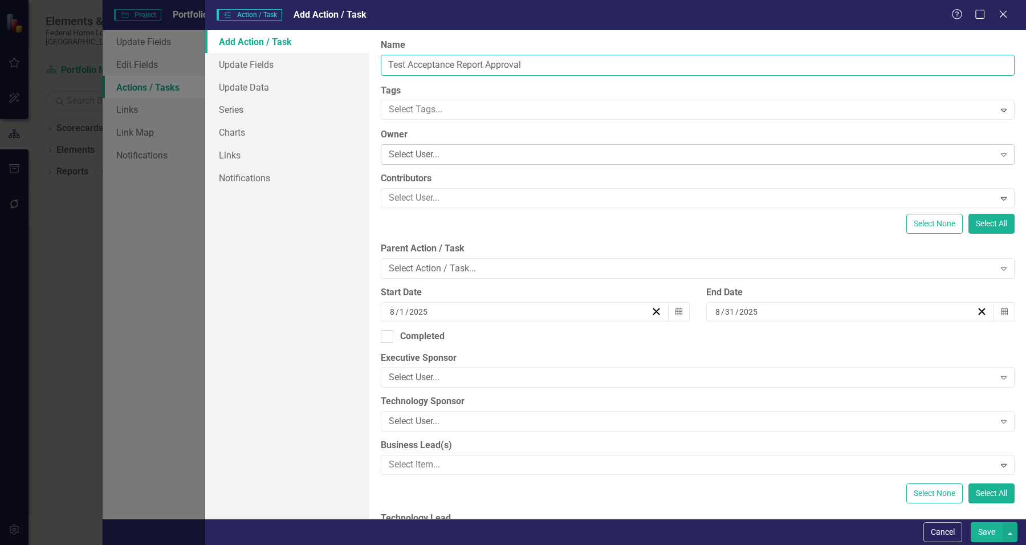
type input "Test Acceptance Report Approval"
click at [414, 152] on div "Select User..." at bounding box center [692, 154] width 606 height 13
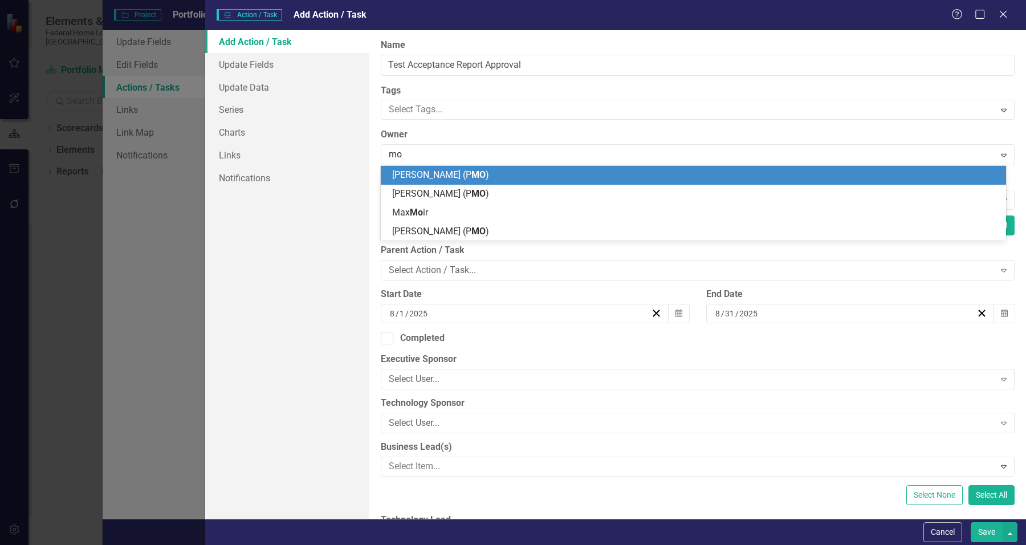
type input "m"
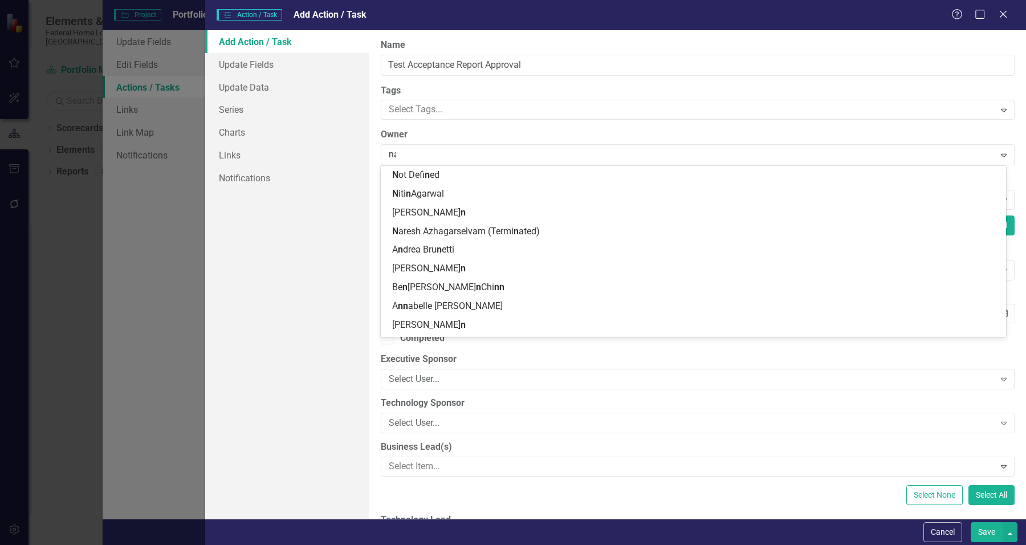
type input "naw"
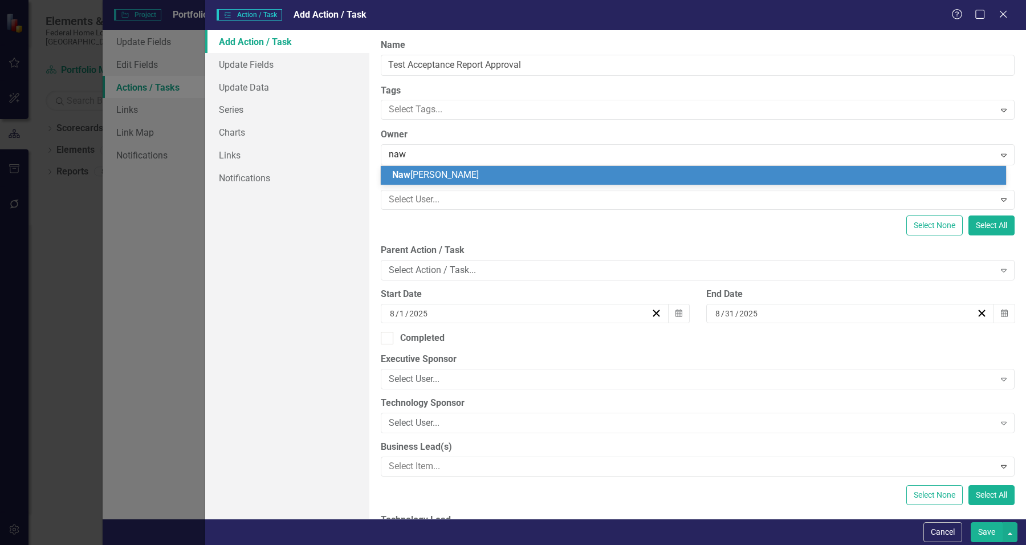
click at [426, 182] on div "[PERSON_NAME]" at bounding box center [693, 175] width 625 height 19
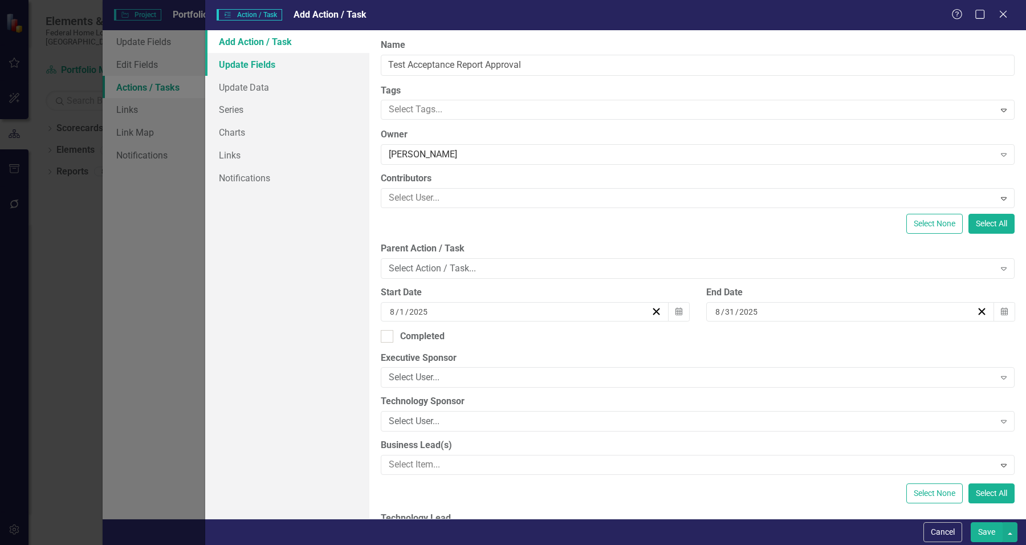
click at [265, 63] on link "Update Fields" at bounding box center [287, 64] width 164 height 23
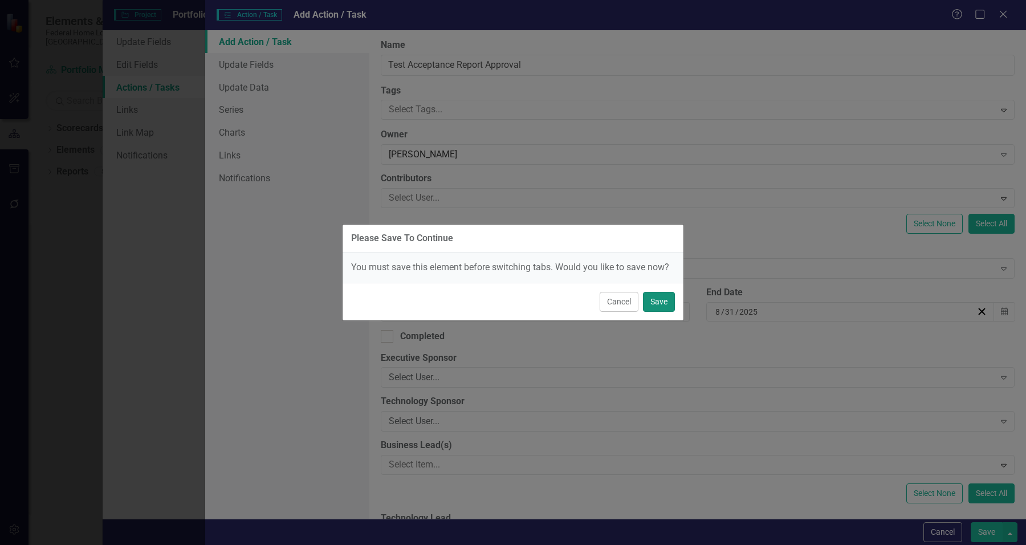
click at [656, 303] on button "Save" at bounding box center [659, 302] width 32 height 20
checkbox input "false"
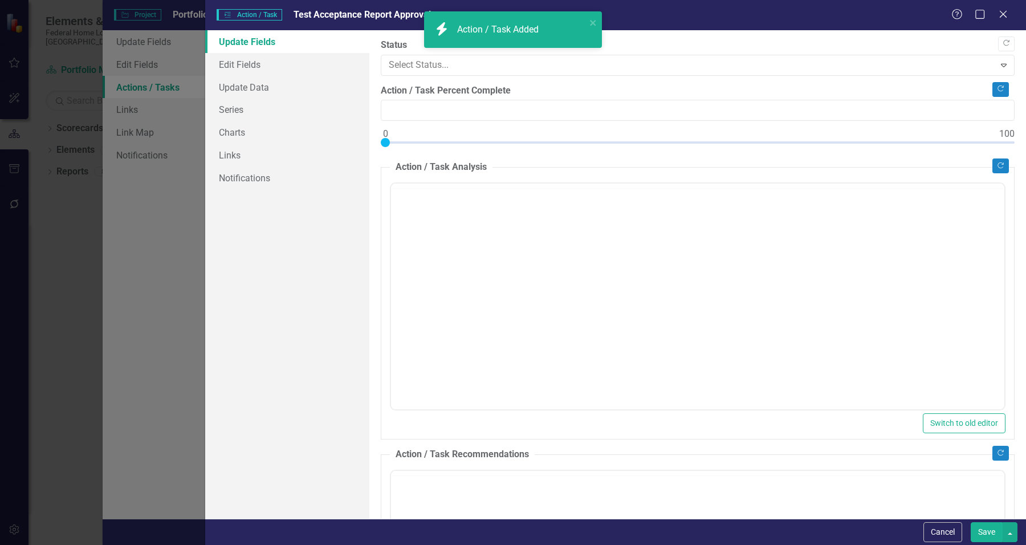
checkbox input "true"
checkbox input "false"
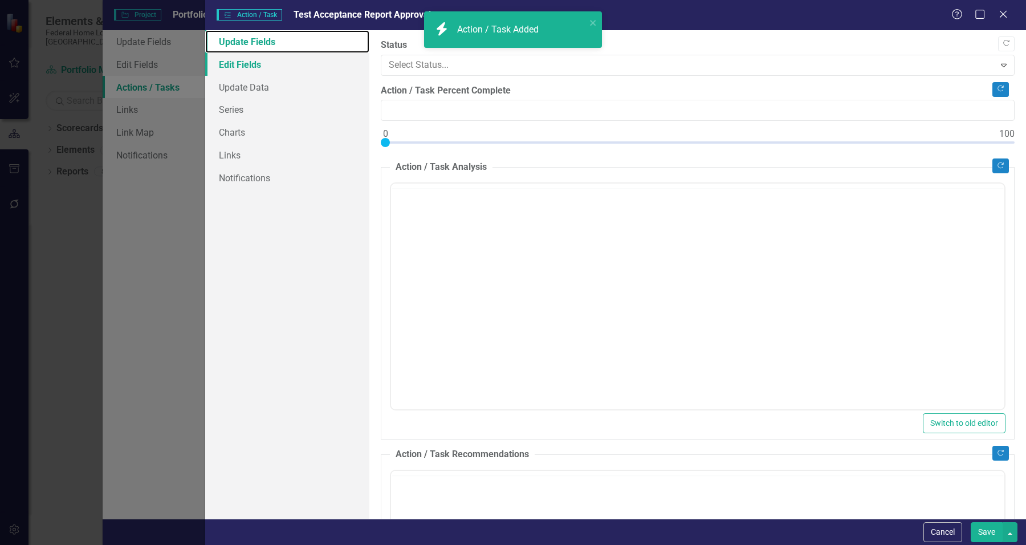
checkbox input "false"
type input "0"
checkbox input "true"
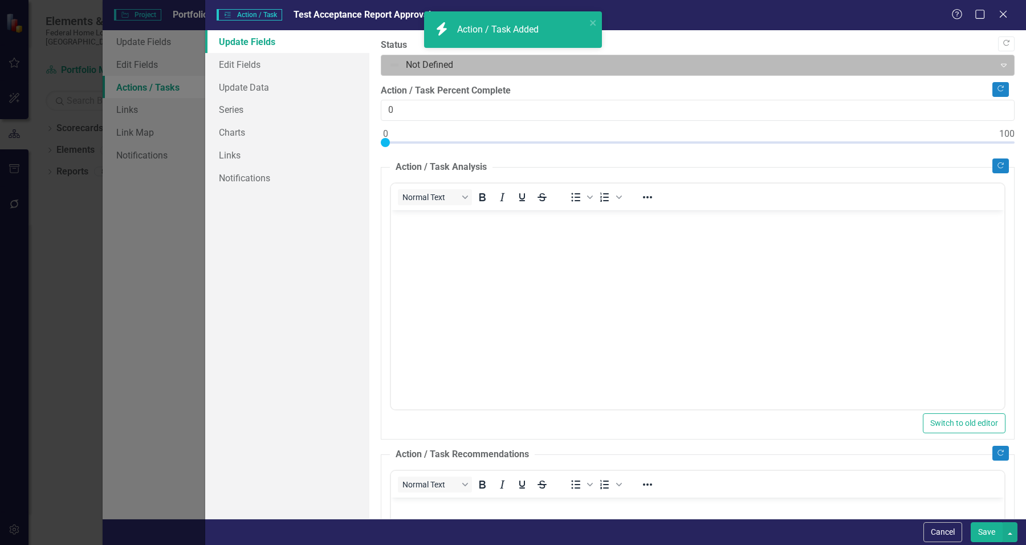
click at [459, 67] on div at bounding box center [688, 65] width 599 height 15
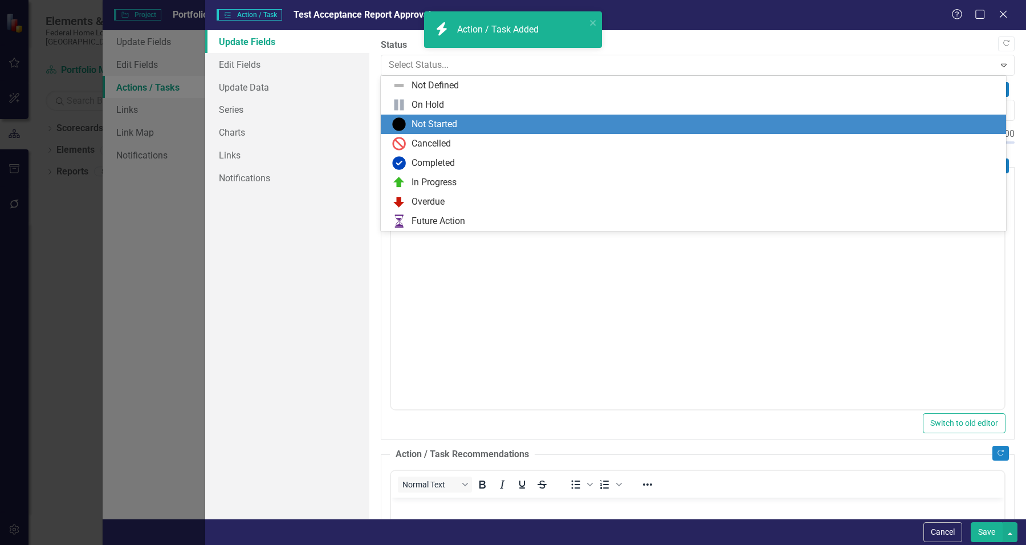
click at [443, 124] on div "Not Started" at bounding box center [434, 124] width 46 height 13
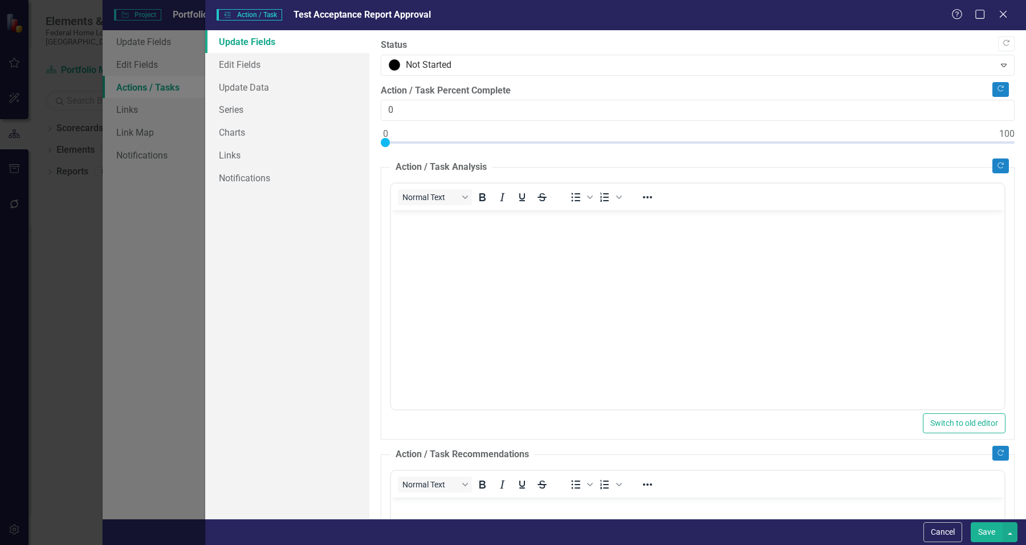
scroll to position [494, 0]
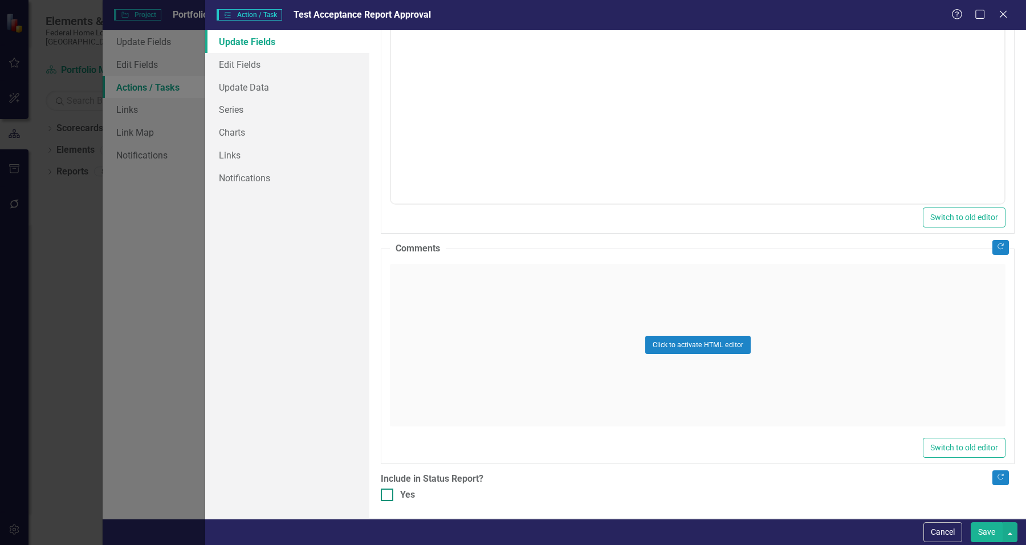
click at [393, 495] on div "Yes" at bounding box center [698, 494] width 634 height 13
click at [388, 495] on input "Yes" at bounding box center [384, 491] width 7 height 7
checkbox input "true"
click at [271, 60] on link "Edit Fields" at bounding box center [287, 64] width 164 height 23
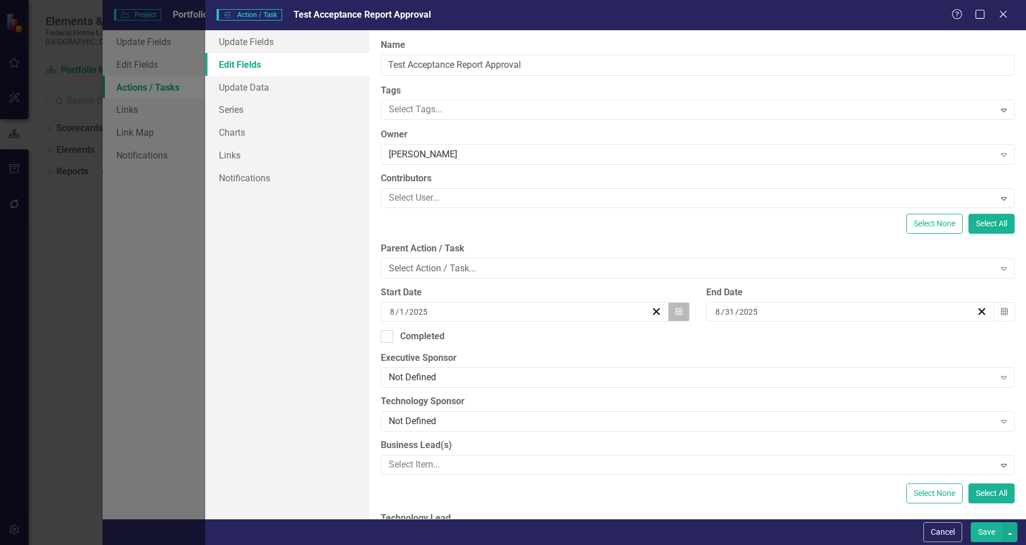
click at [675, 315] on icon "button" at bounding box center [678, 311] width 7 height 8
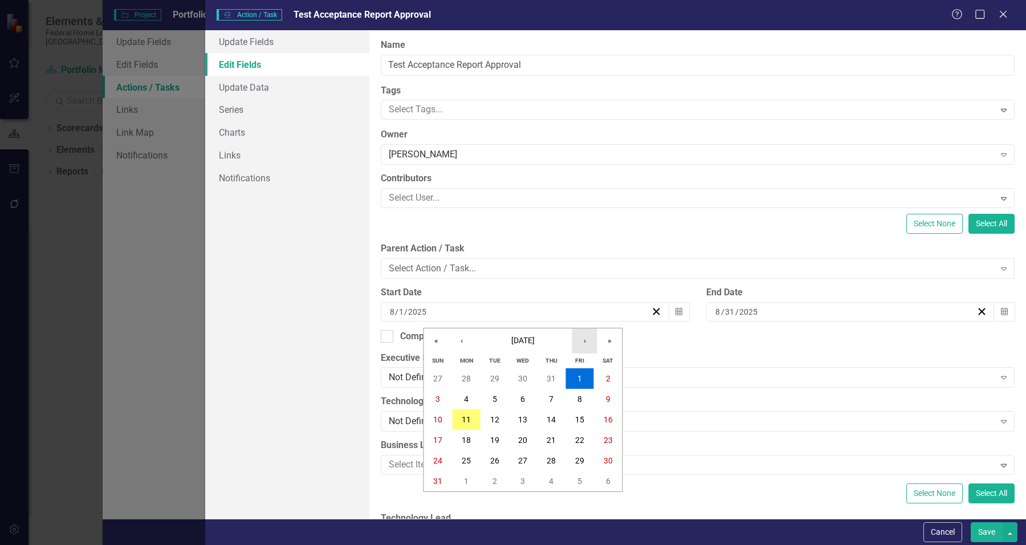
click at [580, 341] on button "›" at bounding box center [584, 340] width 25 height 25
click at [459, 342] on button "‹" at bounding box center [461, 340] width 25 height 25
click at [471, 397] on button "6" at bounding box center [466, 399] width 28 height 21
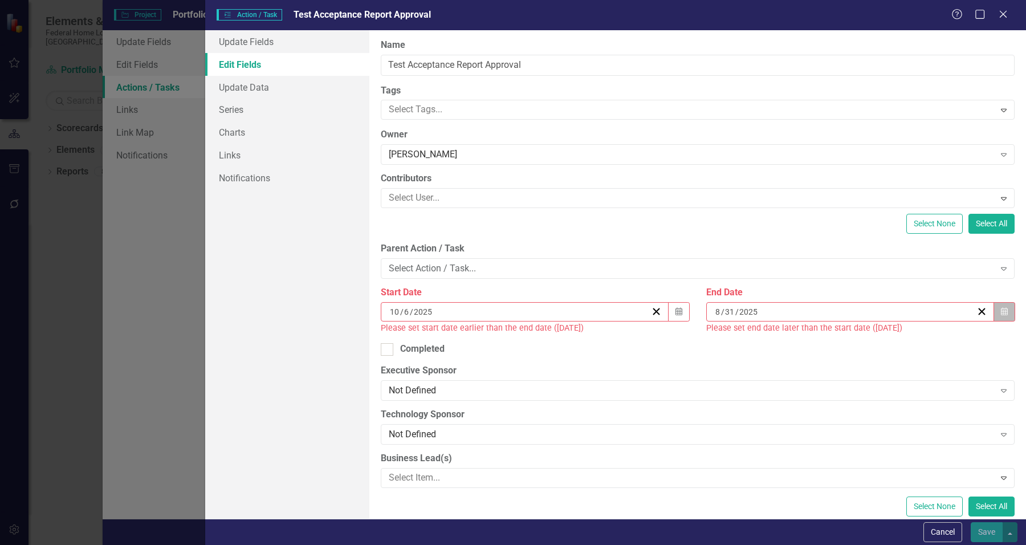
click at [1001, 314] on icon "button" at bounding box center [1004, 311] width 7 height 8
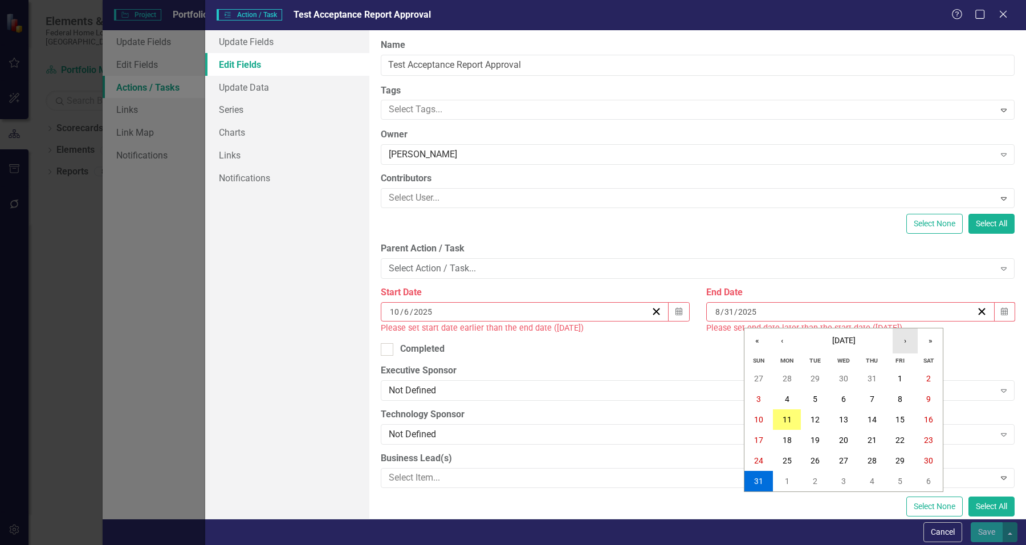
click at [908, 340] on button "›" at bounding box center [905, 340] width 25 height 25
click at [789, 402] on button "6" at bounding box center [787, 399] width 28 height 21
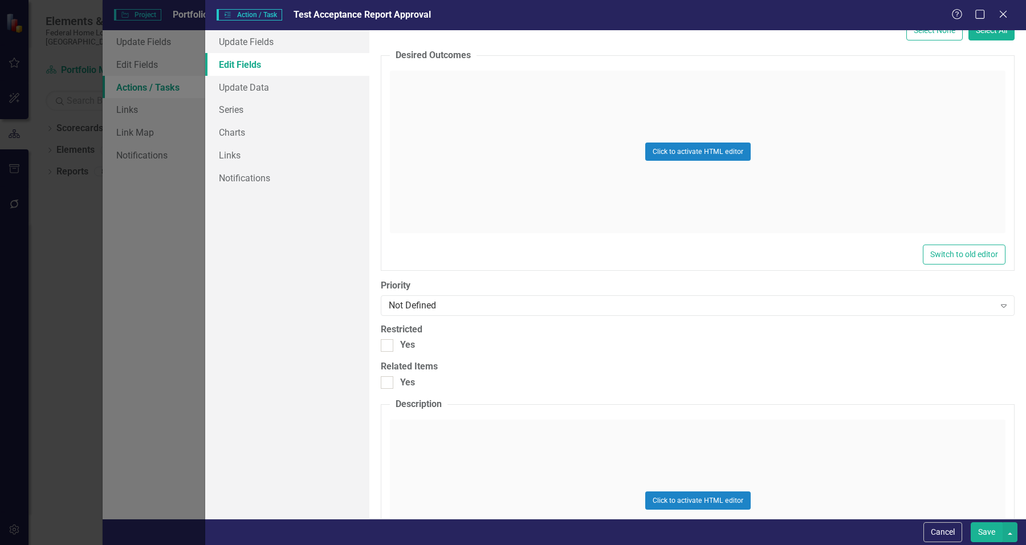
scroll to position [784, 0]
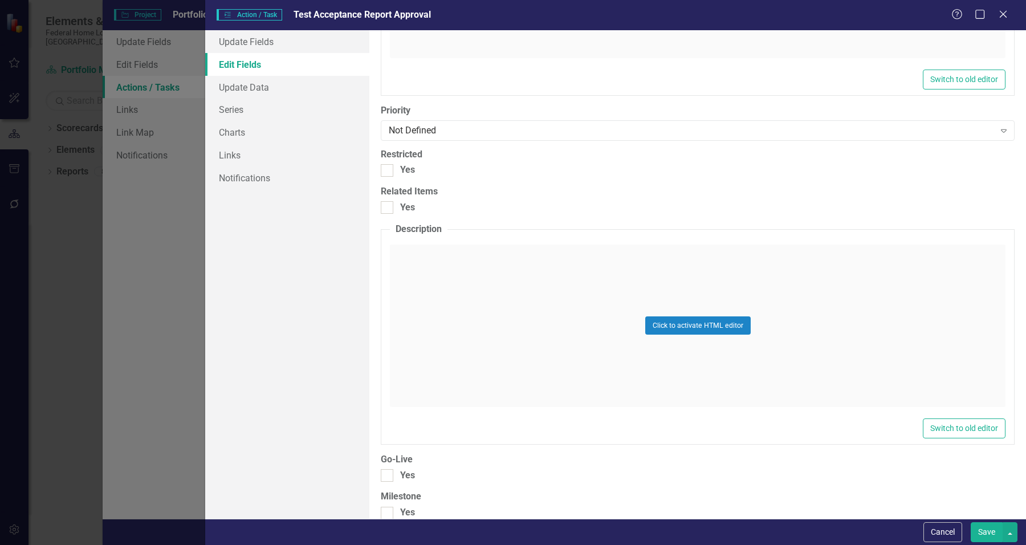
click at [989, 532] on button "Save" at bounding box center [987, 532] width 32 height 20
checkbox input "false"
checkbox input "true"
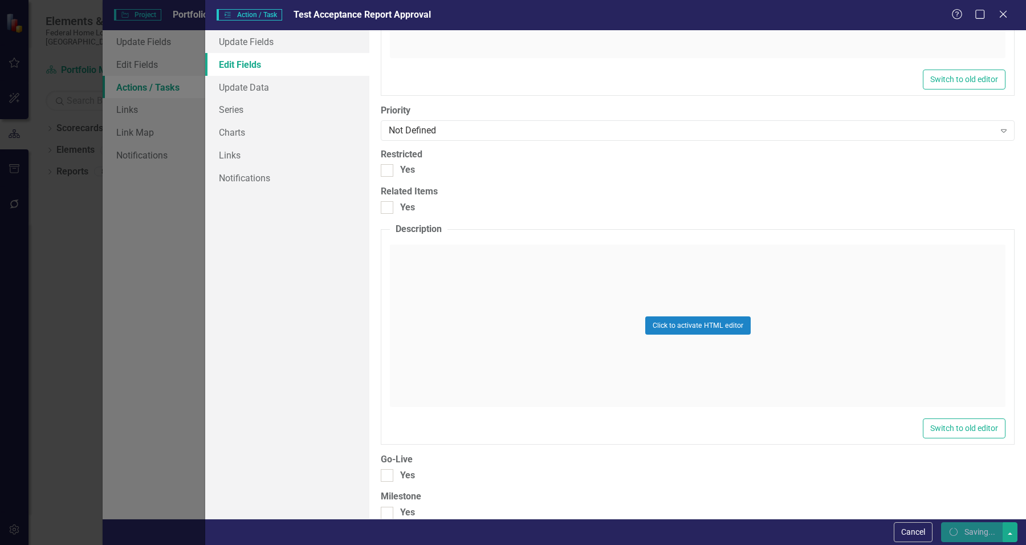
checkbox input "true"
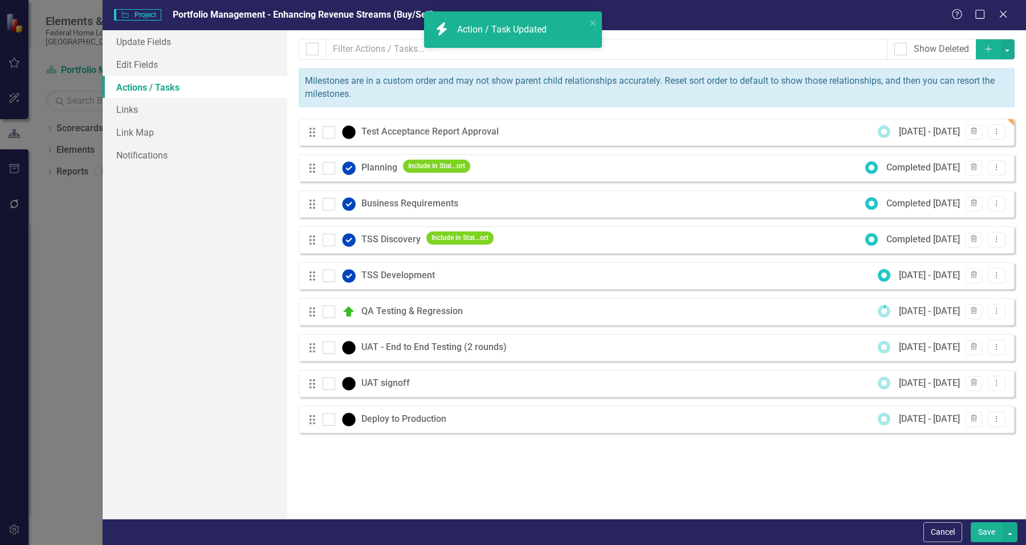
checkbox input "false"
checkbox input "true"
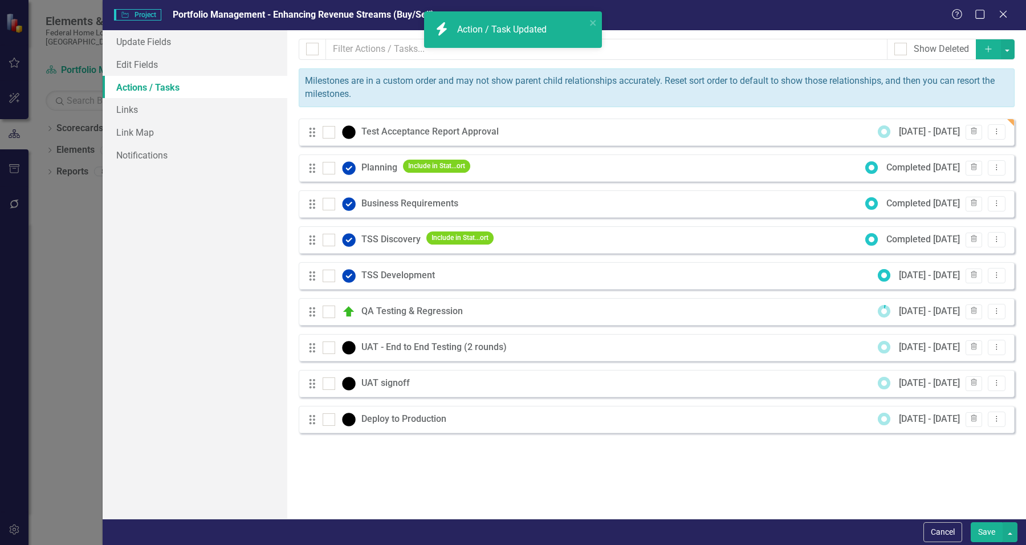
checkbox input "true"
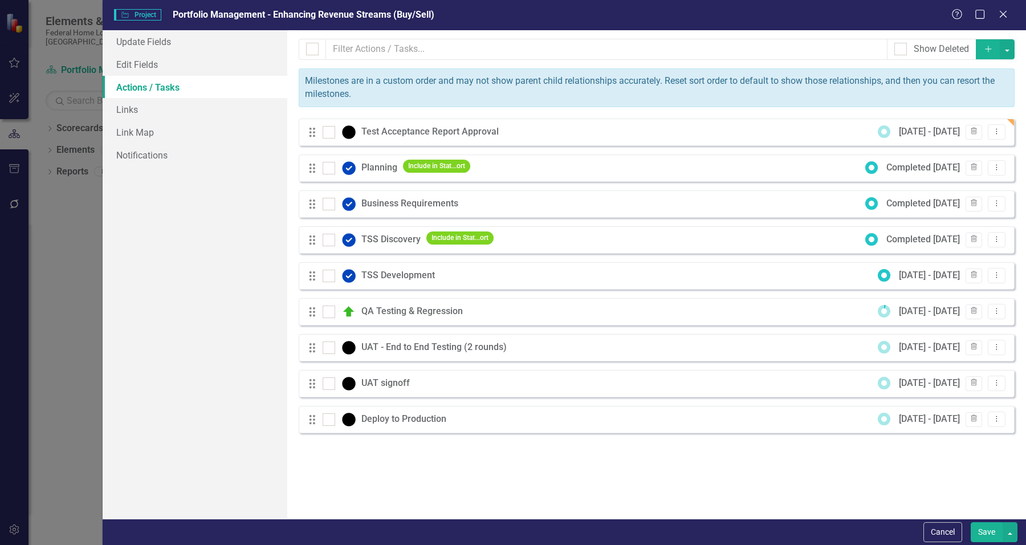
drag, startPoint x: 328, startPoint y: 132, endPoint x: 371, endPoint y: 107, distance: 50.0
click at [371, 108] on div "Milestones allow you to break down your projects (or initiatives) into smaller …" at bounding box center [656, 274] width 739 height 488
click at [376, 130] on div "Test Acceptance Report Approval" at bounding box center [432, 131] width 143 height 13
drag, startPoint x: 410, startPoint y: 137, endPoint x: 351, endPoint y: 138, distance: 59.3
click at [353, 139] on div "Test Acceptance Report Approval" at bounding box center [414, 132] width 182 height 14
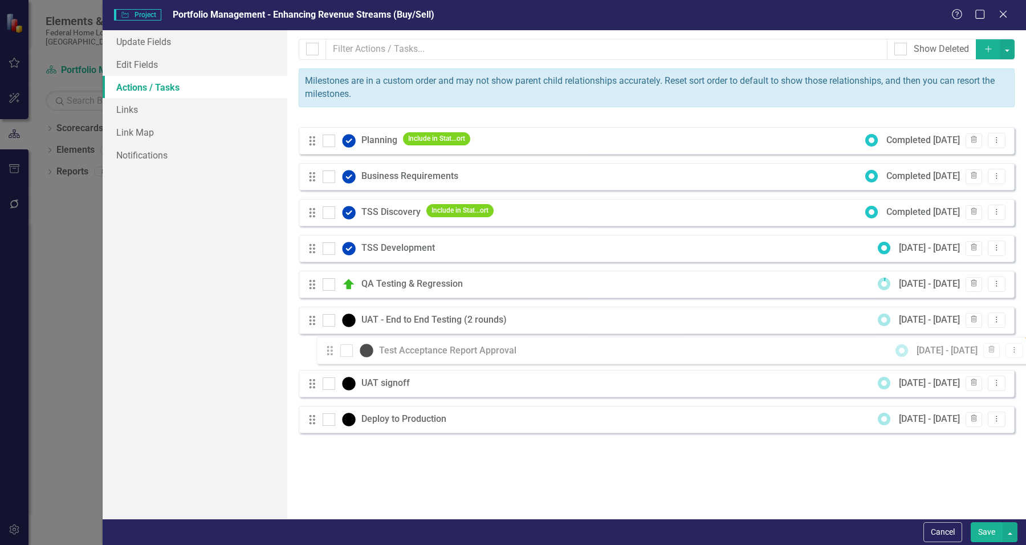
drag, startPoint x: 312, startPoint y: 133, endPoint x: 329, endPoint y: 349, distance: 217.2
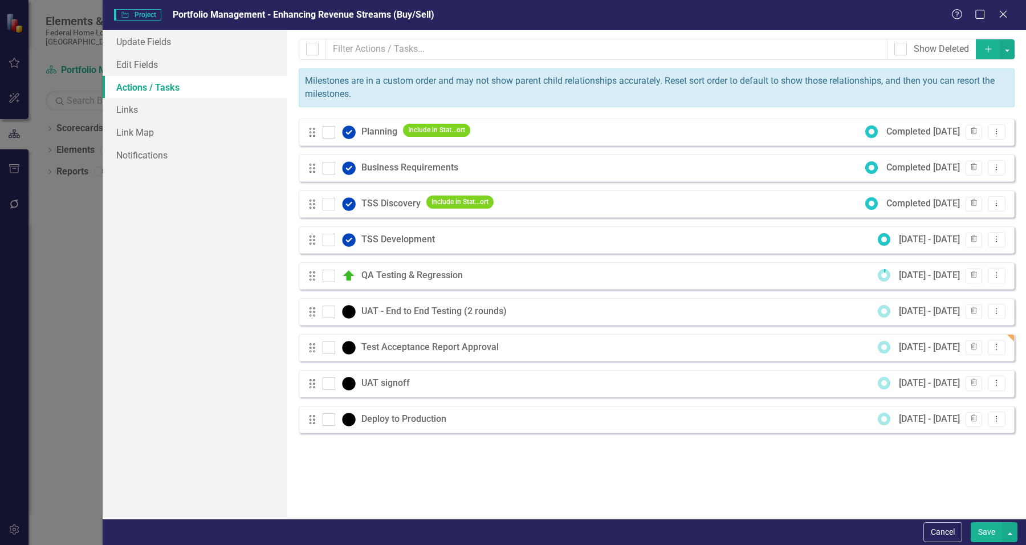
click at [677, 472] on div "Milestones allow you to break down your projects (or initiatives) into smaller …" at bounding box center [656, 274] width 739 height 488
click at [989, 45] on icon "Add" at bounding box center [988, 49] width 10 height 8
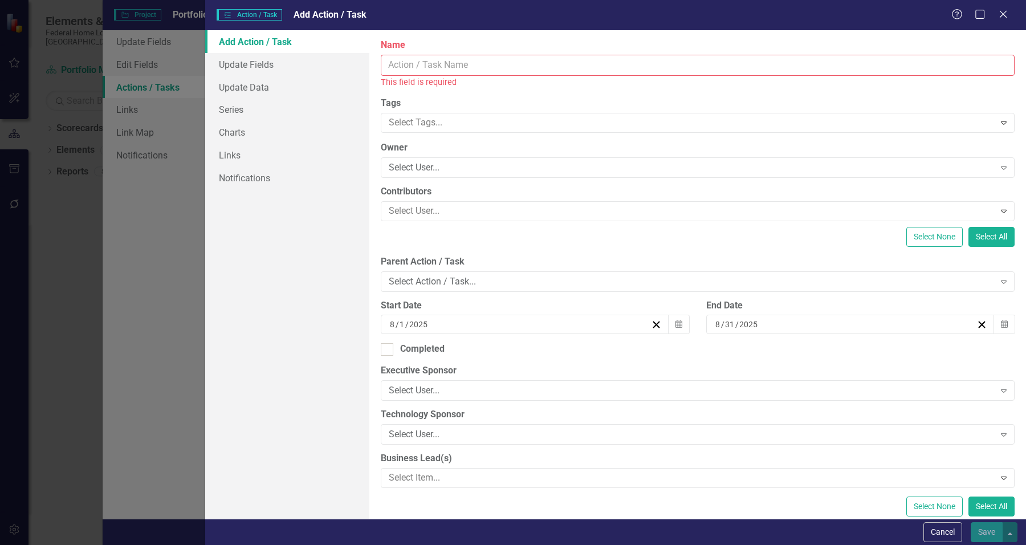
click at [687, 66] on input "Name" at bounding box center [698, 65] width 634 height 21
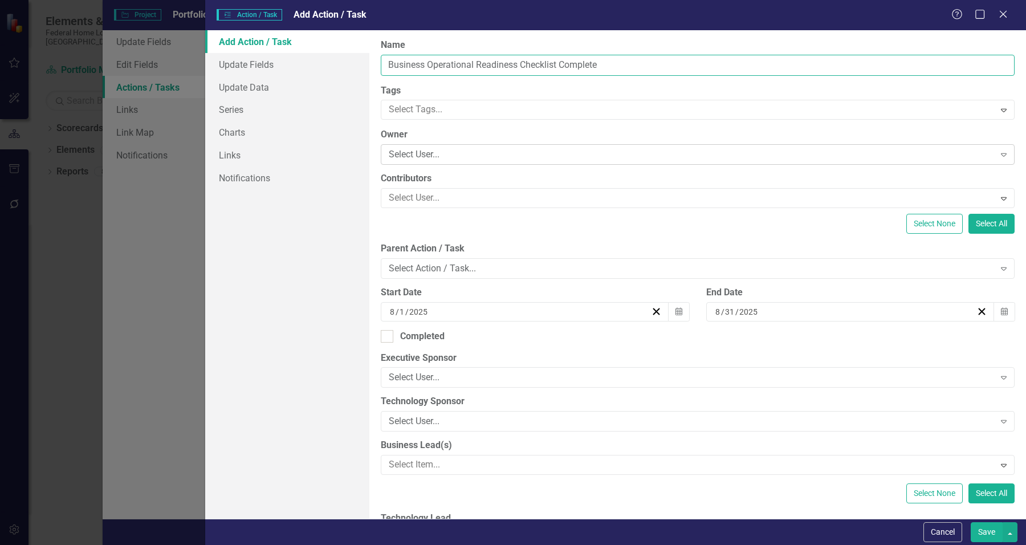
type input "Business Operational Readiness Checklist Complete"
click at [441, 149] on div "Select User..." at bounding box center [692, 154] width 606 height 13
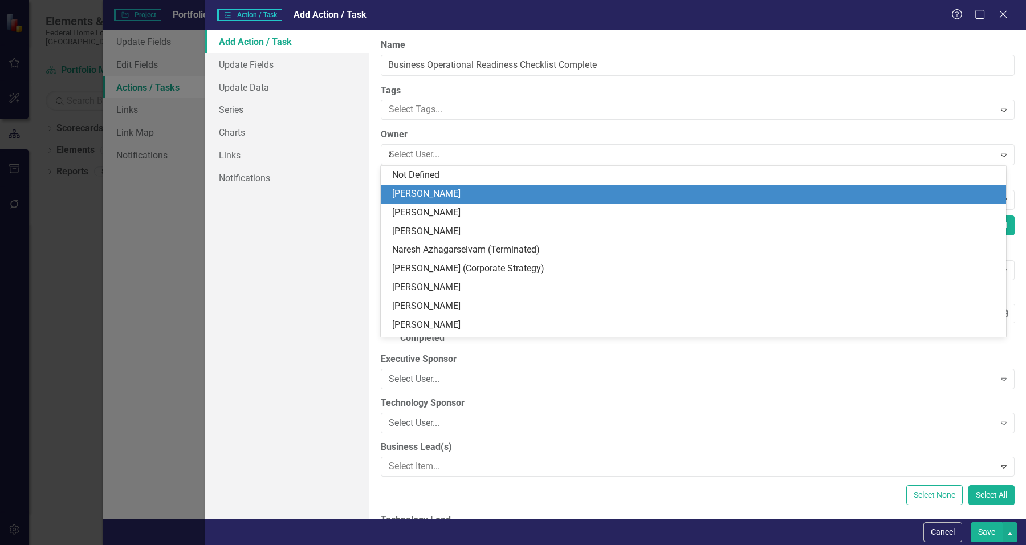
type input "aa"
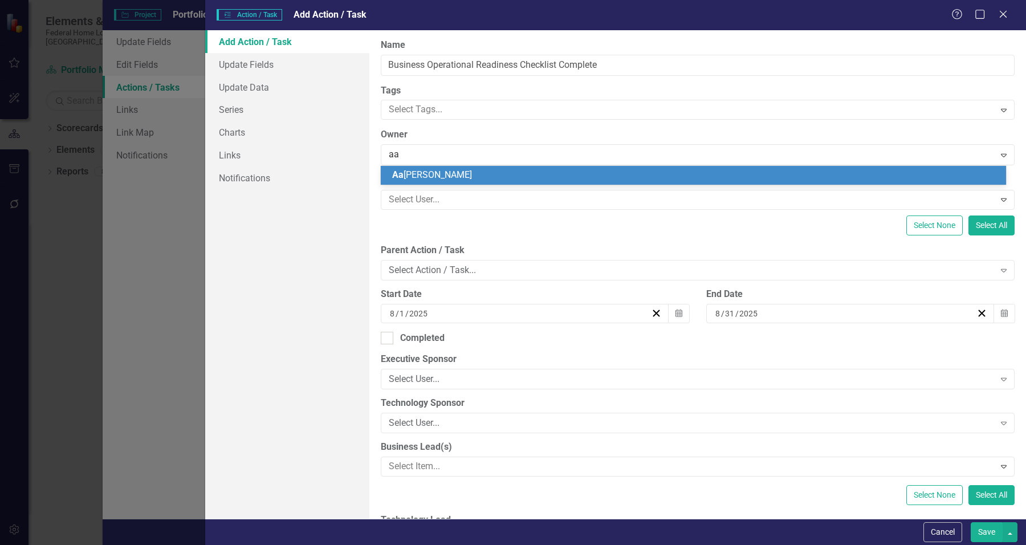
click at [440, 169] on div "[PERSON_NAME]" at bounding box center [695, 175] width 607 height 13
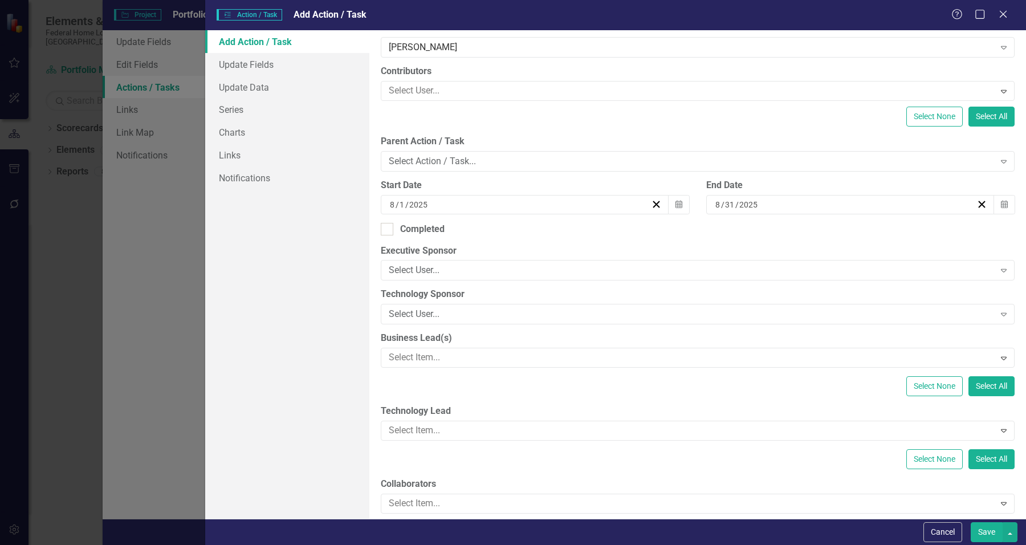
scroll to position [142, 0]
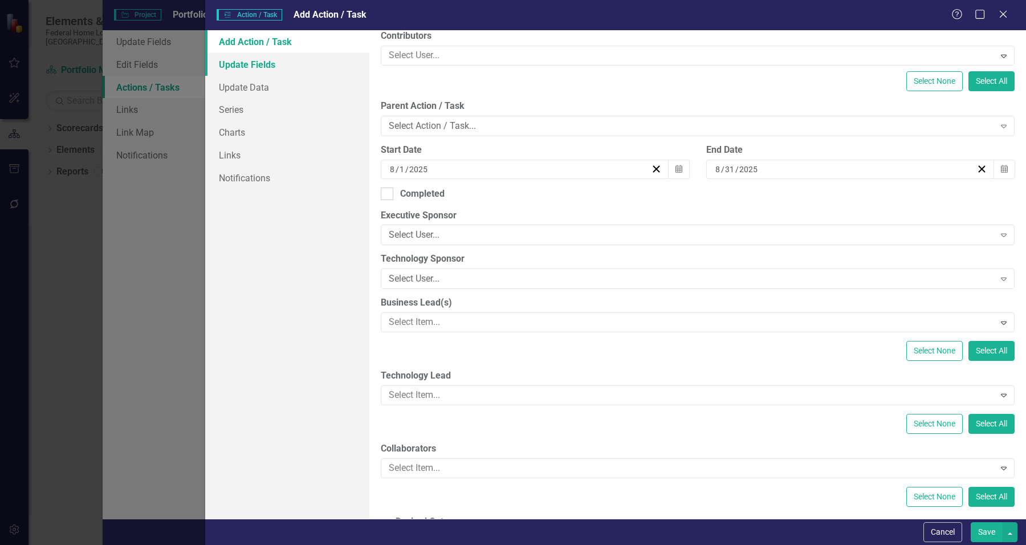
click at [312, 61] on link "Update Fields" at bounding box center [287, 64] width 164 height 23
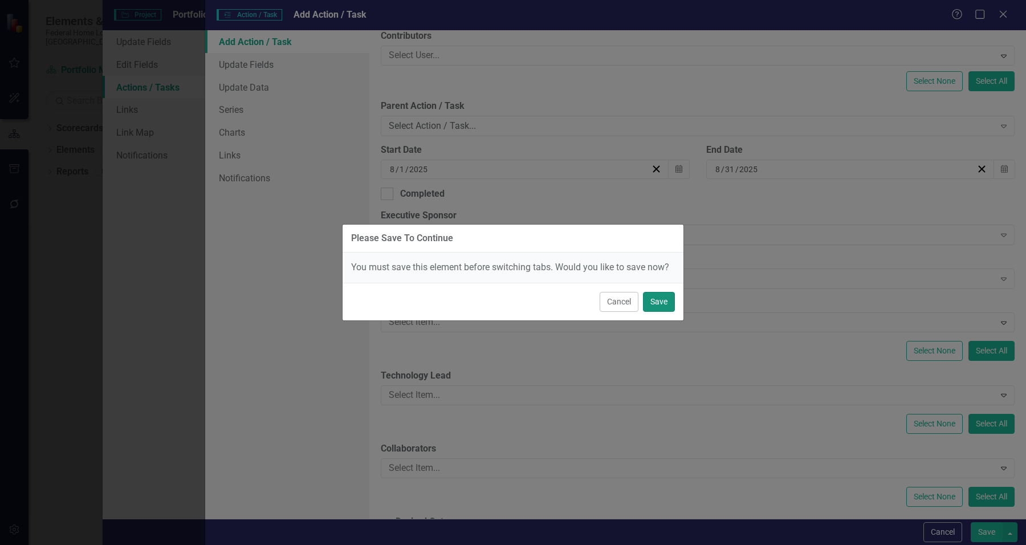
click at [659, 297] on button "Save" at bounding box center [659, 302] width 32 height 20
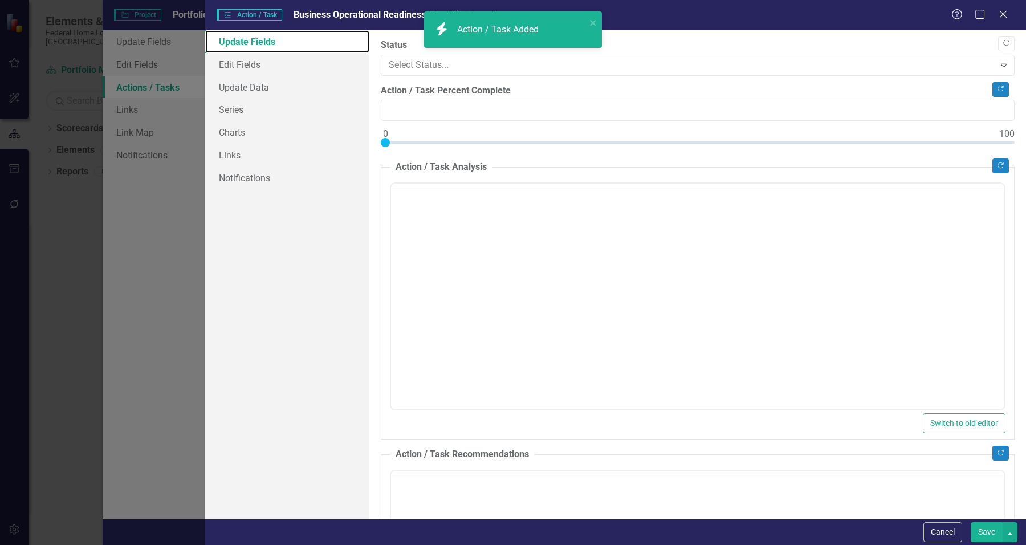
checkbox input "false"
type input "0"
checkbox input "true"
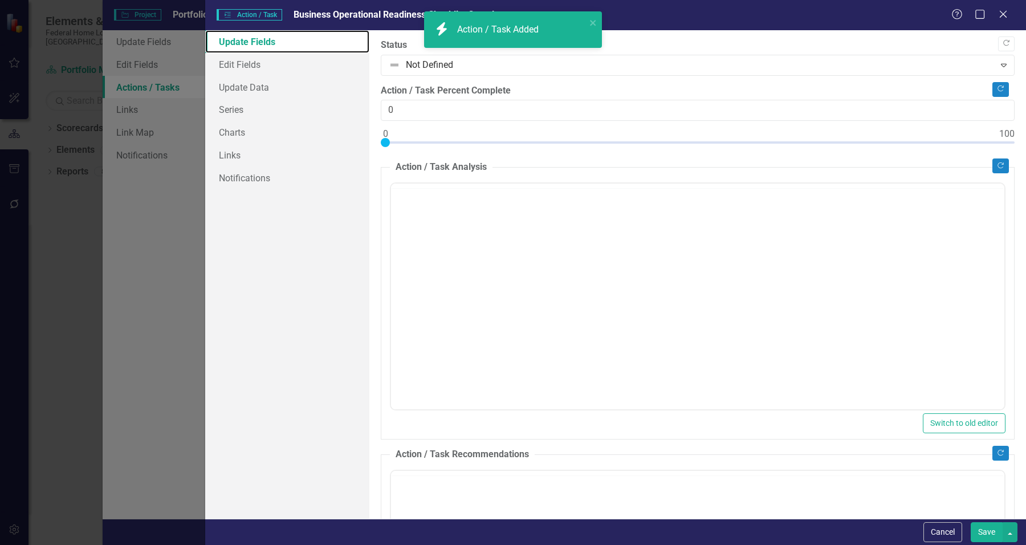
checkbox input "true"
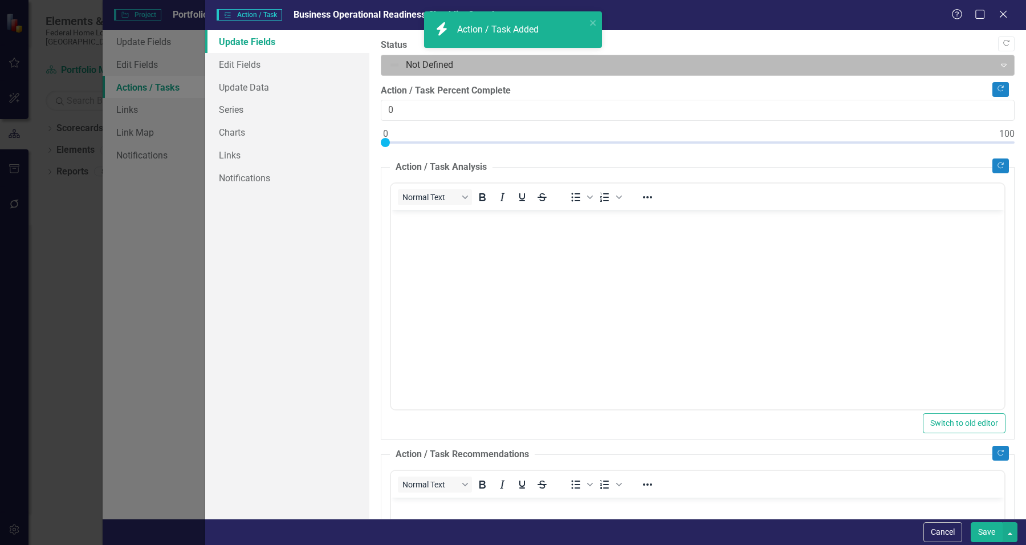
click at [428, 62] on div at bounding box center [688, 65] width 599 height 15
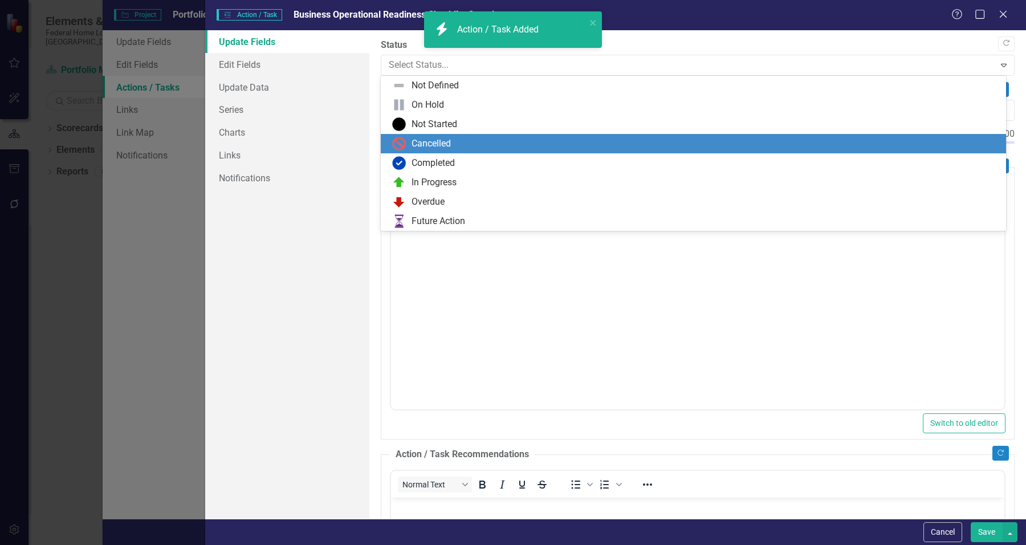
scroll to position [0, 0]
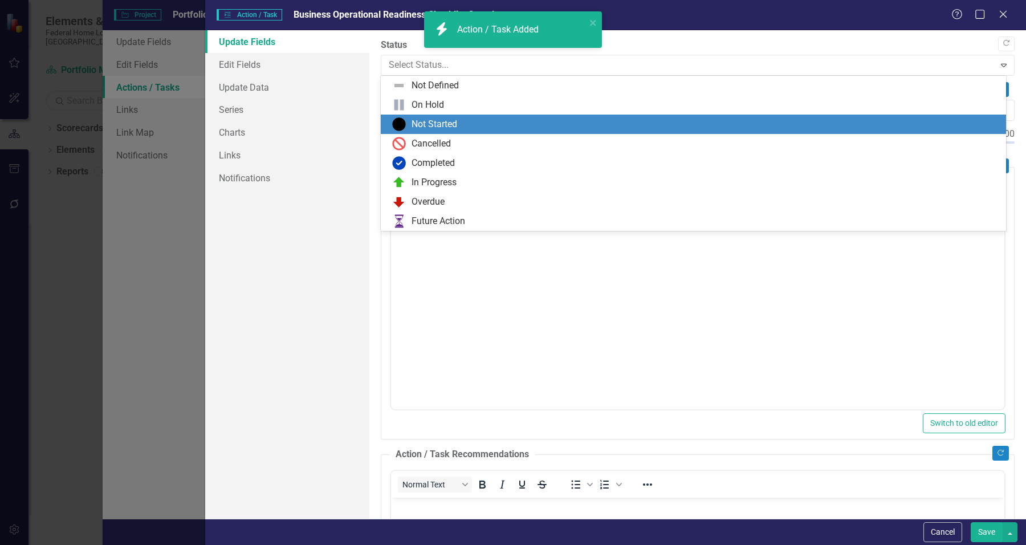
click at [441, 126] on div "Not Started" at bounding box center [434, 124] width 46 height 13
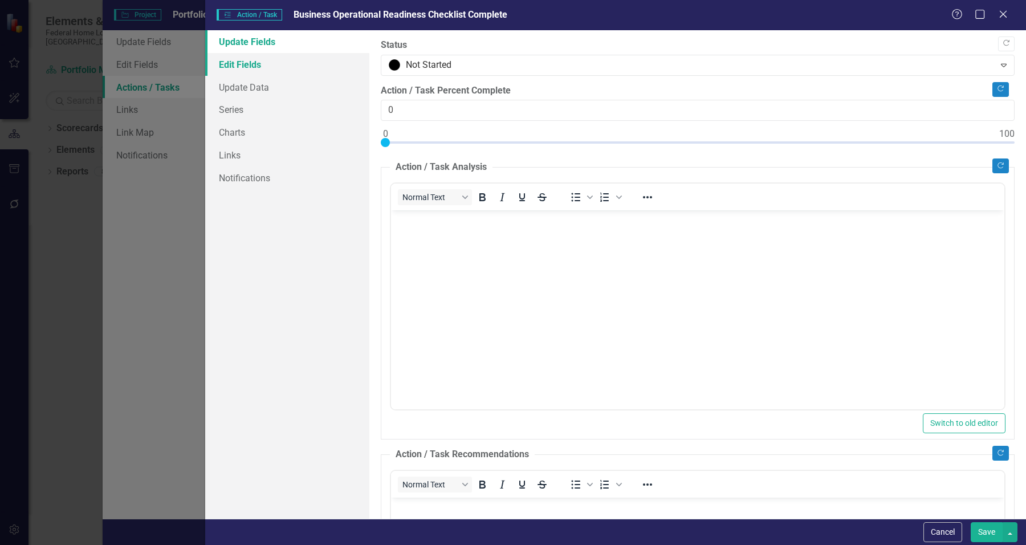
click at [328, 64] on link "Edit Fields" at bounding box center [287, 64] width 164 height 23
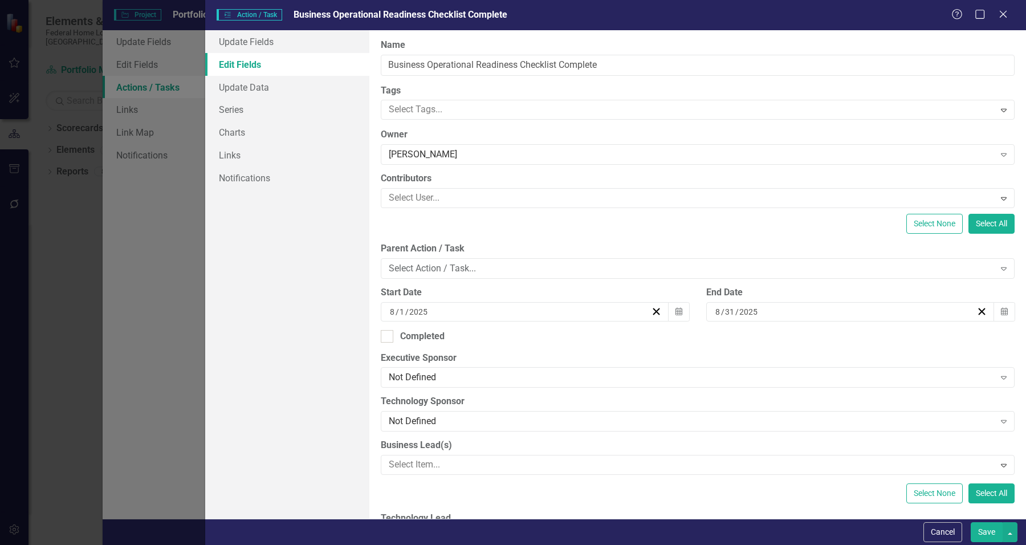
click at [503, 325] on div "Start Date [DATE] Calendar" at bounding box center [534, 308] width 325 height 44
click at [678, 309] on button "Calendar" at bounding box center [679, 311] width 22 height 19
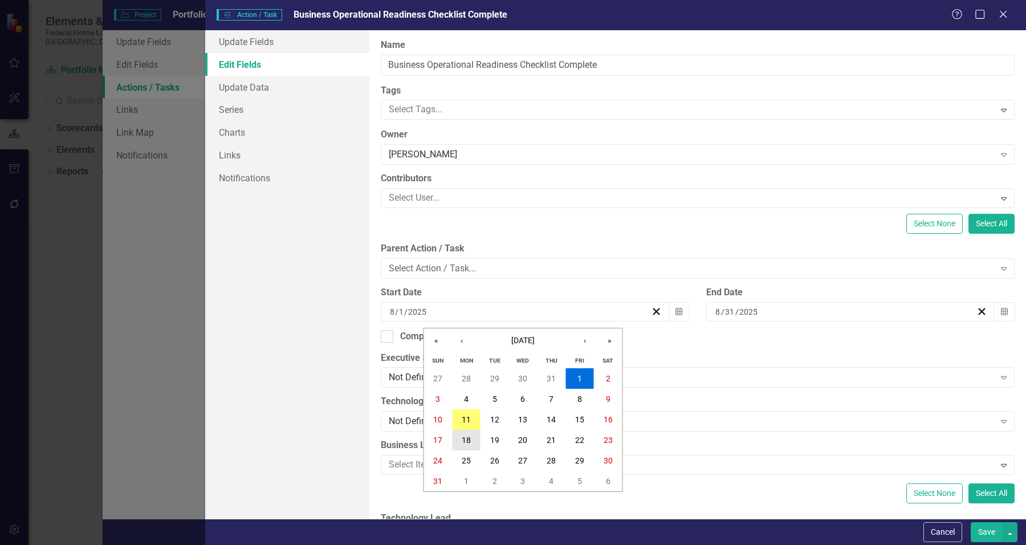
click at [476, 442] on button "18" at bounding box center [466, 440] width 28 height 21
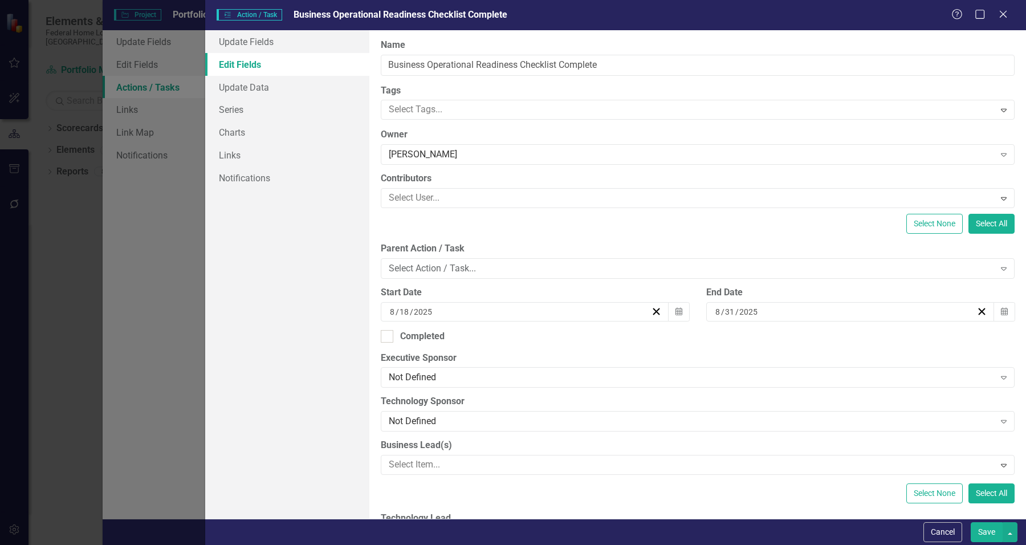
click at [597, 317] on div "[DATE]" at bounding box center [519, 311] width 263 height 11
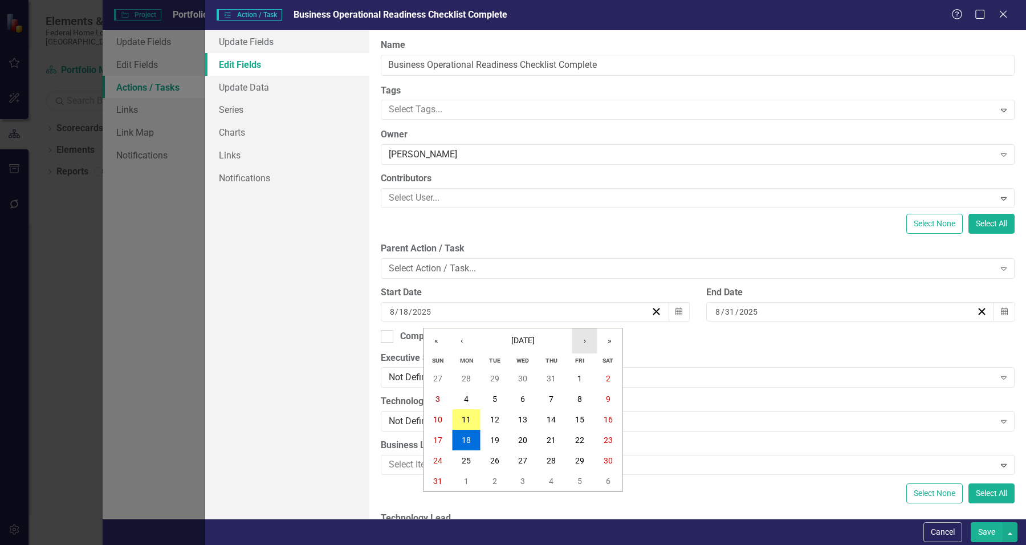
click at [587, 343] on button "›" at bounding box center [584, 340] width 25 height 25
click at [578, 374] on abbr "3" at bounding box center [579, 378] width 5 height 9
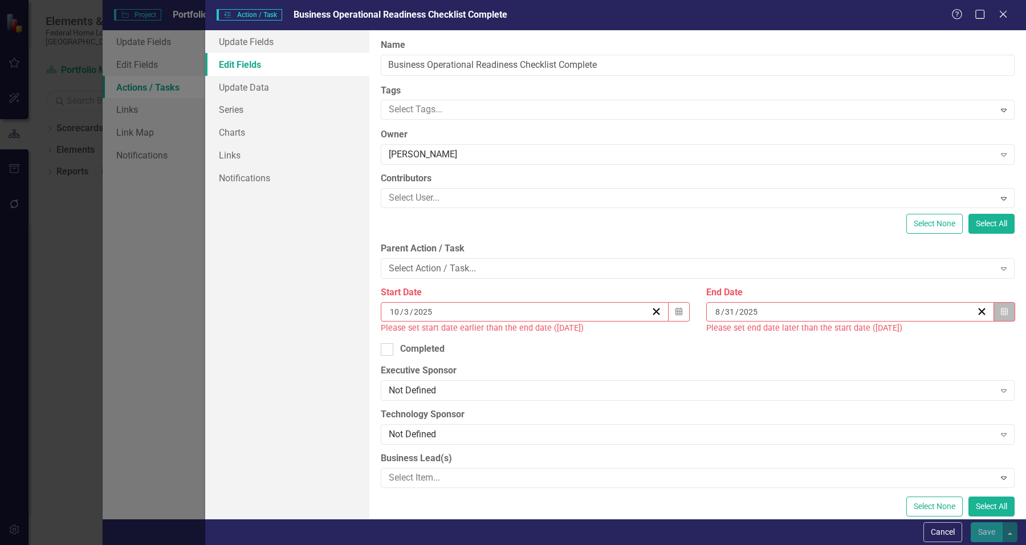
click at [1001, 312] on icon "Calendar" at bounding box center [1004, 312] width 7 height 8
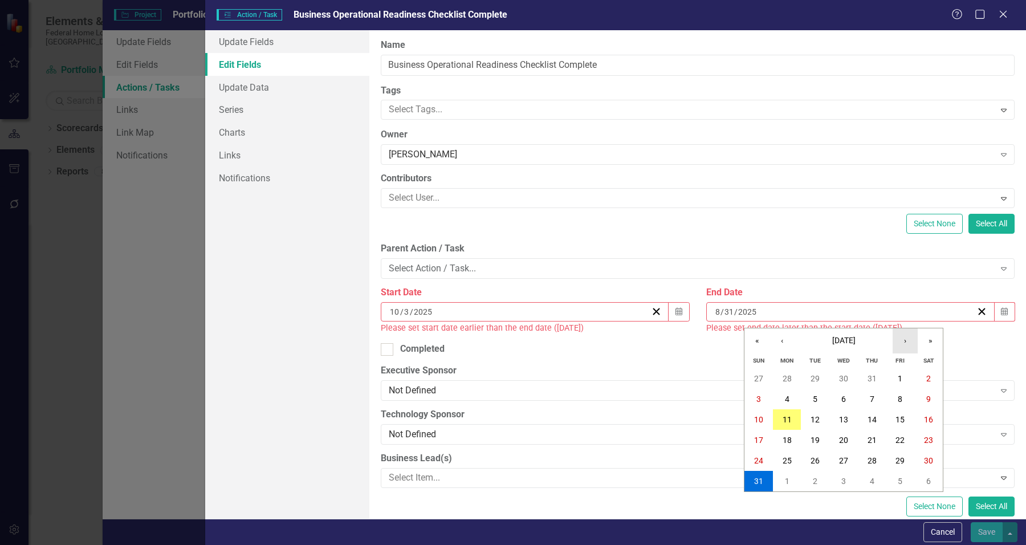
click at [909, 342] on button "›" at bounding box center [905, 340] width 25 height 25
click at [851, 376] on button "1" at bounding box center [843, 378] width 28 height 21
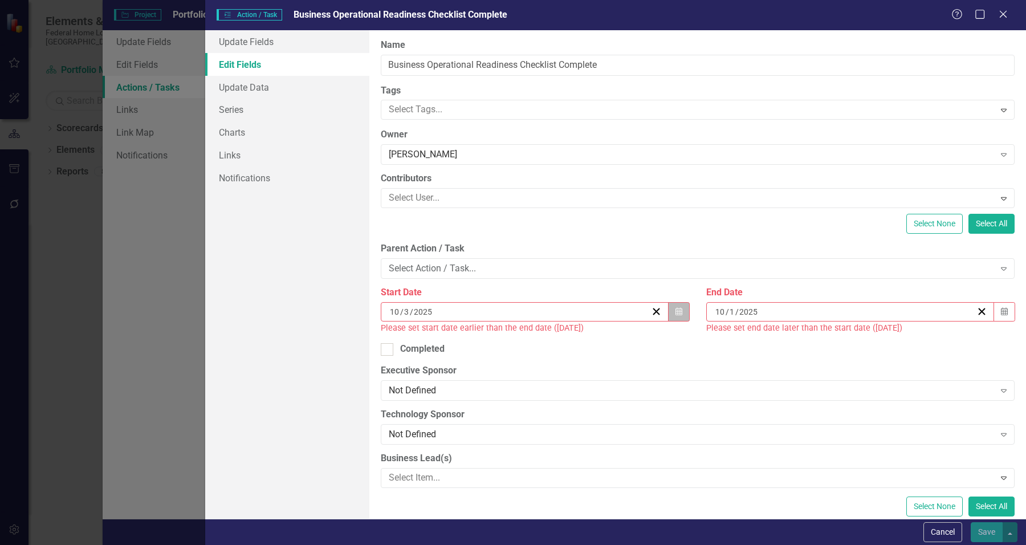
click at [679, 312] on button "Calendar" at bounding box center [679, 311] width 22 height 19
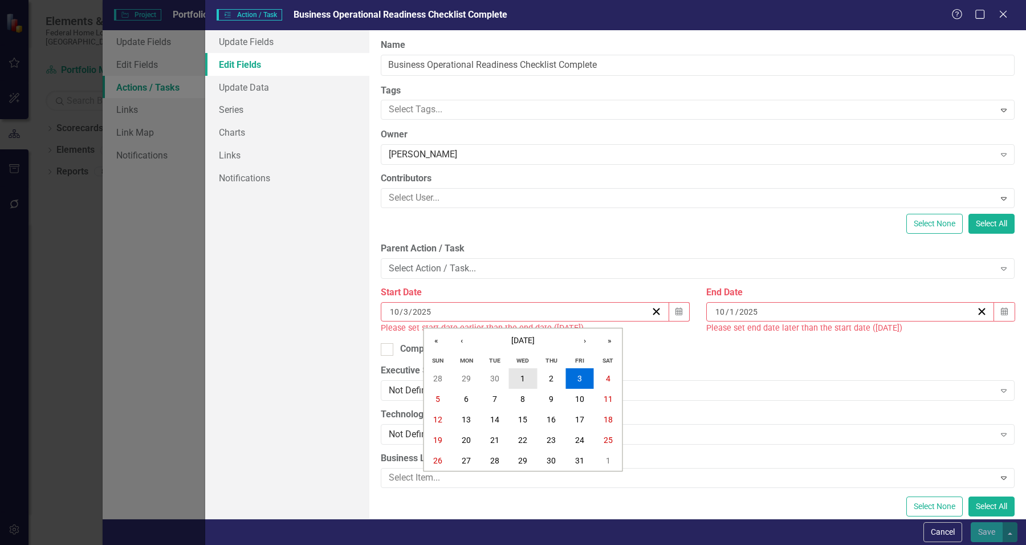
click at [525, 378] on button "1" at bounding box center [523, 378] width 28 height 21
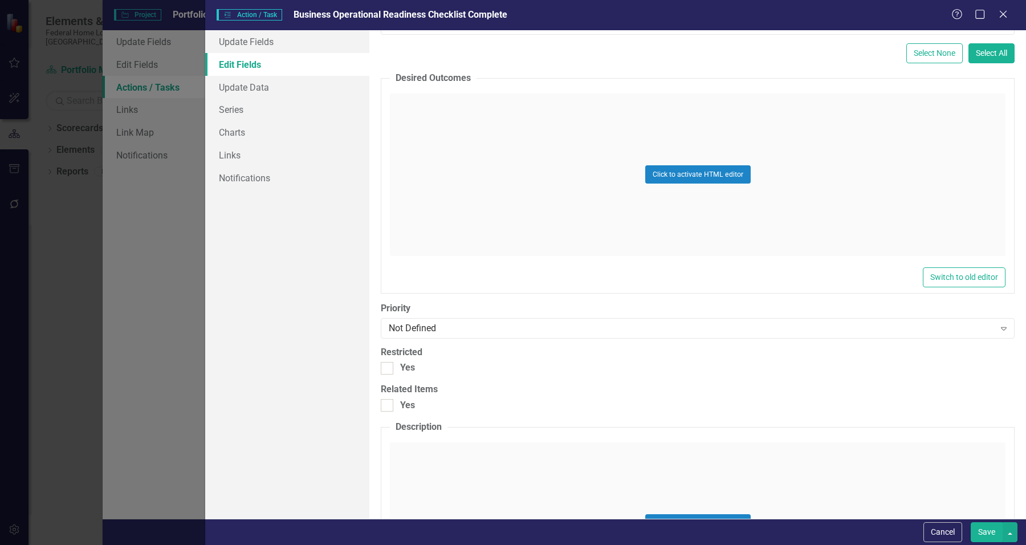
scroll to position [581, 0]
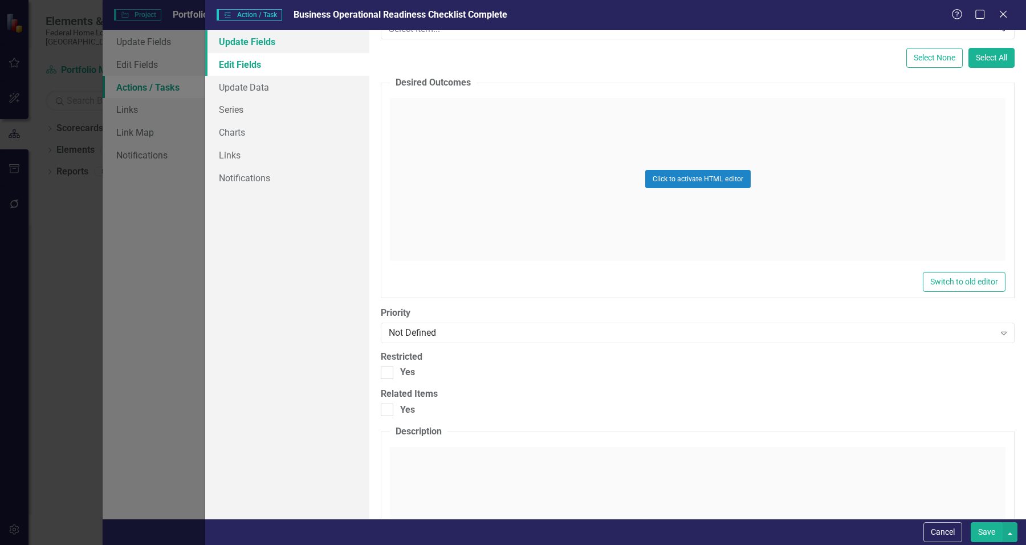
click at [278, 36] on link "Update Fields" at bounding box center [287, 41] width 164 height 23
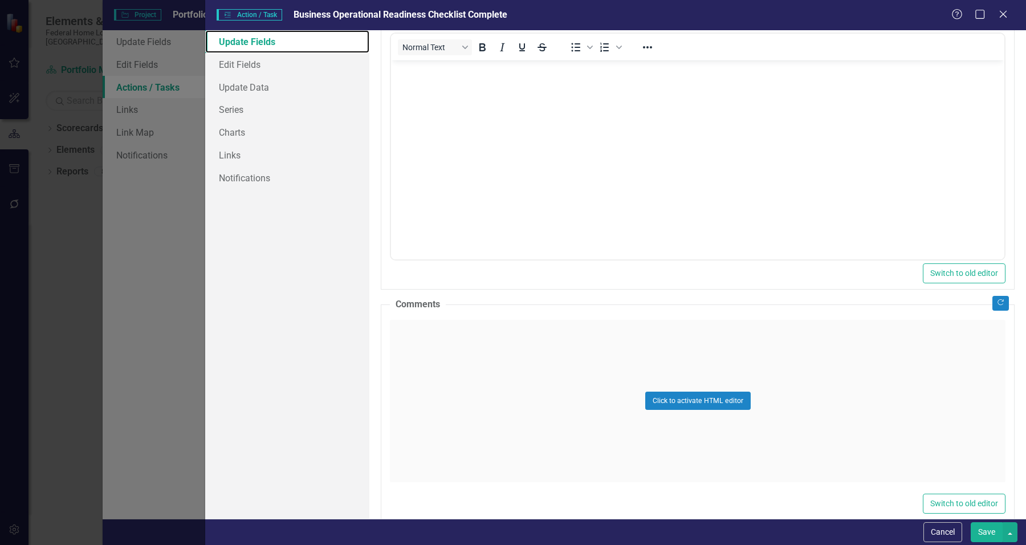
scroll to position [494, 0]
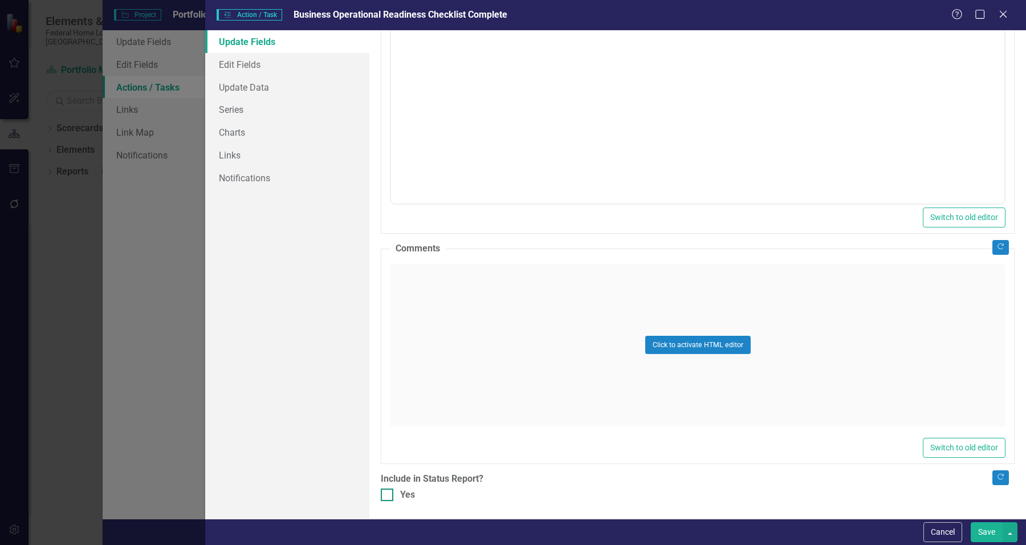
click at [389, 492] on div at bounding box center [387, 494] width 13 height 13
click at [388, 492] on input "Yes" at bounding box center [384, 491] width 7 height 7
checkbox input "true"
click at [980, 535] on button "Save" at bounding box center [987, 532] width 32 height 20
checkbox input "false"
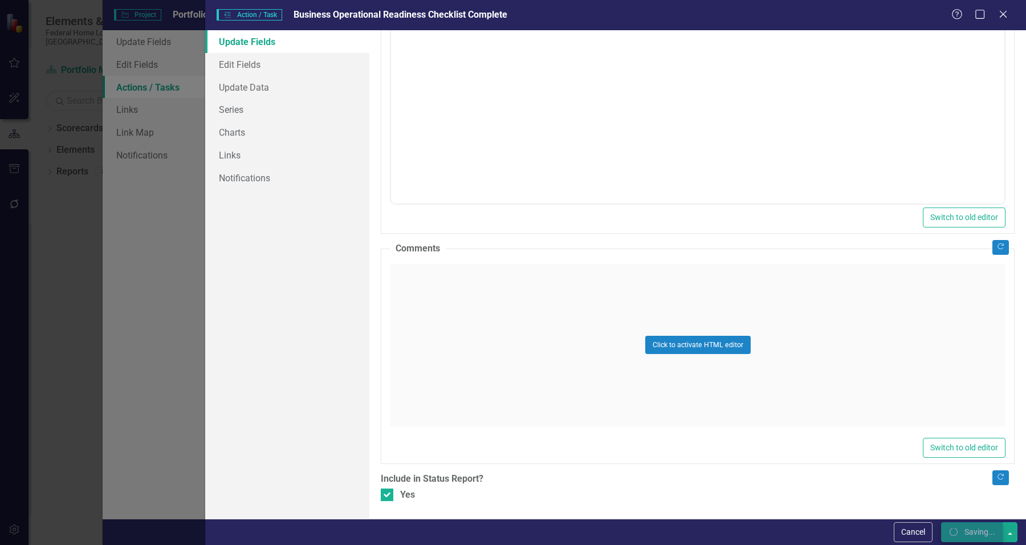
checkbox input "false"
checkbox input "true"
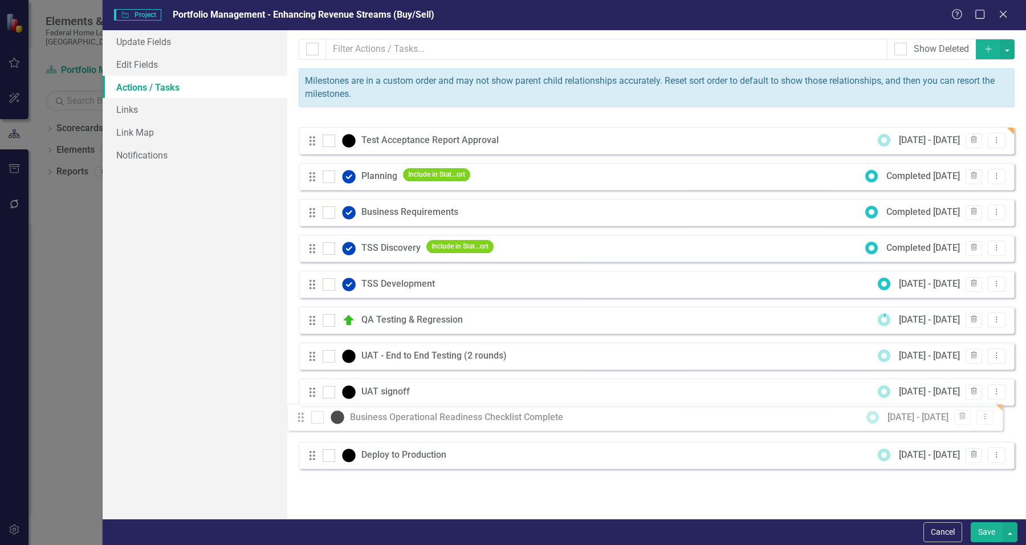
drag, startPoint x: 312, startPoint y: 132, endPoint x: 298, endPoint y: 421, distance: 288.8
click at [298, 421] on div "Milestones allow you to break down your projects (or initiatives) into smaller …" at bounding box center [656, 274] width 739 height 488
drag, startPoint x: 311, startPoint y: 131, endPoint x: 309, endPoint y: 426, distance: 294.7
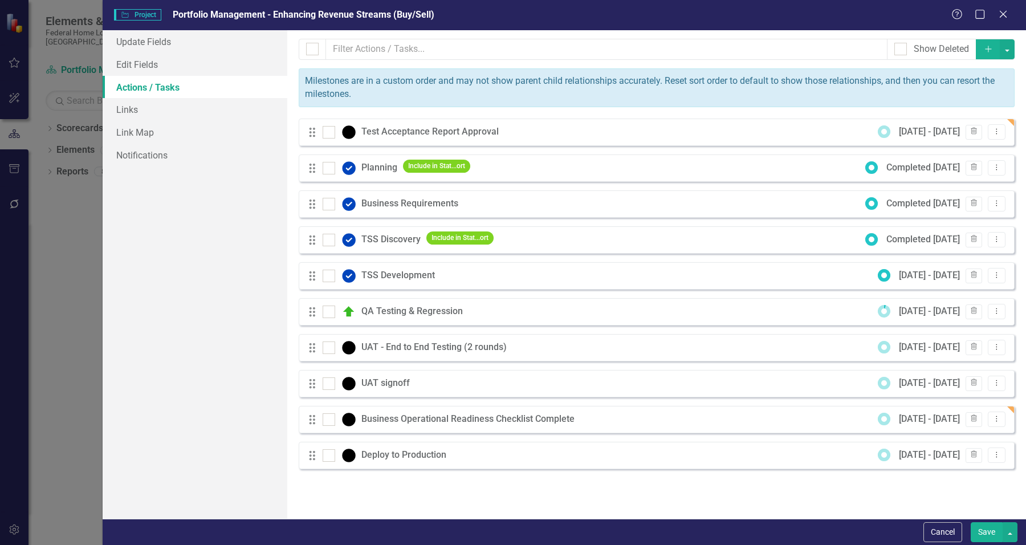
click at [996, 537] on button "Save" at bounding box center [987, 532] width 32 height 20
checkbox input "false"
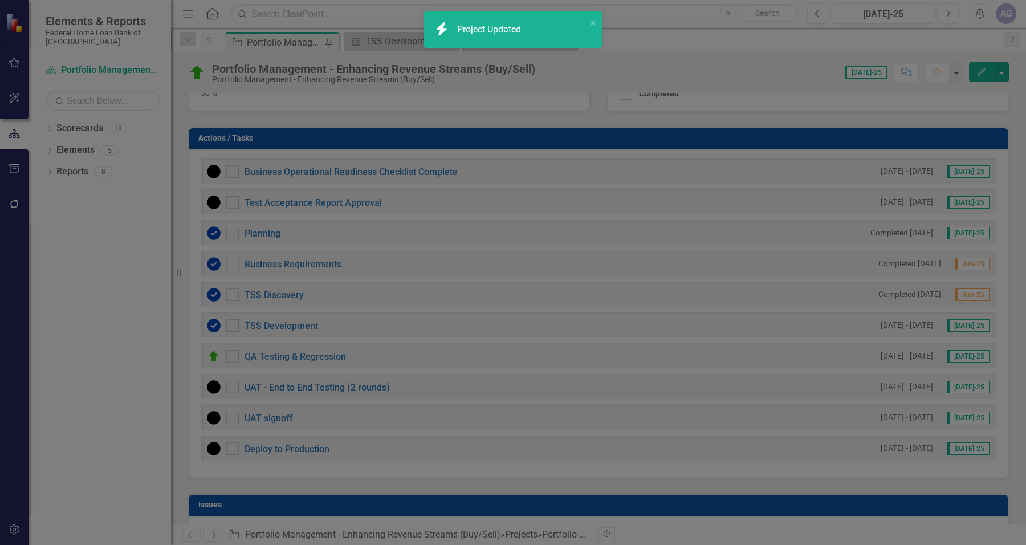
checkbox input "true"
checkbox input "false"
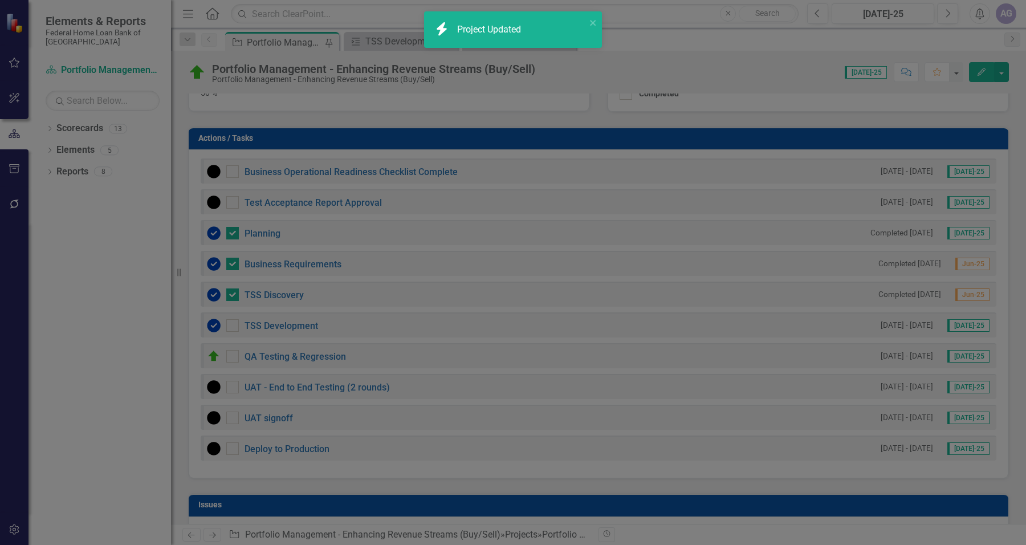
checkbox input "false"
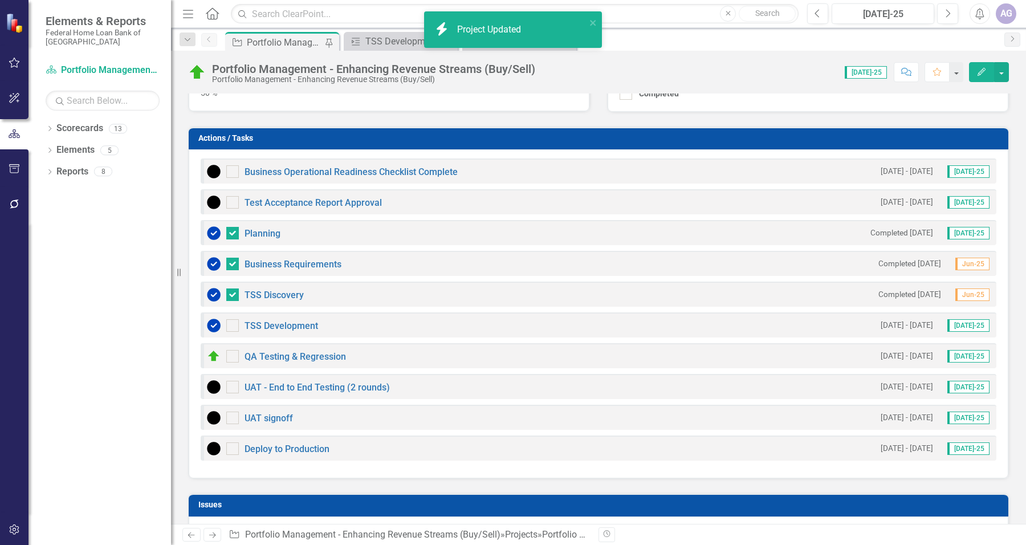
checkbox input "true"
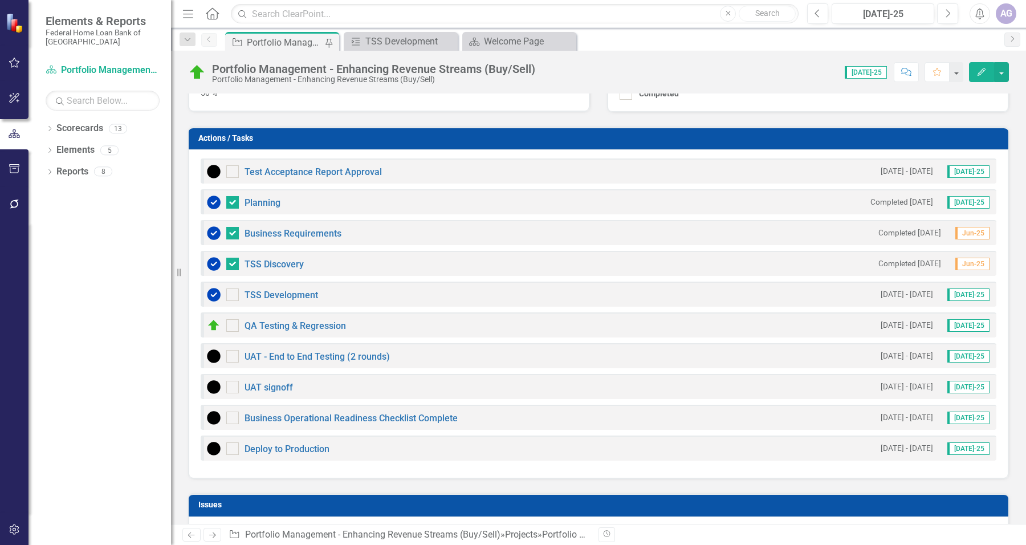
click at [976, 72] on icon "Edit" at bounding box center [981, 72] width 10 height 8
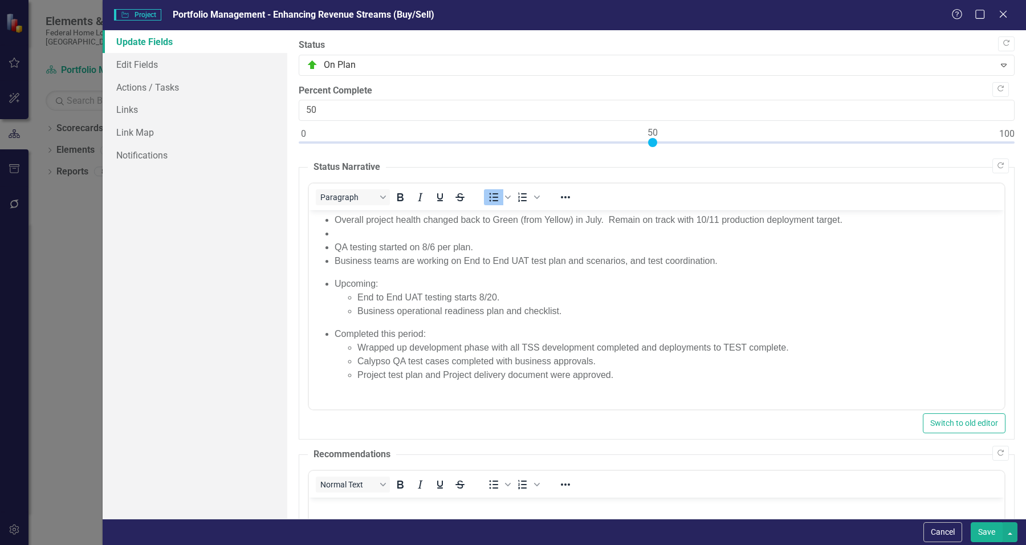
scroll to position [0, 0]
click at [211, 89] on link "Actions / Tasks" at bounding box center [195, 87] width 185 height 23
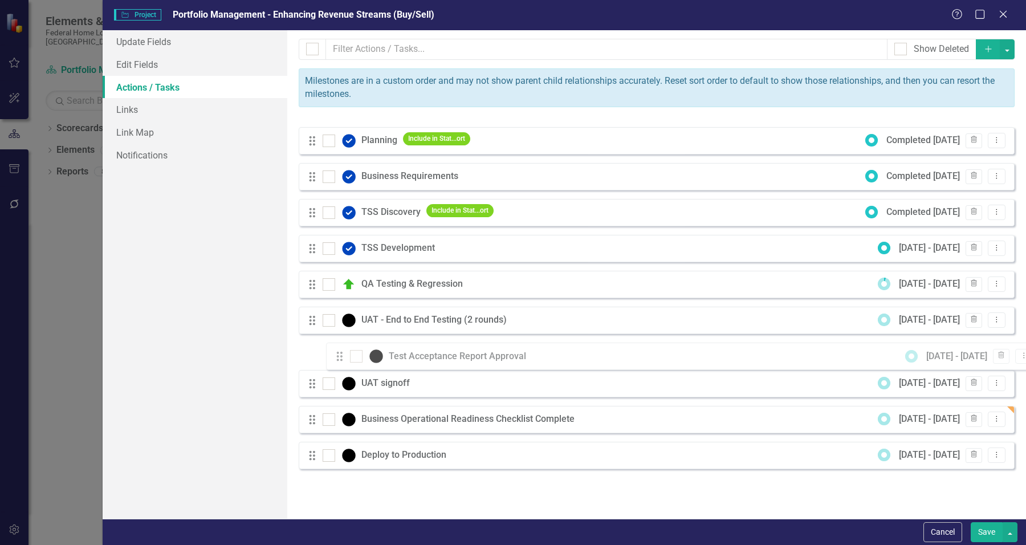
drag, startPoint x: 315, startPoint y: 133, endPoint x: 343, endPoint y: 356, distance: 225.1
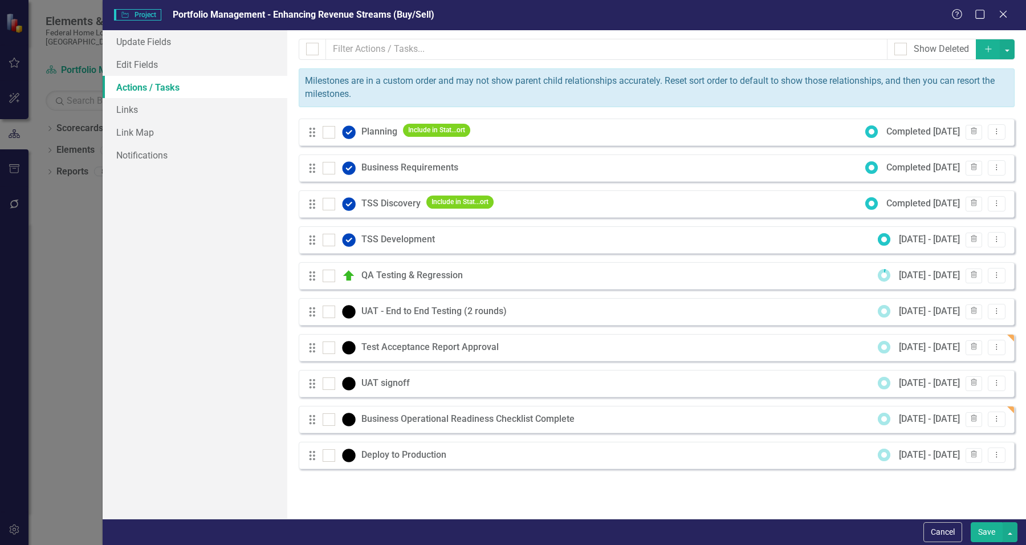
click at [981, 525] on button "Save" at bounding box center [987, 532] width 32 height 20
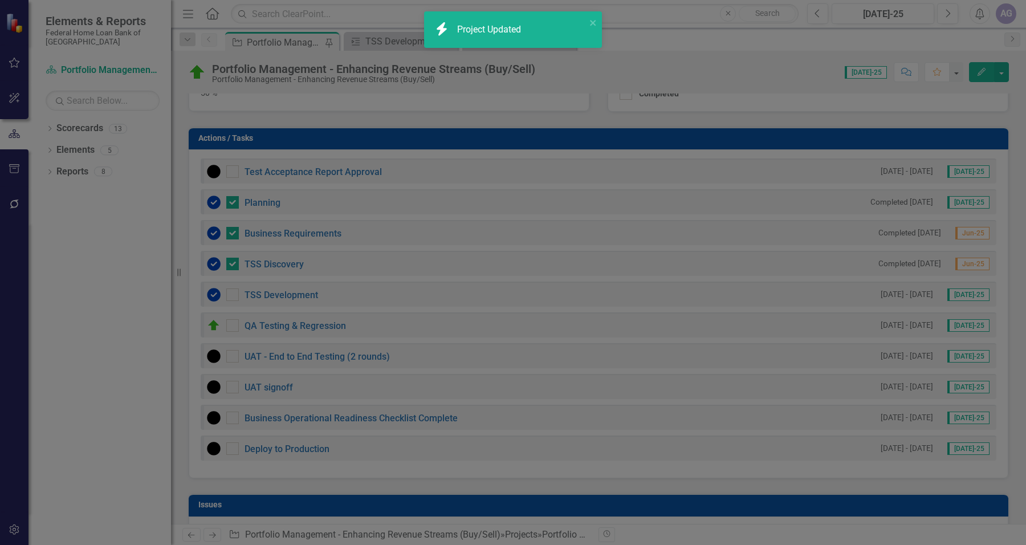
checkbox input "false"
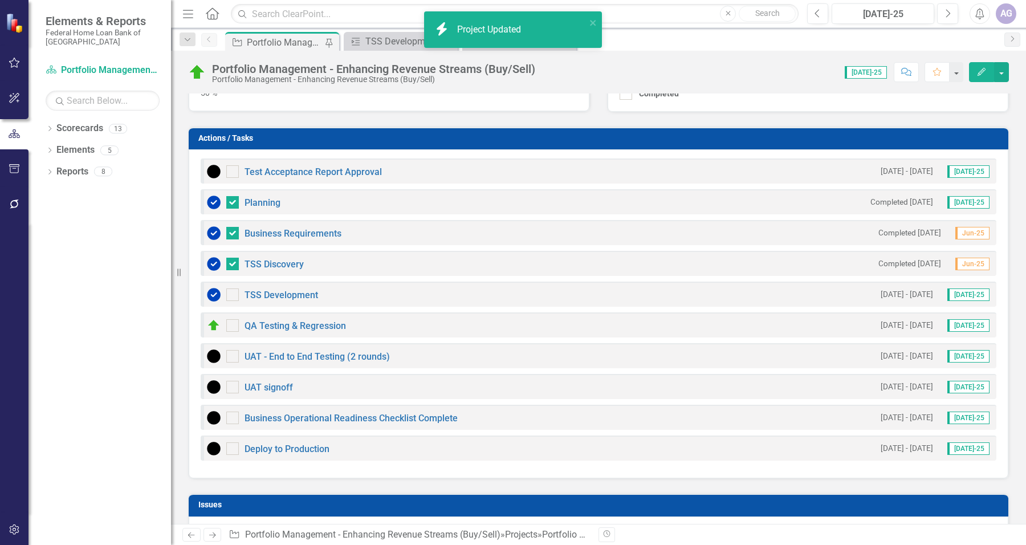
checkbox input "true"
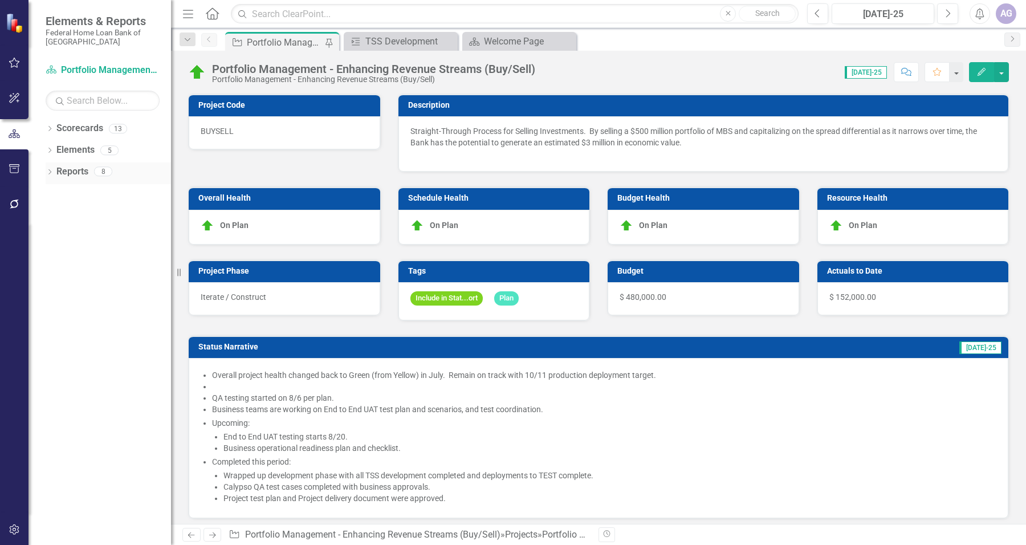
click at [72, 170] on link "Reports" at bounding box center [72, 171] width 32 height 13
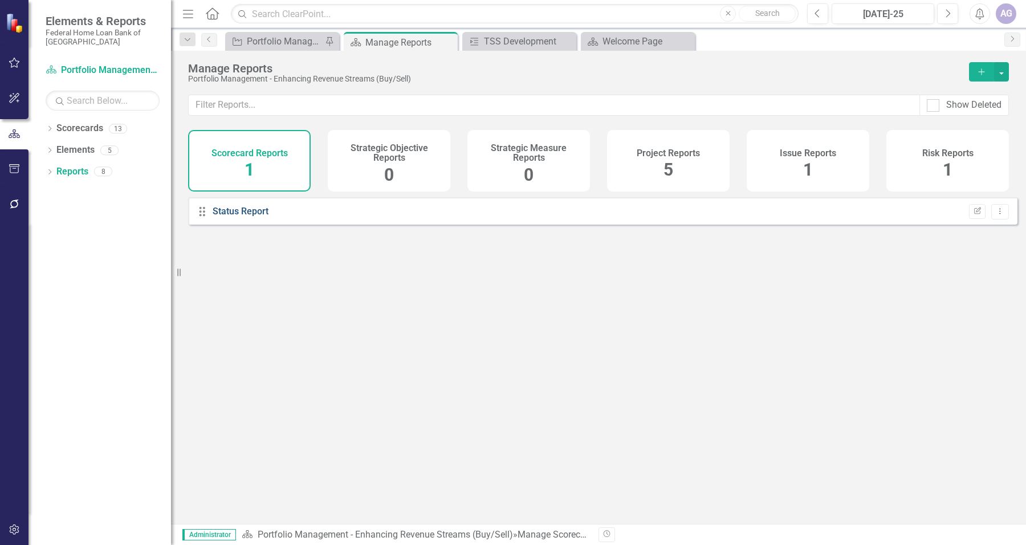
click at [249, 217] on link "Status Report" at bounding box center [241, 211] width 56 height 11
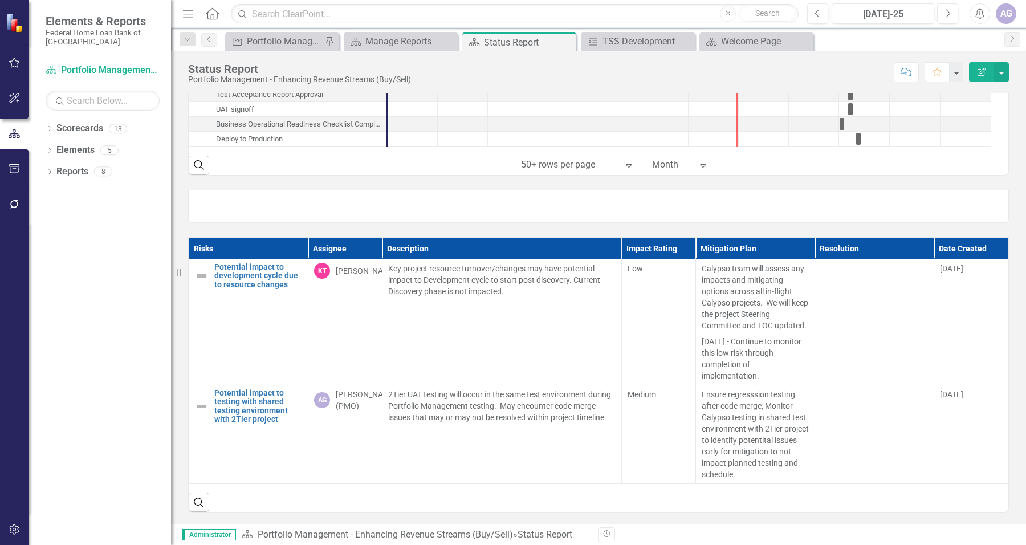
scroll to position [731, 0]
click at [999, 71] on button "button" at bounding box center [1001, 72] width 15 height 20
click at [973, 160] on link "PDF Export to PDF" at bounding box center [962, 160] width 92 height 21
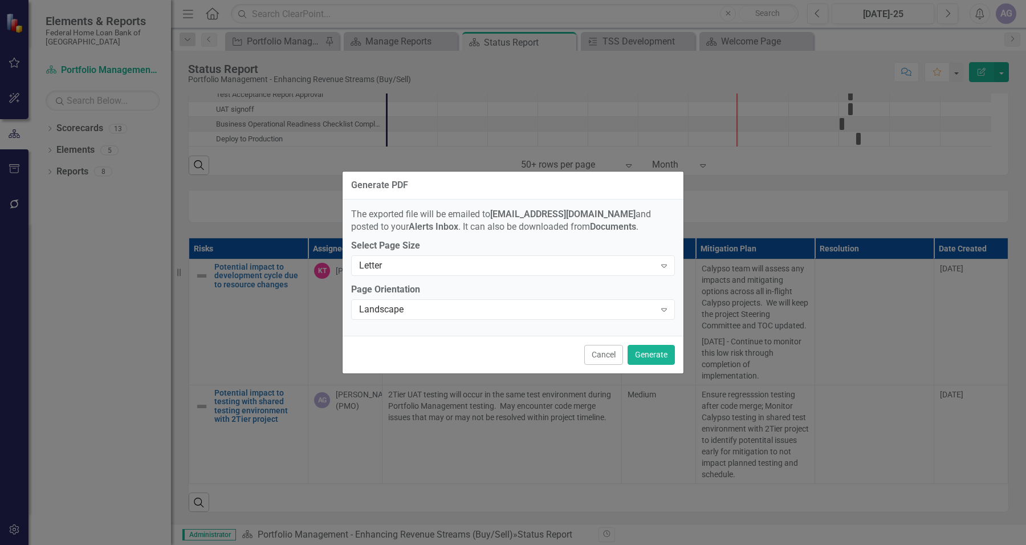
scroll to position [0, 0]
click at [654, 354] on button "Generate" at bounding box center [650, 355] width 47 height 20
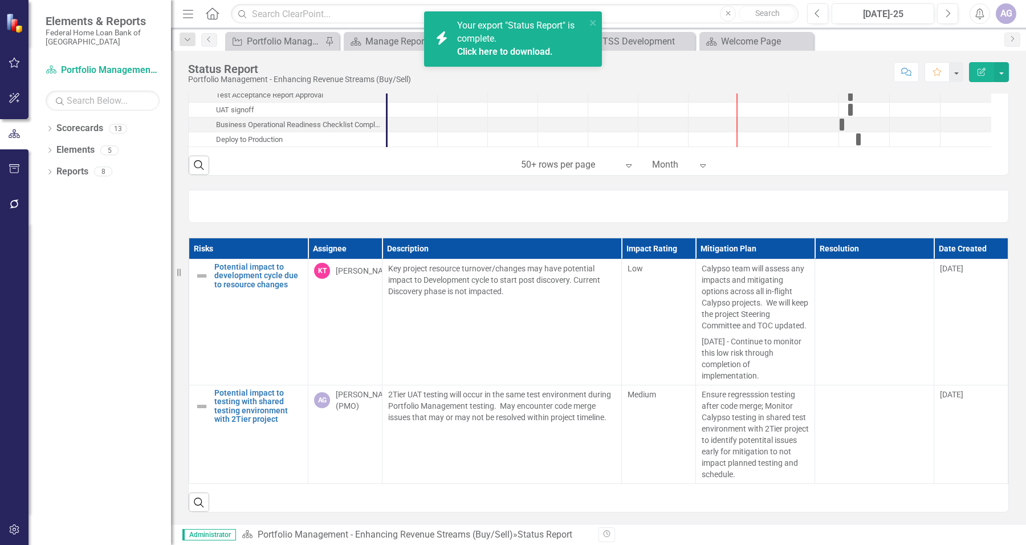
click at [514, 50] on link "Click here to download." at bounding box center [505, 51] width 96 height 11
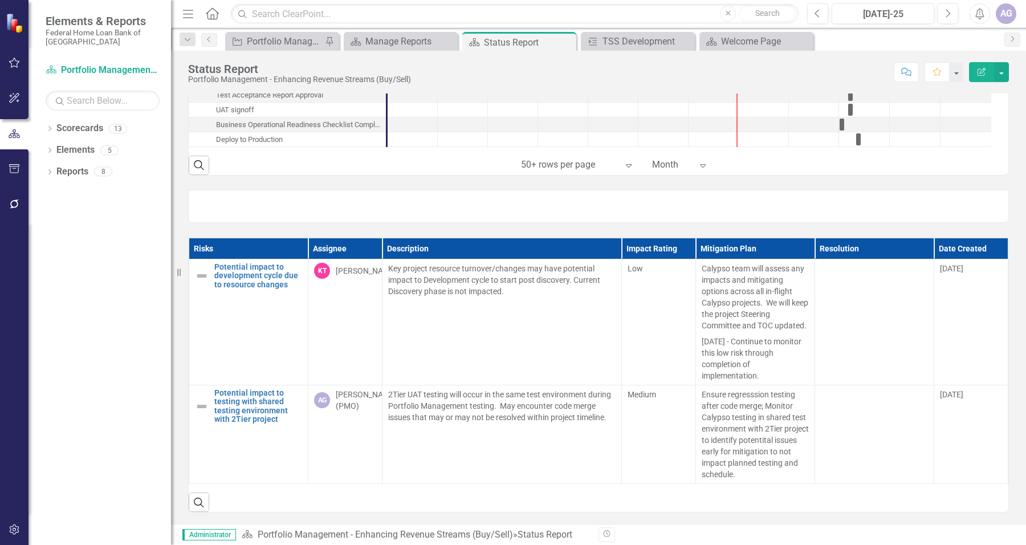
click at [206, 225] on div "Risks Assignee Description Impact Rating Mitigation Plan Resolution Date Create…" at bounding box center [599, 368] width 838 height 290
